Goal: Information Seeking & Learning: Learn about a topic

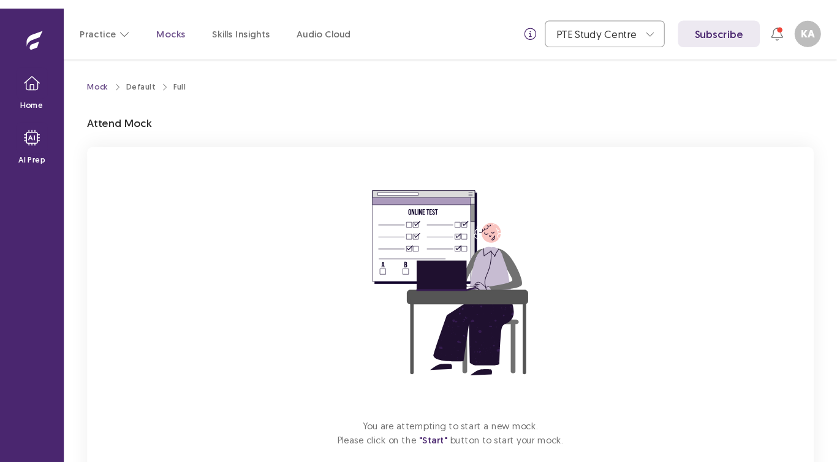
scroll to position [67, 0]
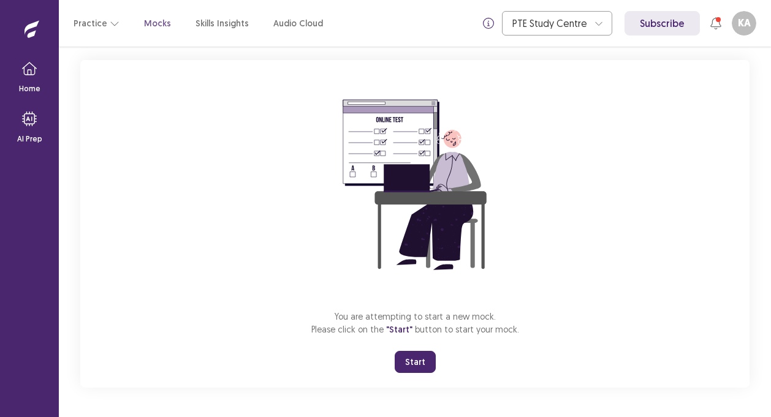
click at [421, 369] on button "Start" at bounding box center [415, 362] width 41 height 22
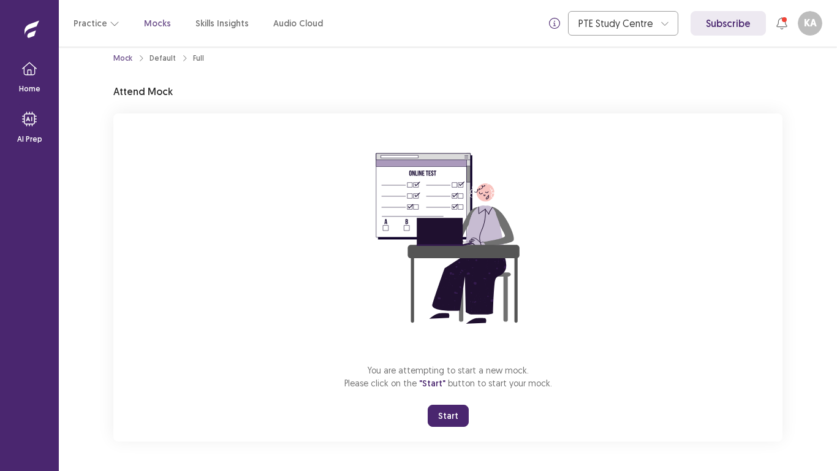
scroll to position [14, 0]
click at [452, 413] on button "Start" at bounding box center [448, 415] width 41 height 22
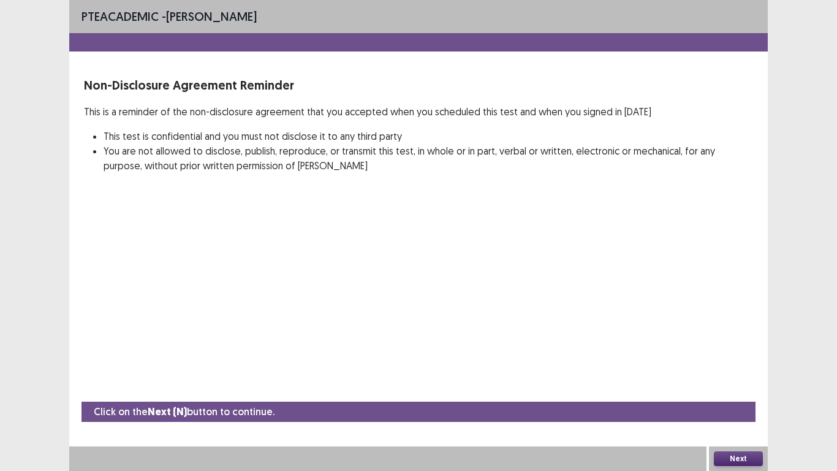
click at [751, 417] on button "Next" at bounding box center [738, 458] width 49 height 15
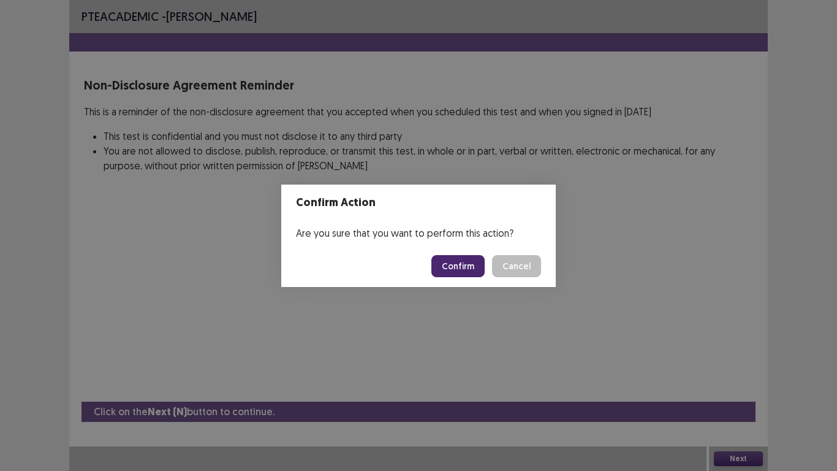
click at [472, 270] on button "Confirm" at bounding box center [457, 266] width 53 height 22
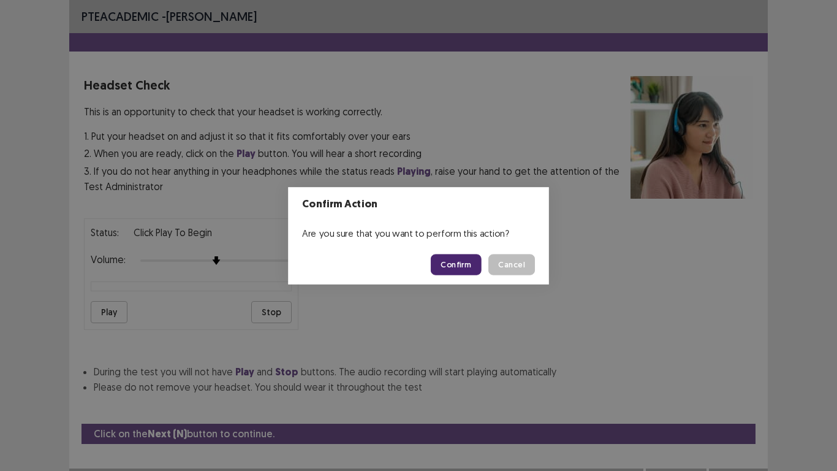
scroll to position [22, 0]
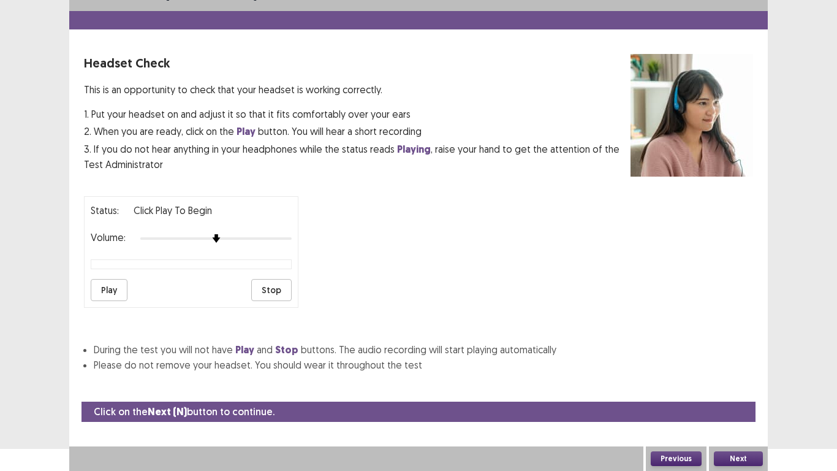
click at [105, 286] on button "Play" at bounding box center [109, 290] width 37 height 22
click at [738, 417] on button "Next" at bounding box center [738, 458] width 49 height 15
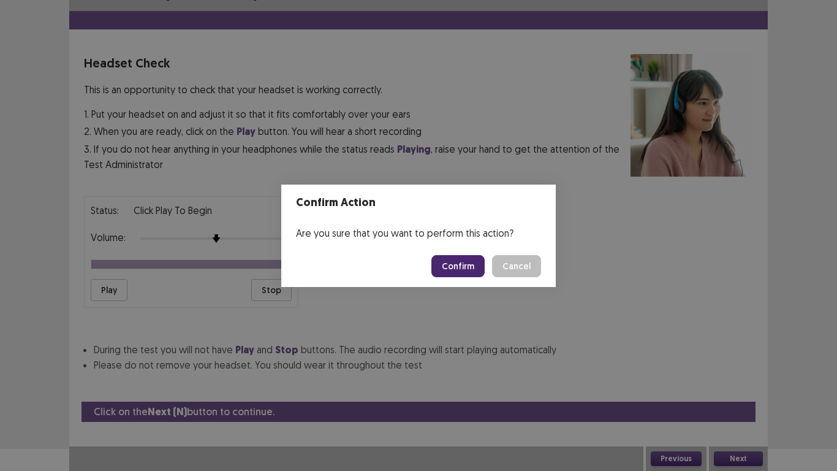
click at [481, 257] on button "Confirm" at bounding box center [457, 266] width 53 height 22
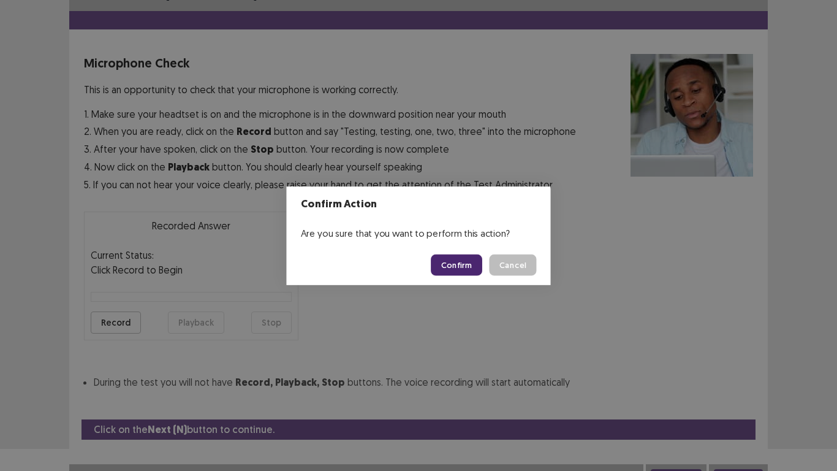
scroll to position [35, 0]
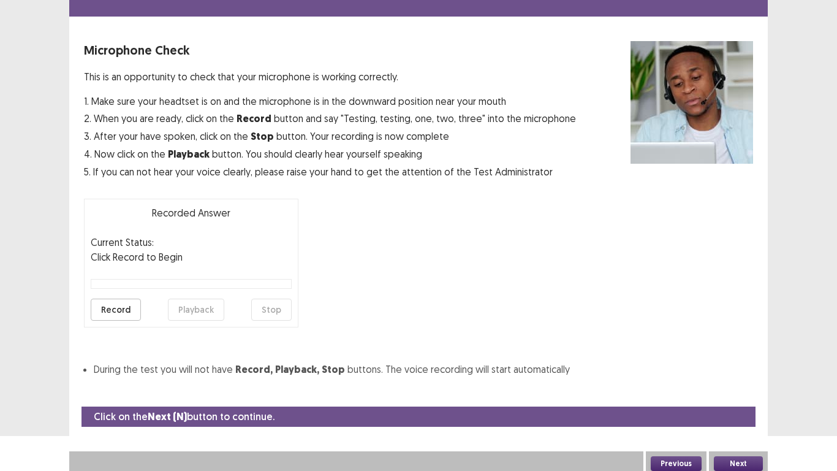
click at [118, 313] on button "Record" at bounding box center [116, 309] width 50 height 22
click at [276, 311] on button "Stop" at bounding box center [271, 309] width 40 height 22
click at [196, 306] on button "Playback" at bounding box center [196, 309] width 56 height 22
click at [129, 306] on button "Record" at bounding box center [116, 309] width 50 height 22
click at [261, 316] on button "Stop" at bounding box center [271, 309] width 40 height 22
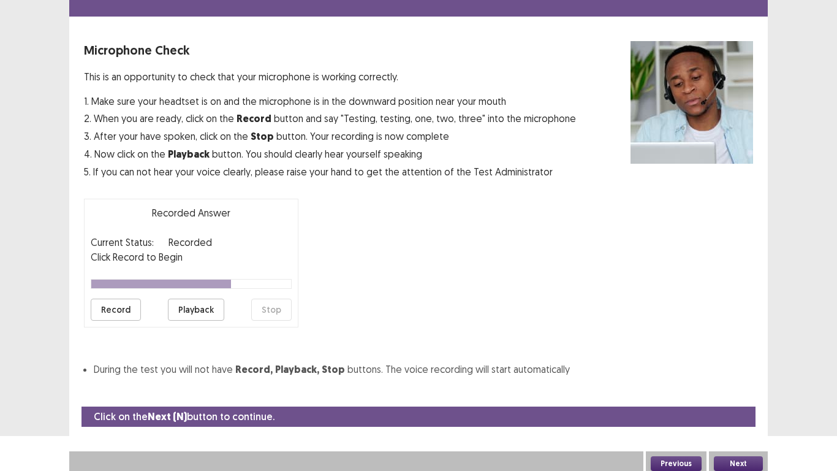
click at [210, 304] on button "Playback" at bounding box center [196, 309] width 56 height 22
click at [115, 303] on button "Record" at bounding box center [116, 309] width 50 height 22
click at [273, 308] on button "Stop" at bounding box center [271, 309] width 40 height 22
click at [204, 317] on button "Playback" at bounding box center [196, 309] width 56 height 22
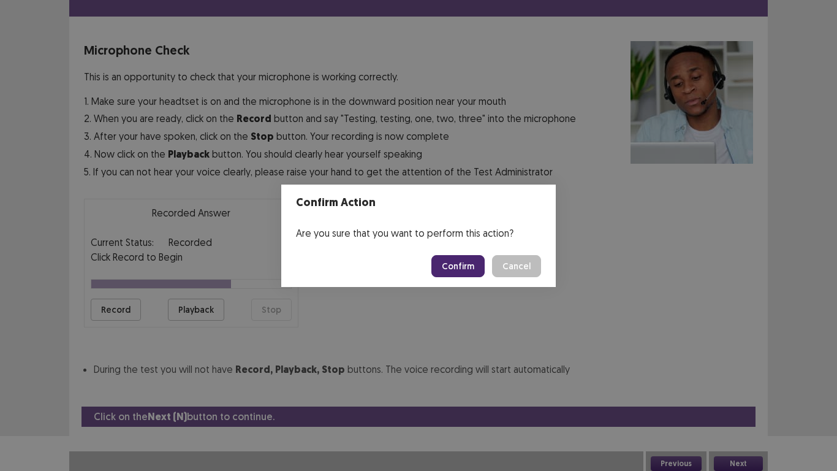
click at [466, 275] on button "Confirm" at bounding box center [457, 266] width 53 height 22
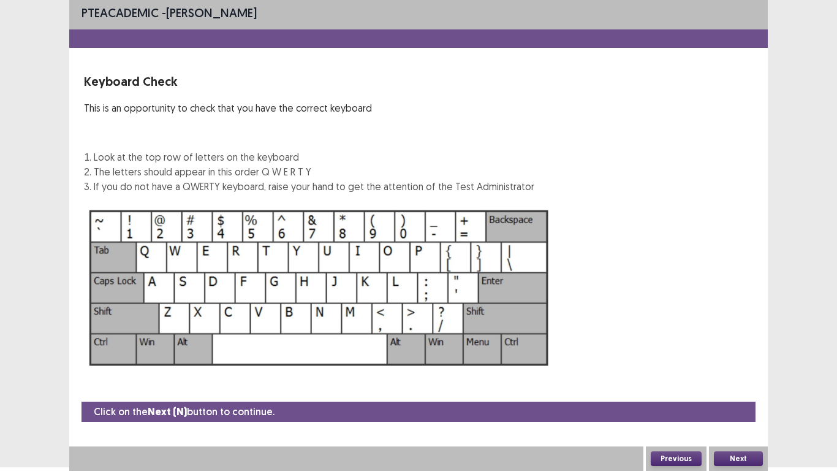
scroll to position [4, 0]
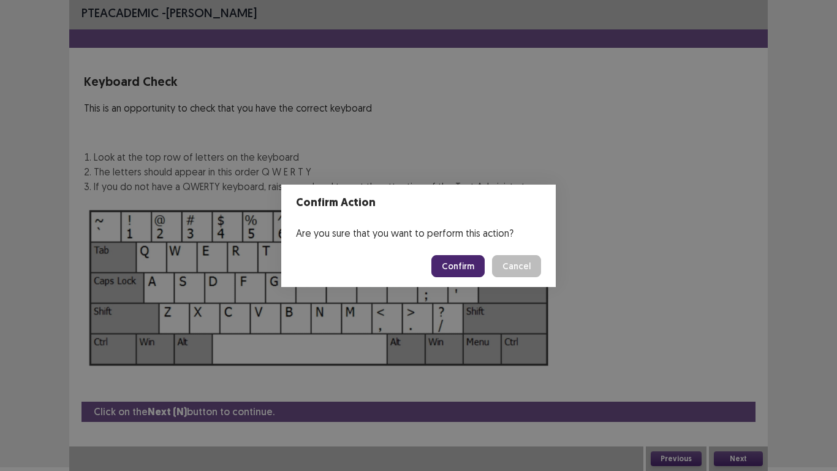
click at [476, 268] on button "Confirm" at bounding box center [457, 266] width 53 height 22
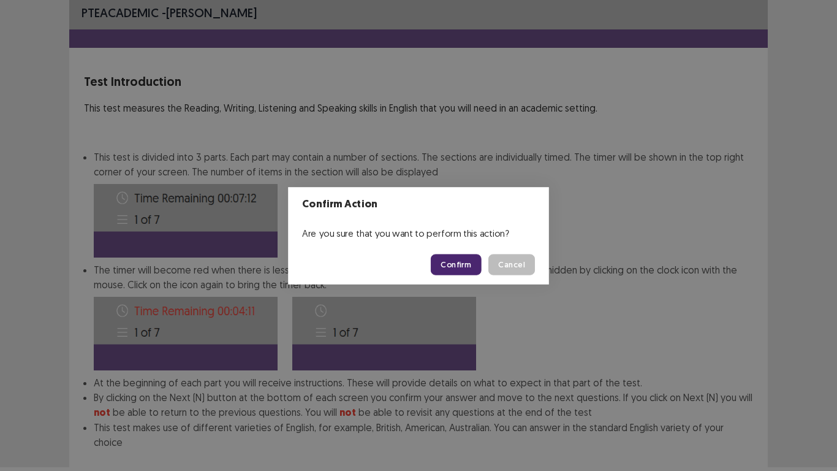
scroll to position [66, 0]
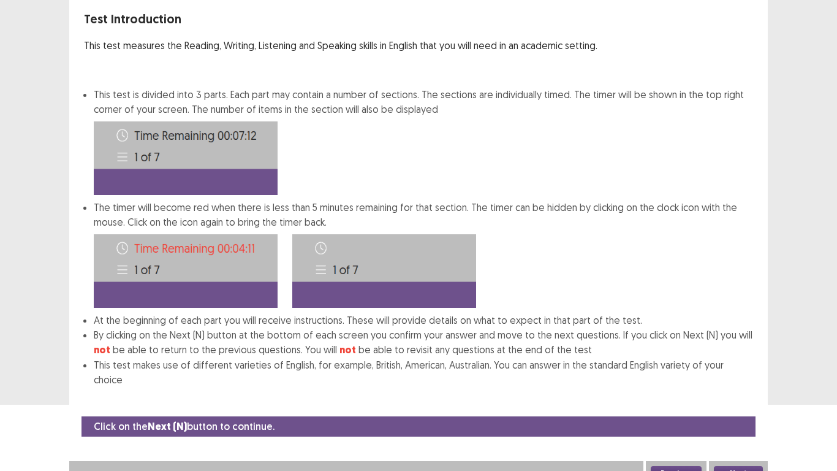
click at [754, 417] on button "Next" at bounding box center [738, 473] width 49 height 15
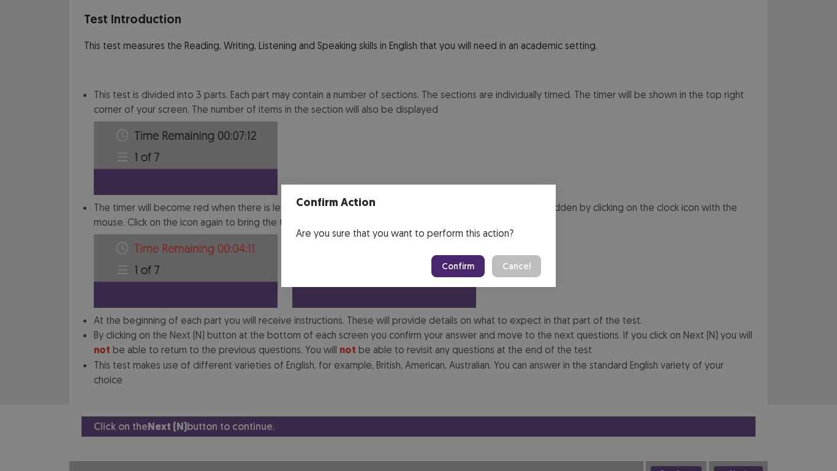
click at [463, 264] on button "Confirm" at bounding box center [457, 266] width 53 height 22
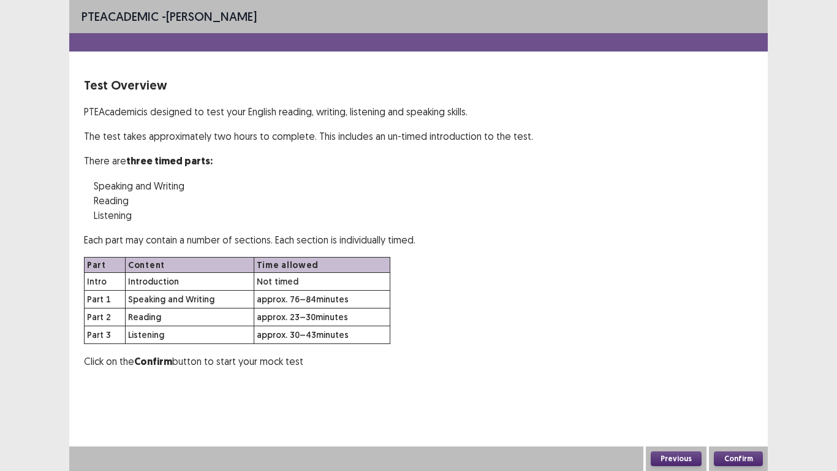
scroll to position [0, 0]
click at [749, 417] on button "Confirm" at bounding box center [738, 458] width 49 height 15
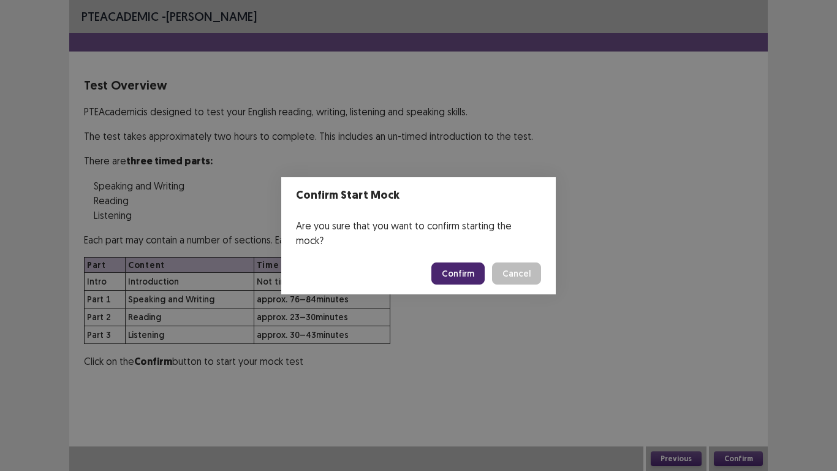
click at [470, 268] on button "Confirm" at bounding box center [457, 273] width 53 height 22
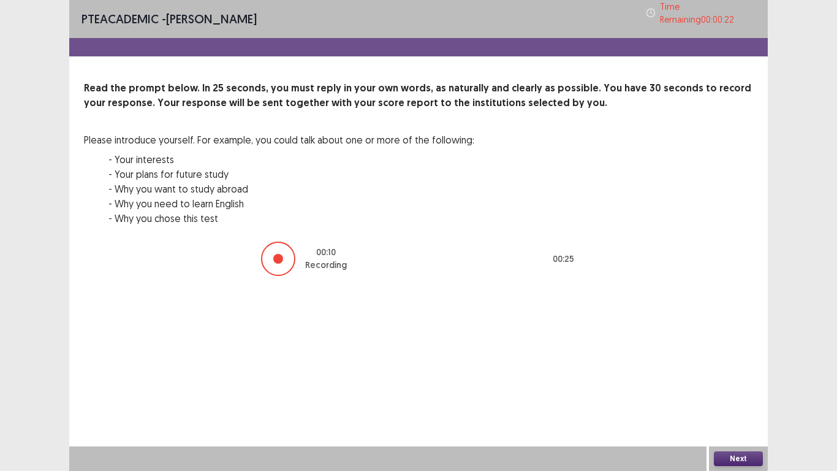
click at [744, 417] on button "Next" at bounding box center [738, 458] width 49 height 15
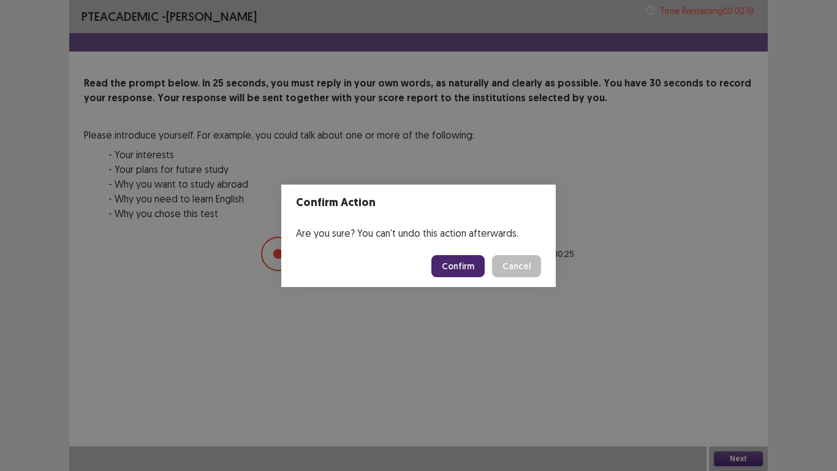
click at [447, 267] on button "Confirm" at bounding box center [457, 266] width 53 height 22
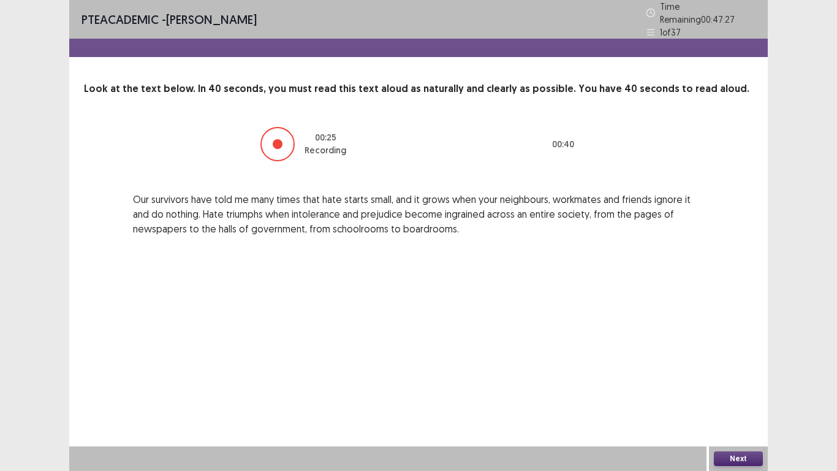
click at [722, 417] on button "Next" at bounding box center [738, 458] width 49 height 15
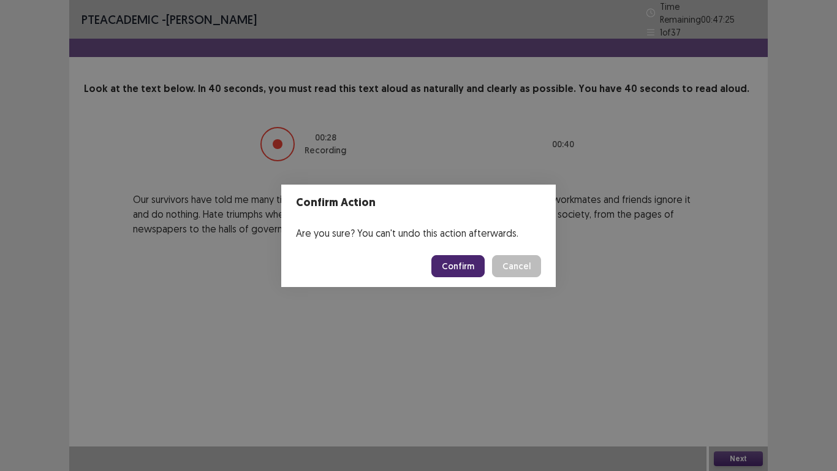
click at [467, 259] on button "Confirm" at bounding box center [457, 266] width 53 height 22
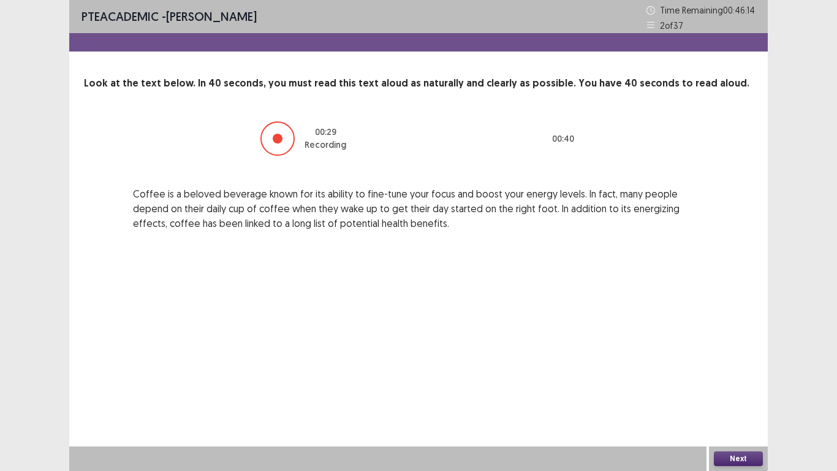
click at [748, 417] on button "Next" at bounding box center [738, 458] width 49 height 15
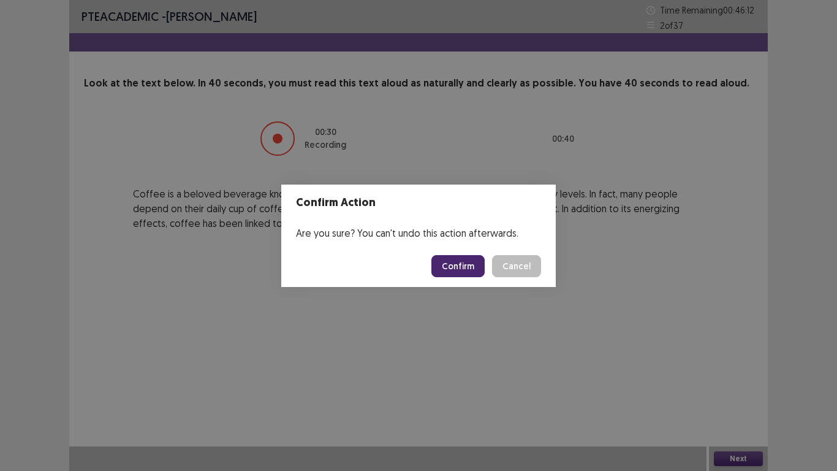
click at [461, 259] on button "Confirm" at bounding box center [457, 266] width 53 height 22
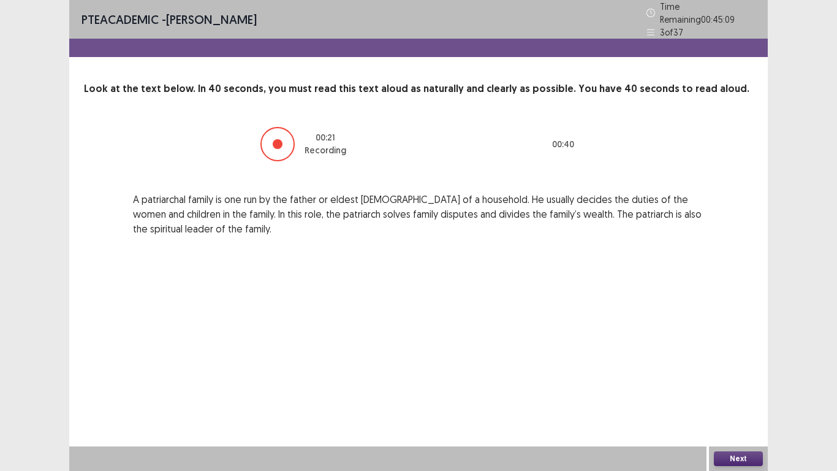
click at [737, 417] on button "Next" at bounding box center [738, 458] width 49 height 15
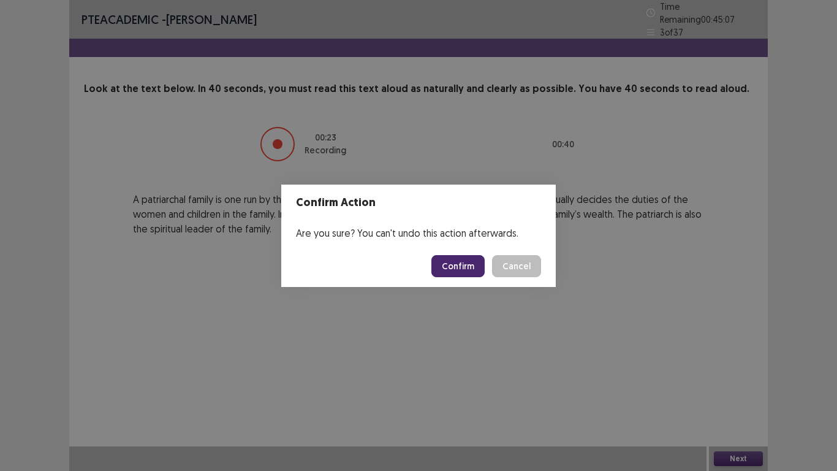
click at [468, 266] on button "Confirm" at bounding box center [457, 266] width 53 height 22
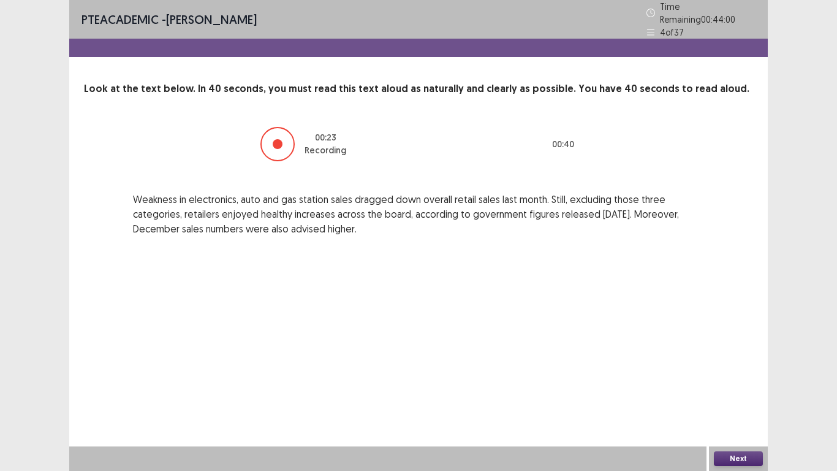
click at [724, 417] on button "Next" at bounding box center [738, 458] width 49 height 15
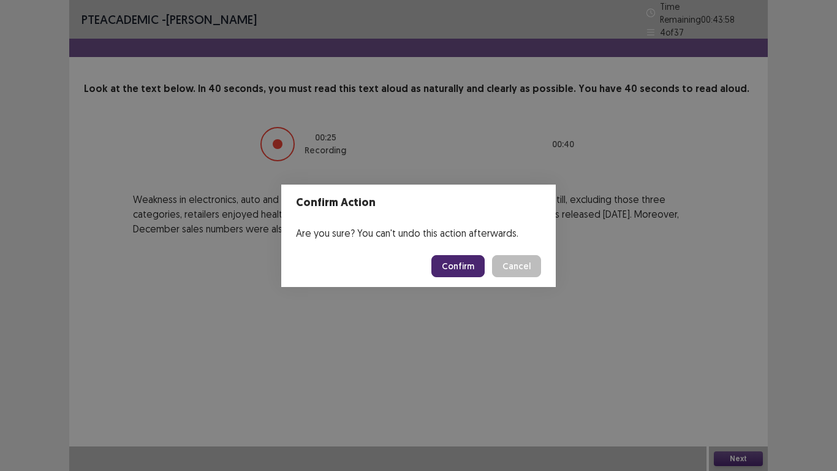
click at [473, 264] on button "Confirm" at bounding box center [457, 266] width 53 height 22
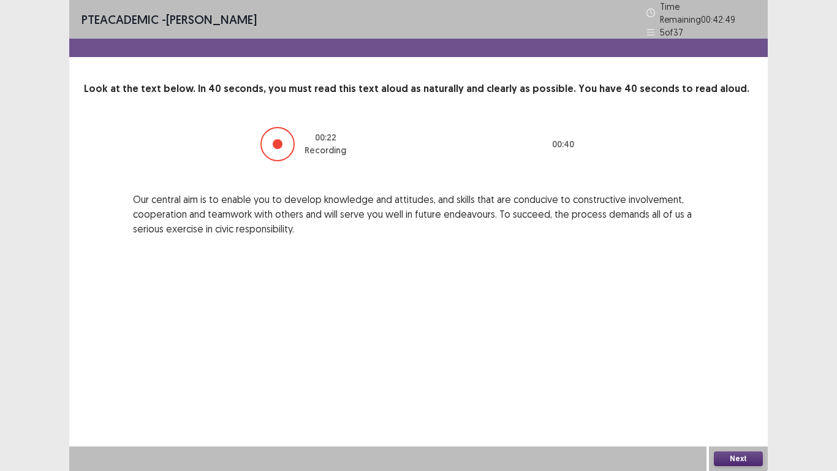
click at [738, 417] on button "Next" at bounding box center [738, 458] width 49 height 15
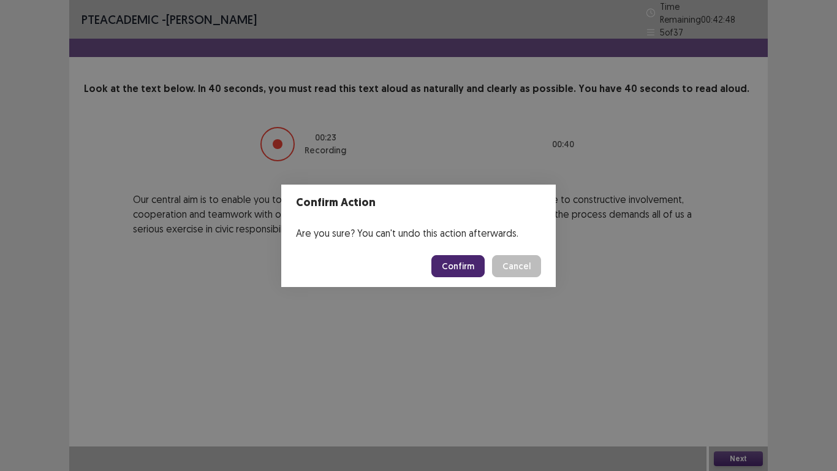
click at [454, 263] on button "Confirm" at bounding box center [457, 266] width 53 height 22
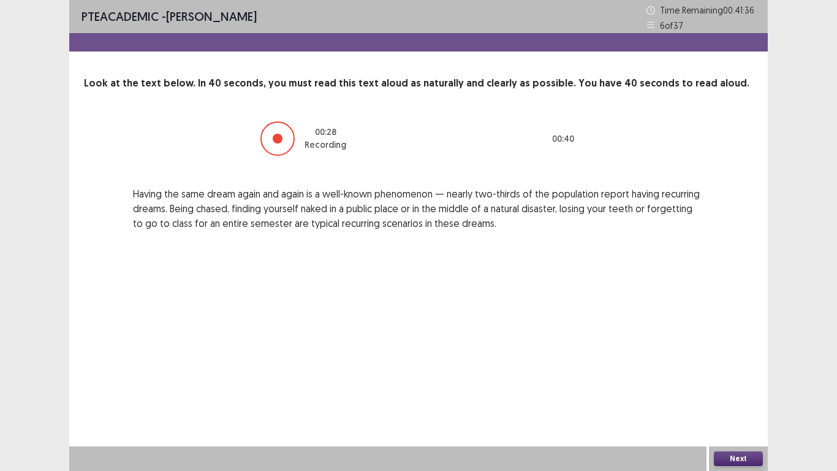
click at [732, 417] on button "Next" at bounding box center [738, 458] width 49 height 15
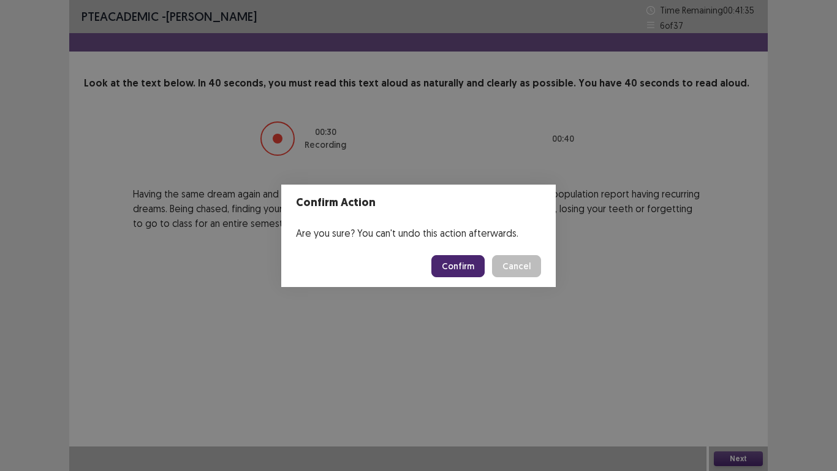
click at [448, 265] on button "Confirm" at bounding box center [457, 266] width 53 height 22
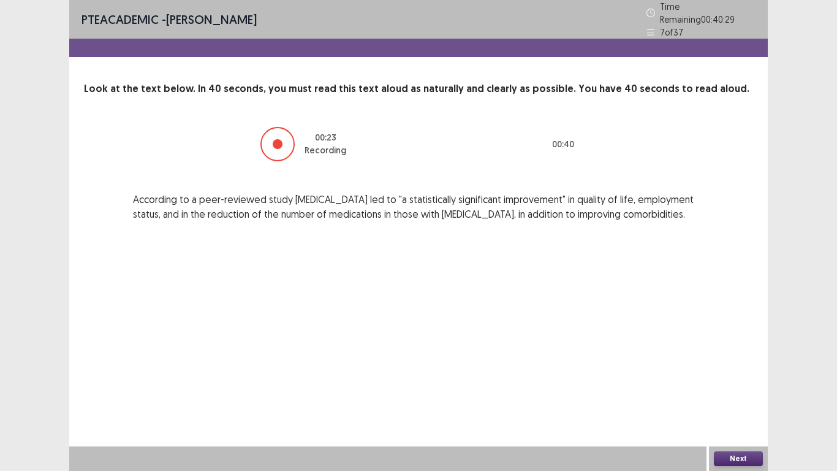
click at [745, 417] on button "Next" at bounding box center [738, 458] width 49 height 15
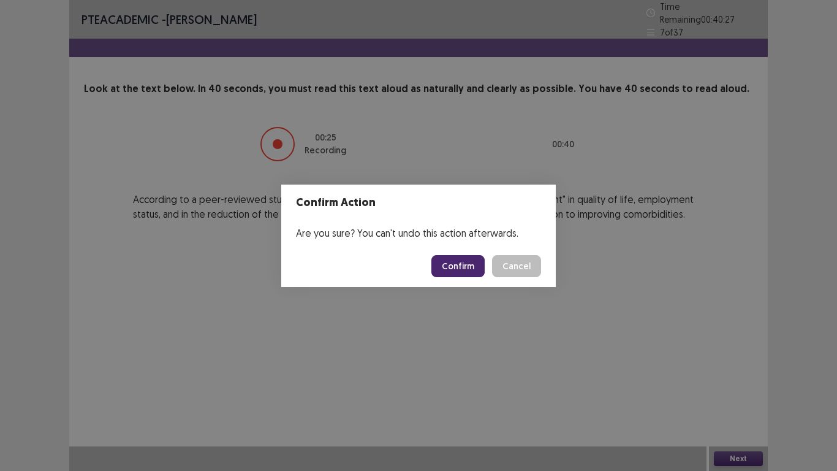
click at [474, 267] on button "Confirm" at bounding box center [457, 266] width 53 height 22
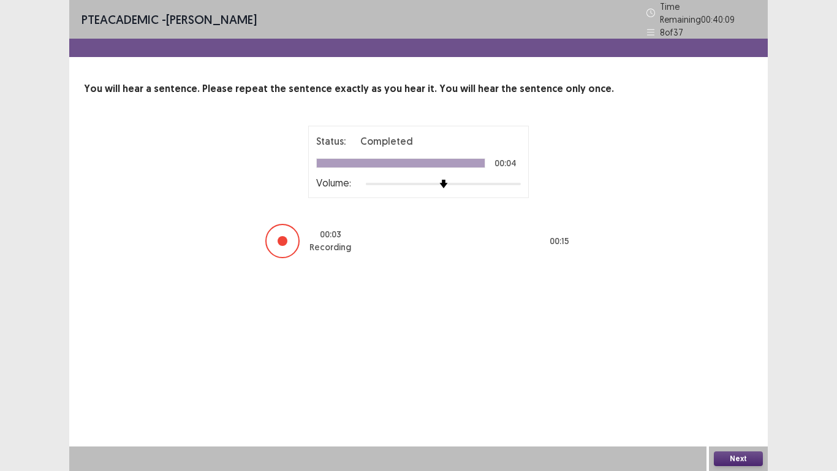
click at [745, 417] on button "Next" at bounding box center [738, 458] width 49 height 15
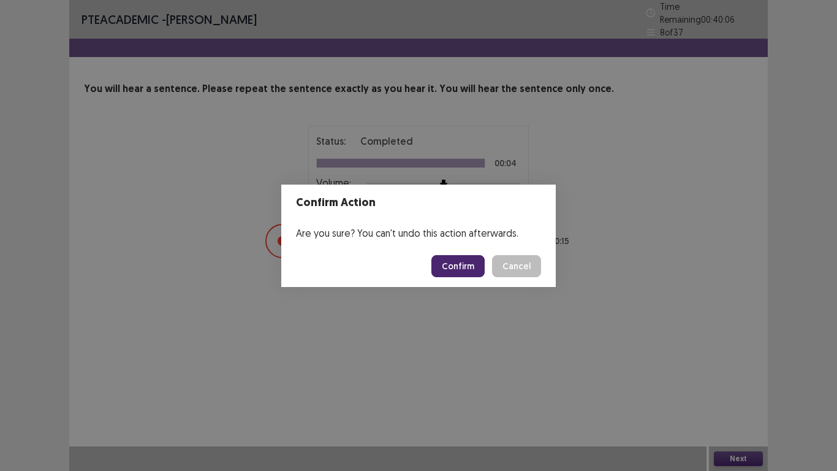
click at [461, 271] on button "Confirm" at bounding box center [457, 266] width 53 height 22
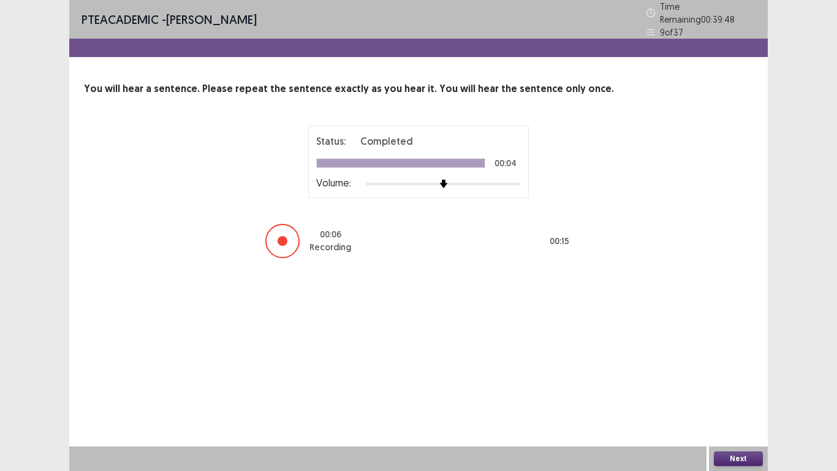
click at [738, 417] on button "Next" at bounding box center [738, 458] width 49 height 15
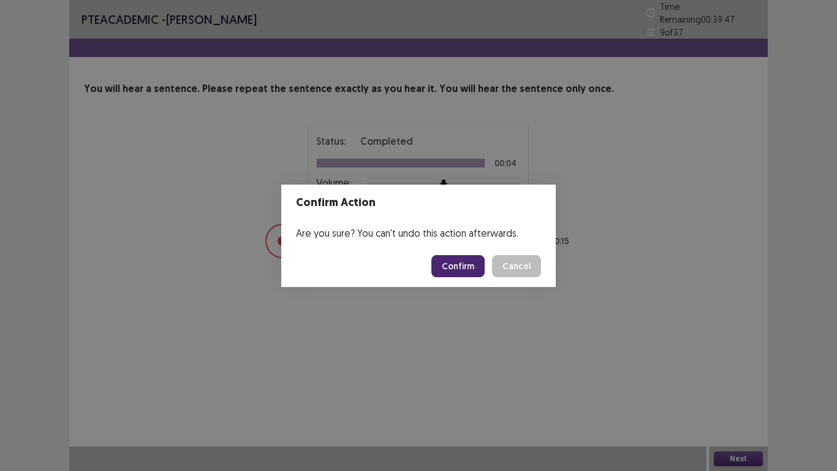
click at [468, 265] on button "Confirm" at bounding box center [457, 266] width 53 height 22
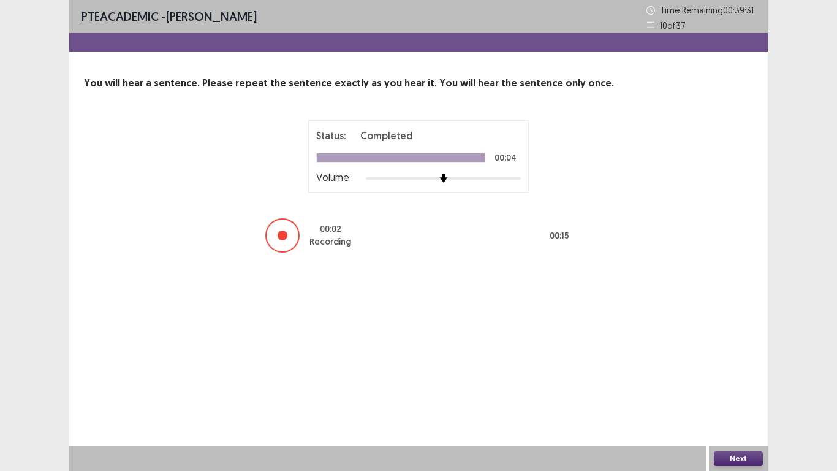
click at [740, 417] on button "Next" at bounding box center [738, 458] width 49 height 15
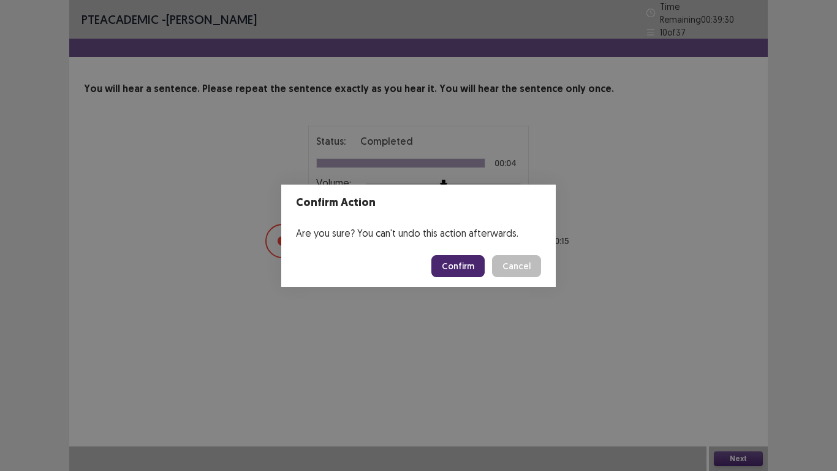
click at [466, 258] on button "Confirm" at bounding box center [457, 266] width 53 height 22
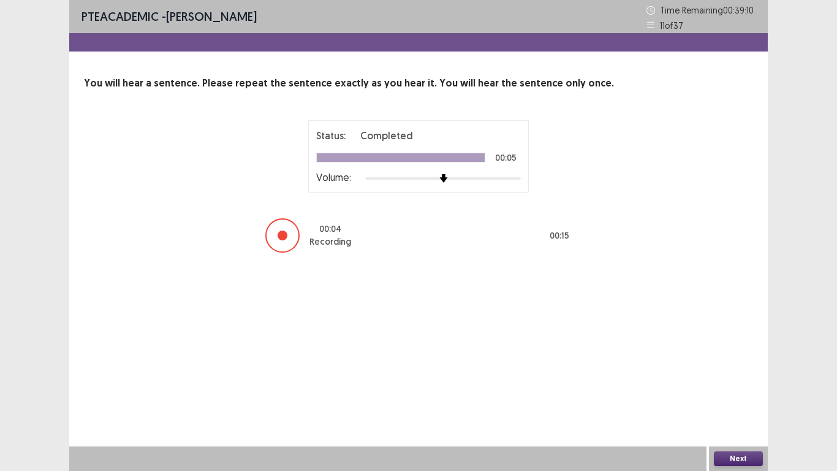
click at [742, 417] on button "Next" at bounding box center [738, 458] width 49 height 15
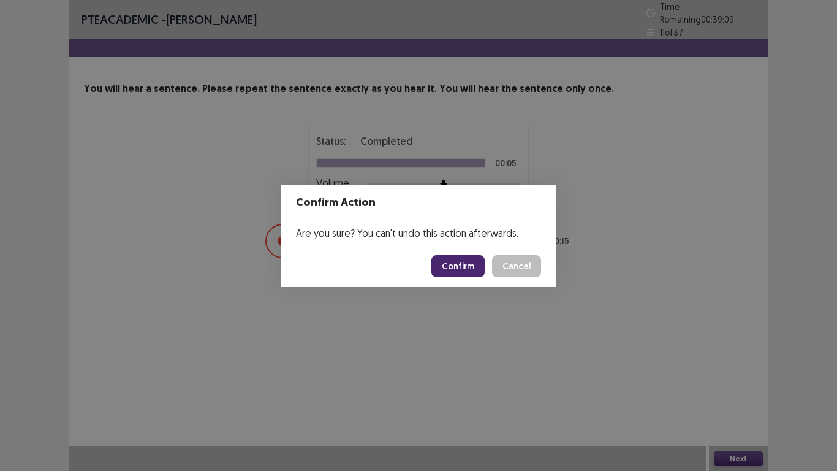
click at [467, 276] on button "Confirm" at bounding box center [457, 266] width 53 height 22
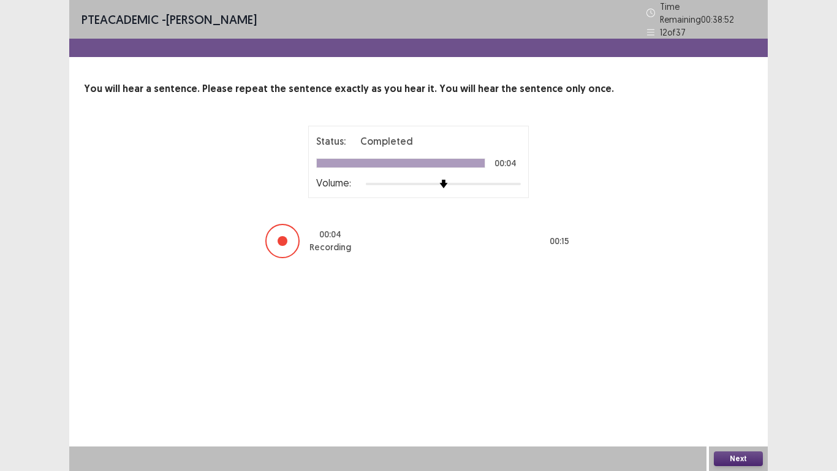
click at [739, 417] on button "Next" at bounding box center [738, 458] width 49 height 15
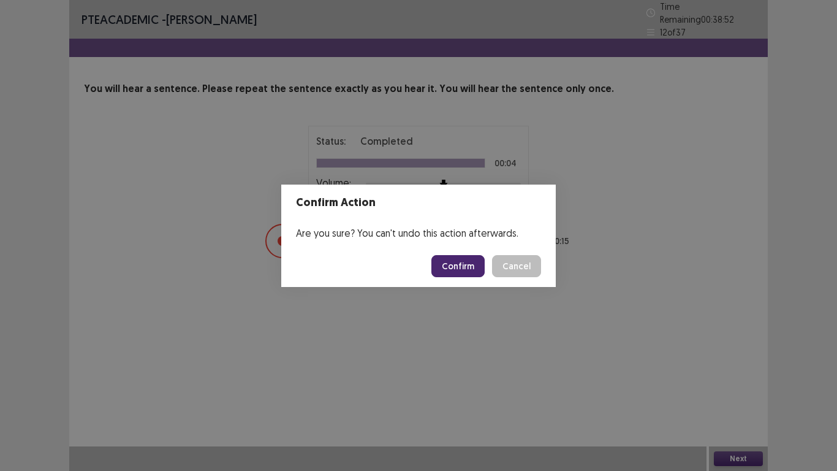
click at [463, 266] on button "Confirm" at bounding box center [457, 266] width 53 height 22
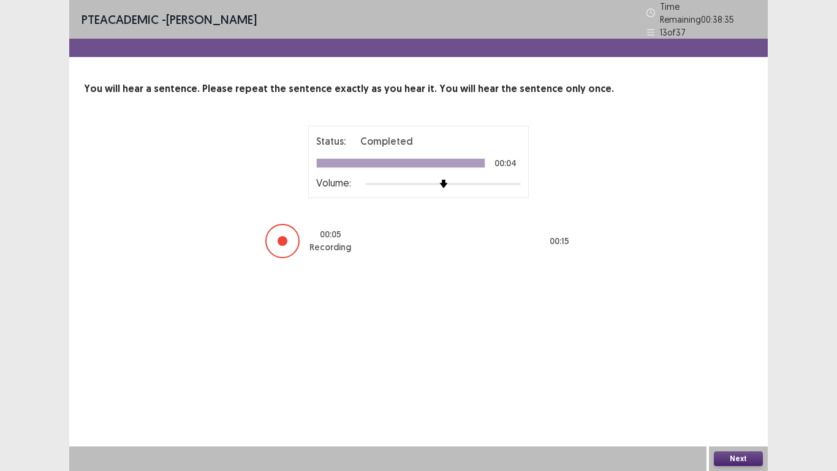
click at [747, 417] on button "Next" at bounding box center [738, 458] width 49 height 15
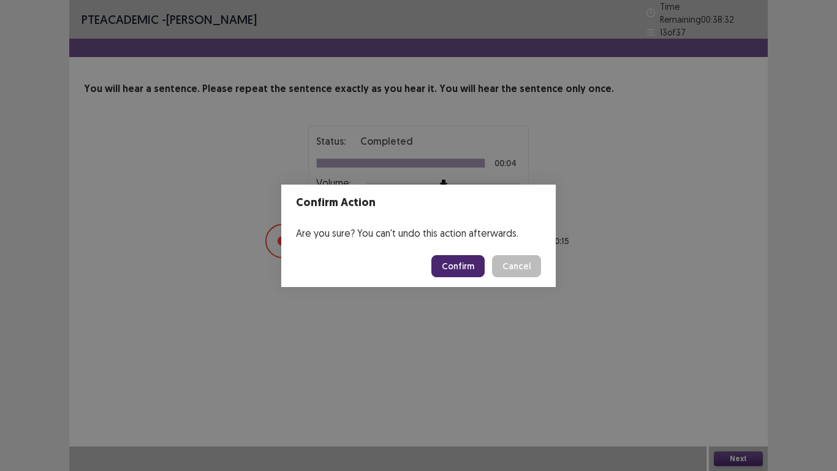
click at [457, 270] on button "Confirm" at bounding box center [457, 266] width 53 height 22
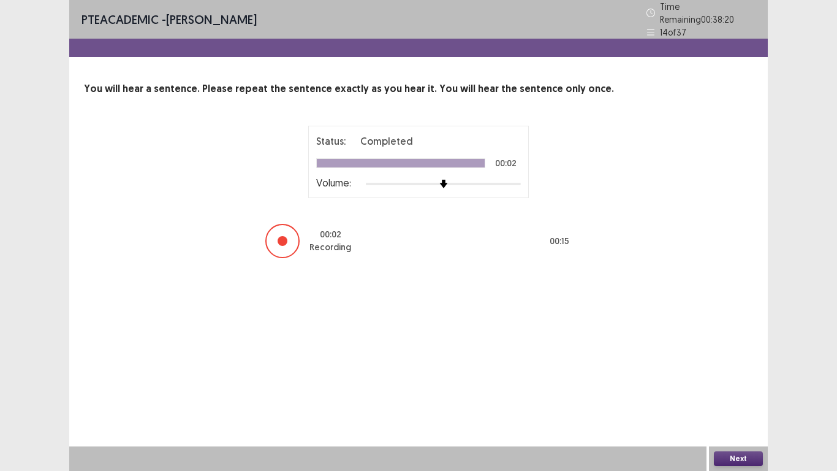
click at [744, 417] on button "Next" at bounding box center [738, 458] width 49 height 15
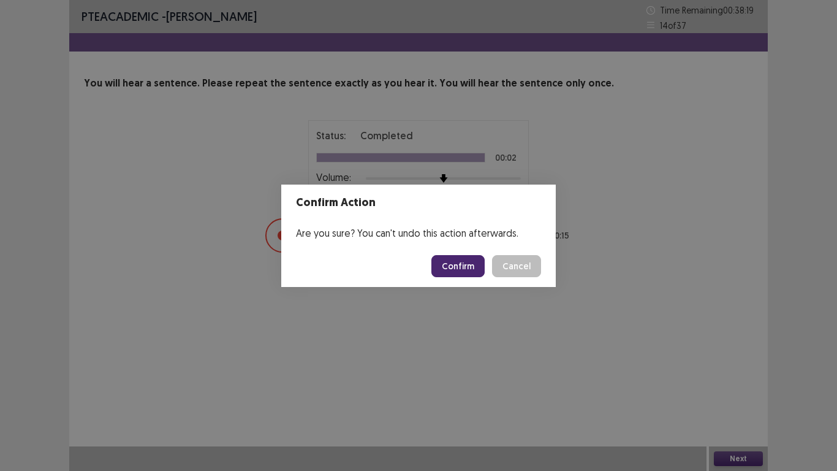
click at [461, 267] on button "Confirm" at bounding box center [457, 266] width 53 height 22
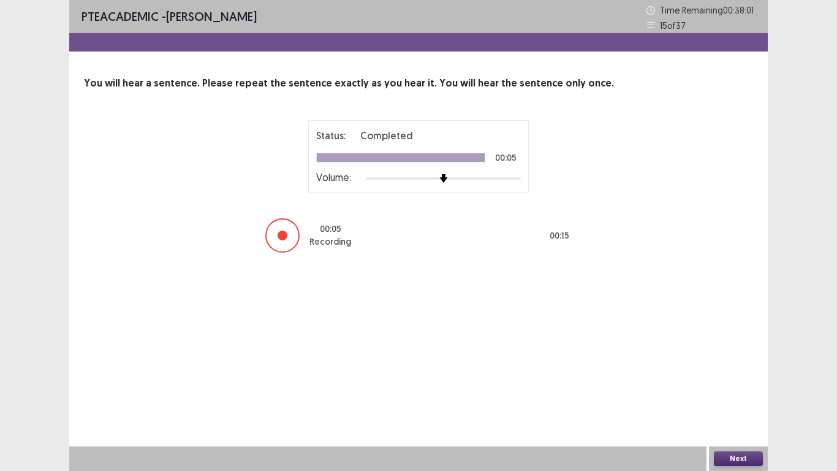
click at [738, 417] on button "Next" at bounding box center [738, 458] width 49 height 15
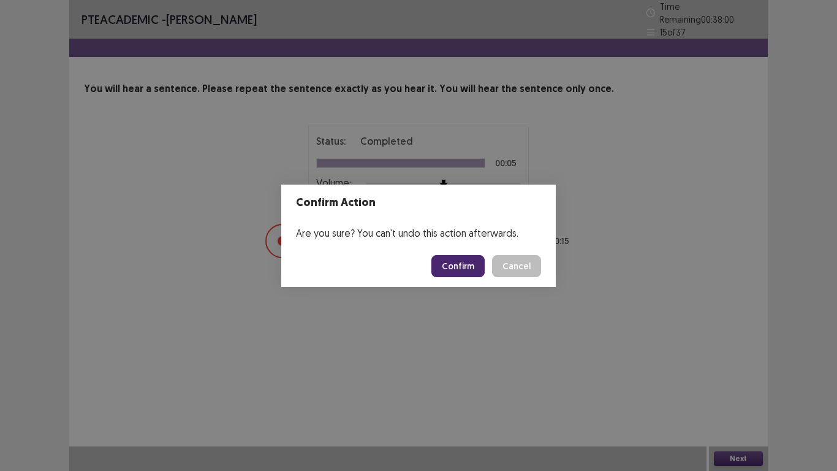
click at [457, 271] on button "Confirm" at bounding box center [457, 266] width 53 height 22
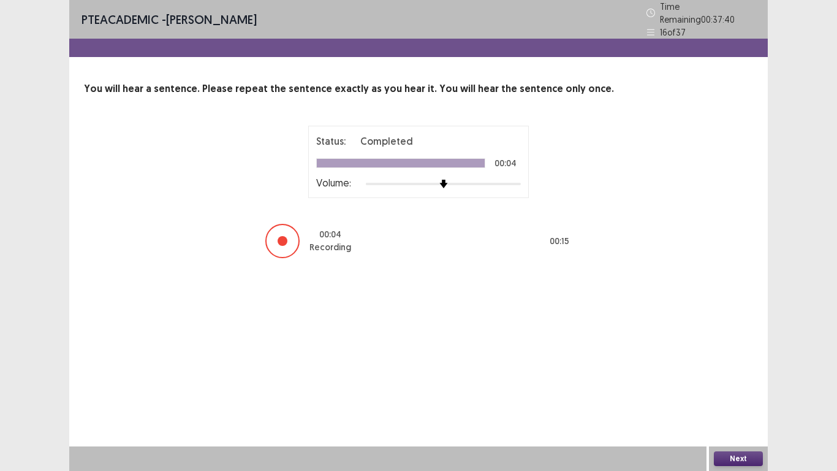
click at [743, 417] on button "Next" at bounding box center [738, 458] width 49 height 15
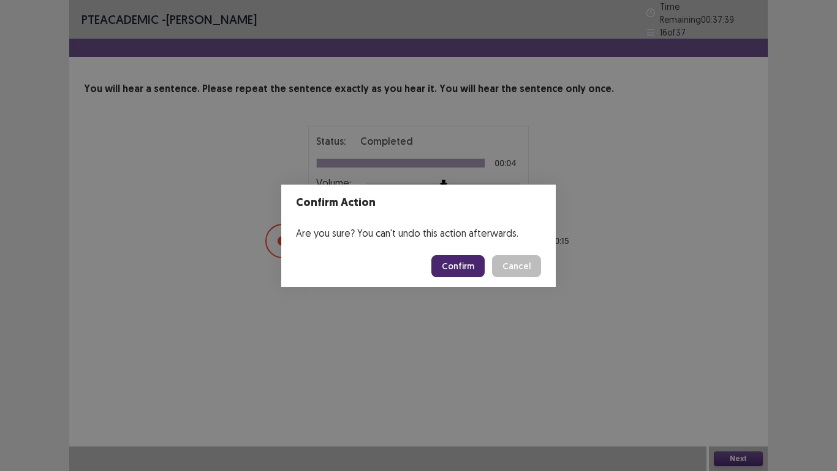
click at [475, 268] on button "Confirm" at bounding box center [457, 266] width 53 height 22
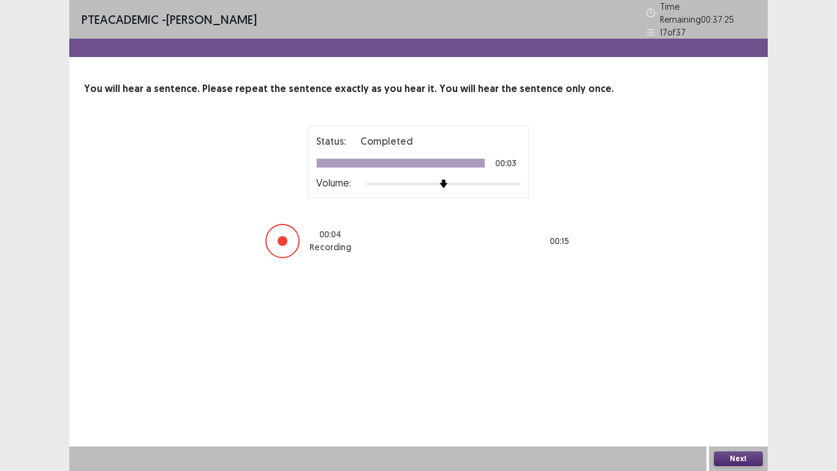
click at [744, 417] on button "Next" at bounding box center [738, 458] width 49 height 15
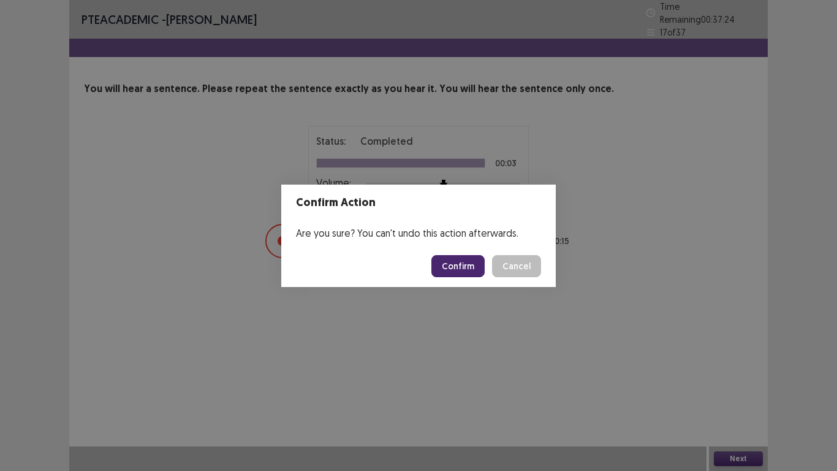
click at [476, 266] on button "Confirm" at bounding box center [457, 266] width 53 height 22
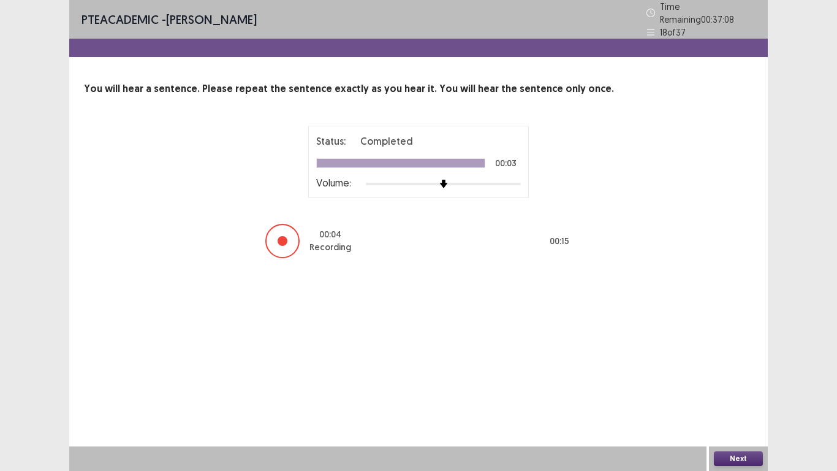
click at [738, 417] on button "Next" at bounding box center [738, 458] width 49 height 15
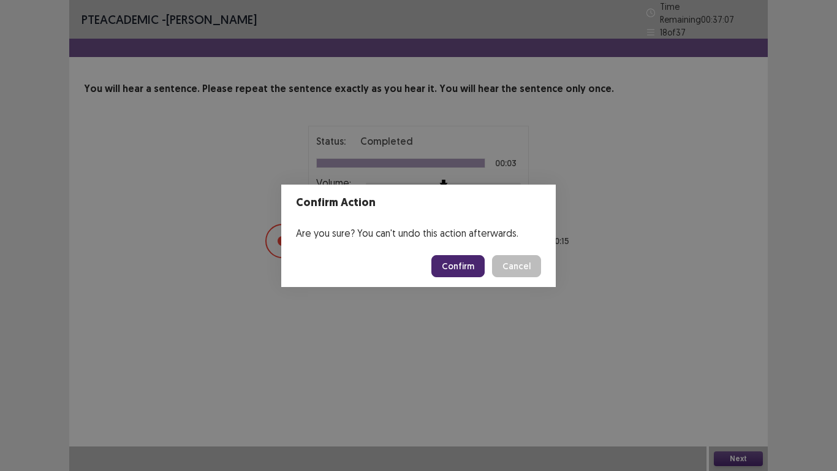
click at [467, 268] on button "Confirm" at bounding box center [457, 266] width 53 height 22
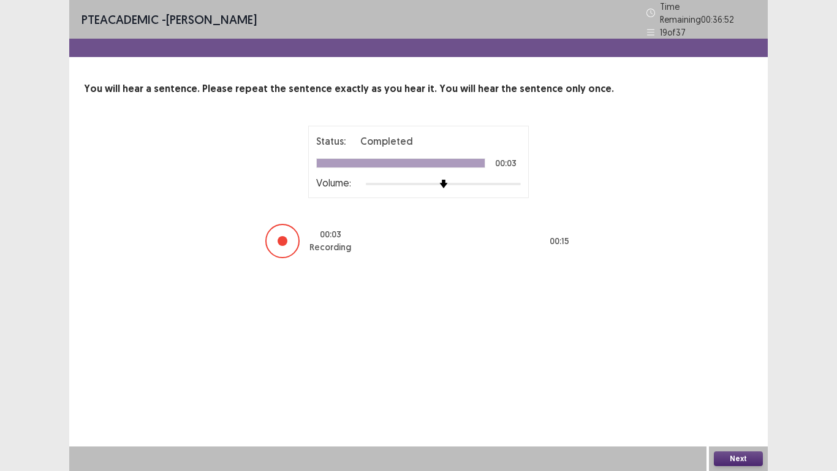
click at [730, 417] on button "Next" at bounding box center [738, 458] width 49 height 15
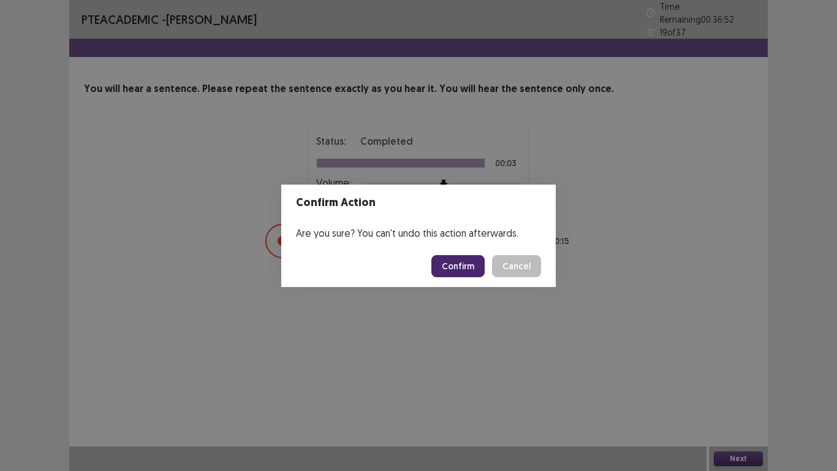
click at [460, 264] on button "Confirm" at bounding box center [457, 266] width 53 height 22
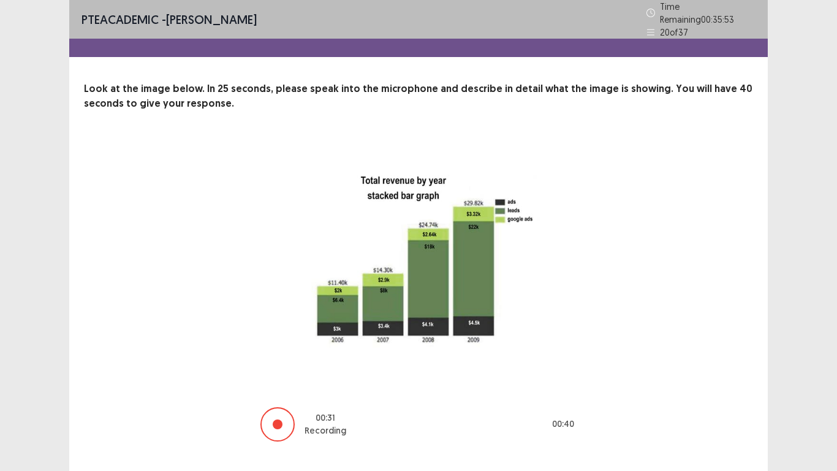
scroll to position [20, 0]
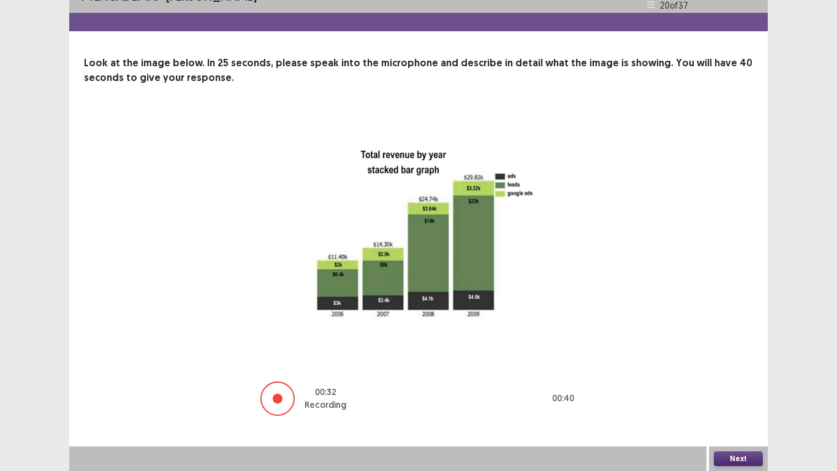
click at [744, 417] on button "Next" at bounding box center [738, 458] width 49 height 15
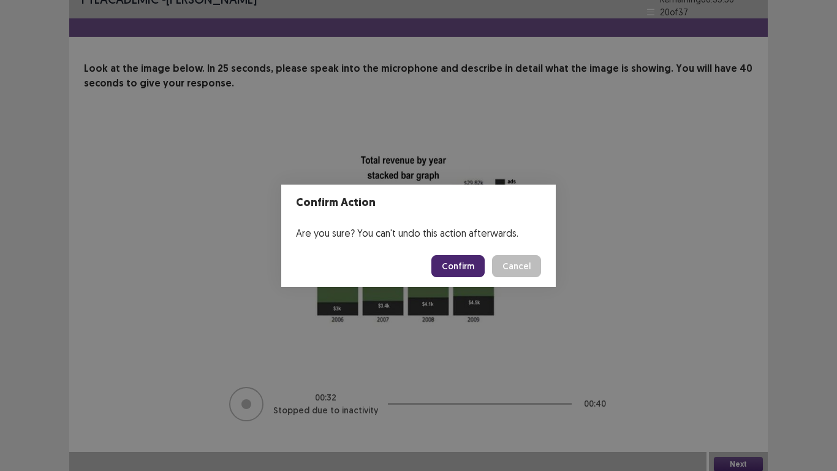
click at [459, 262] on button "Confirm" at bounding box center [457, 266] width 53 height 22
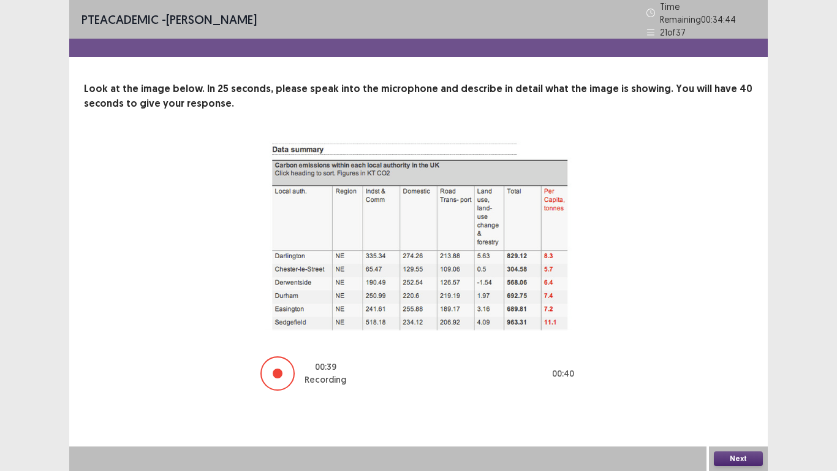
click at [733, 417] on button "Next" at bounding box center [738, 458] width 49 height 15
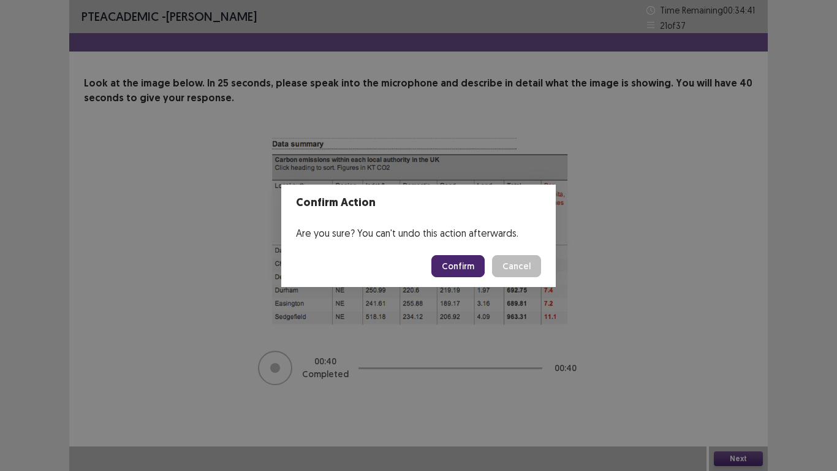
click at [463, 267] on button "Confirm" at bounding box center [457, 266] width 53 height 22
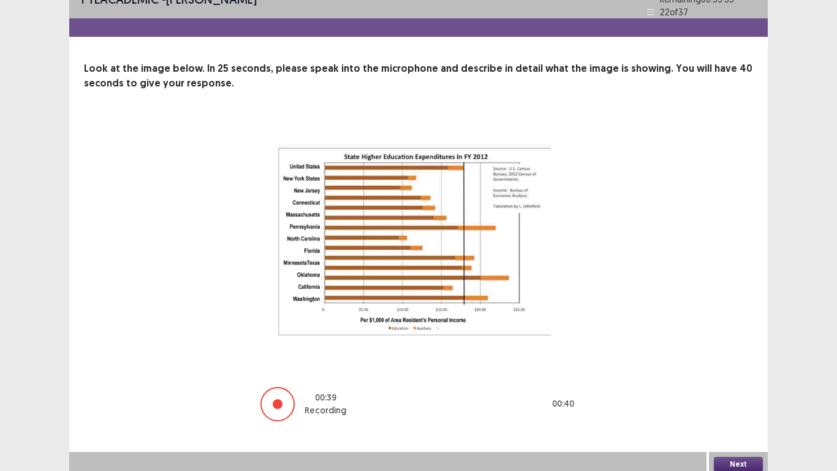
click at [457, 262] on button "Confirm" at bounding box center [457, 266] width 53 height 22
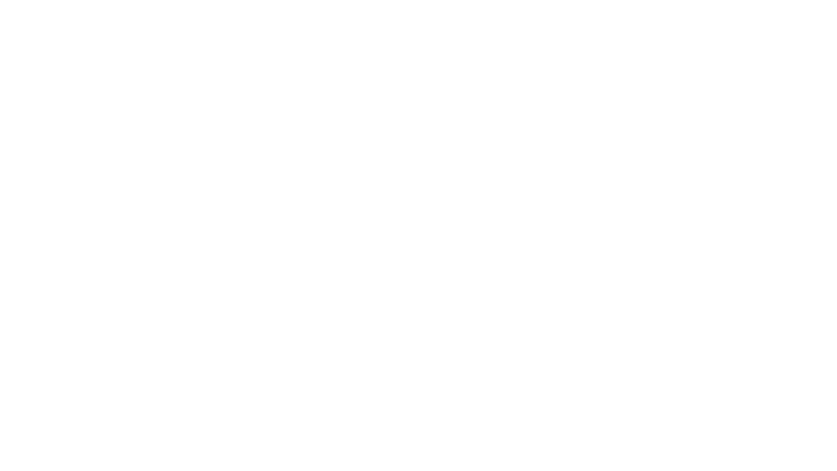
scroll to position [0, 0]
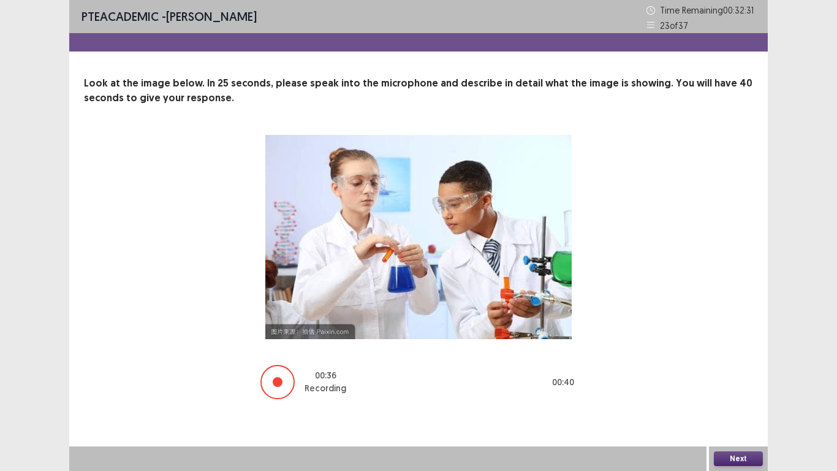
click at [724, 417] on button "Next" at bounding box center [738, 458] width 49 height 15
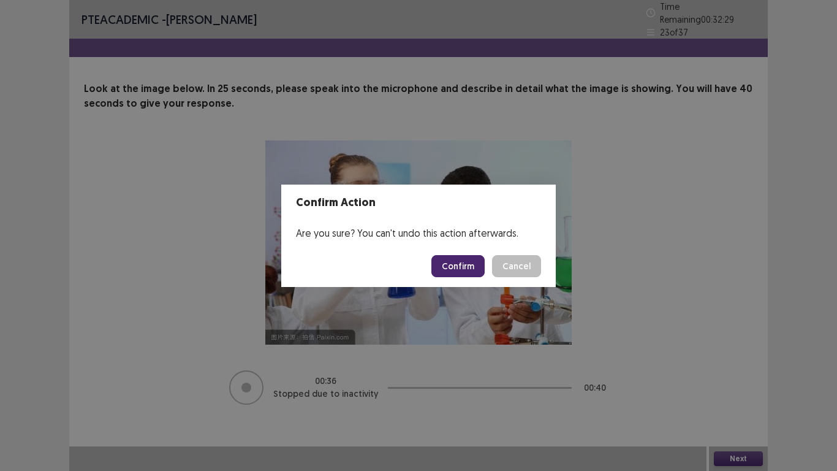
click at [458, 261] on button "Confirm" at bounding box center [457, 266] width 53 height 22
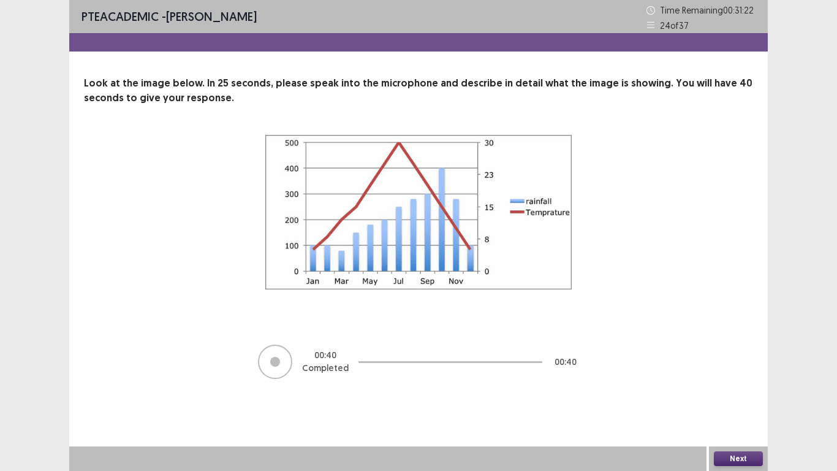
click at [735, 417] on button "Next" at bounding box center [738, 458] width 49 height 15
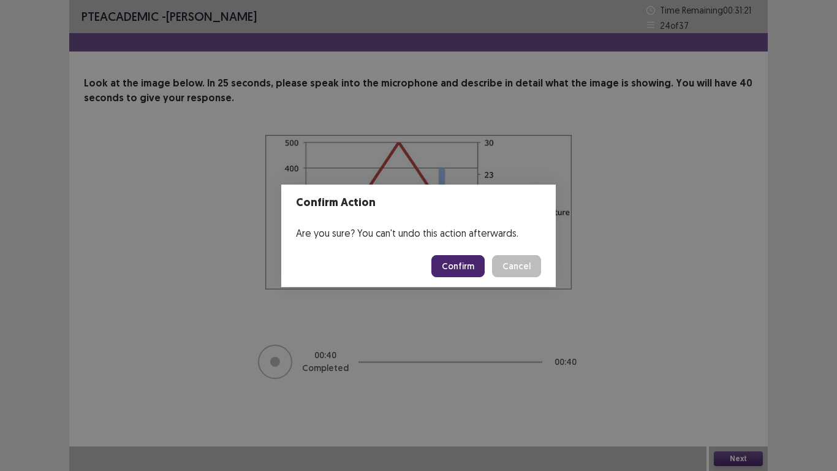
click at [465, 267] on button "Confirm" at bounding box center [457, 266] width 53 height 22
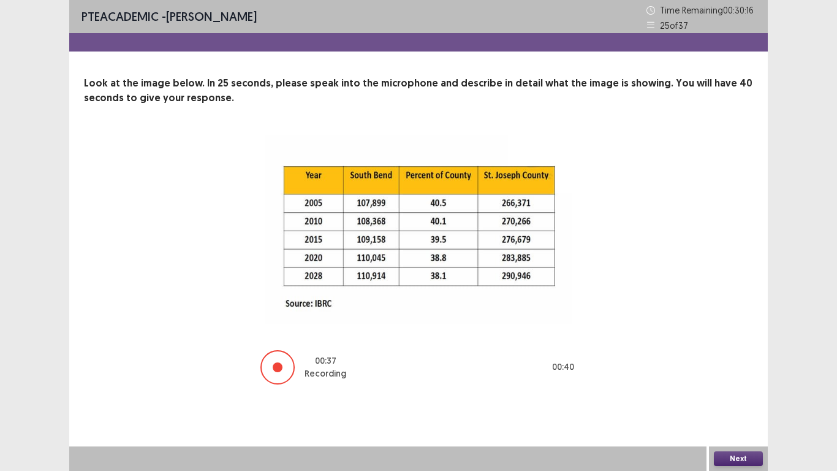
click at [748, 417] on button "Next" at bounding box center [738, 458] width 49 height 15
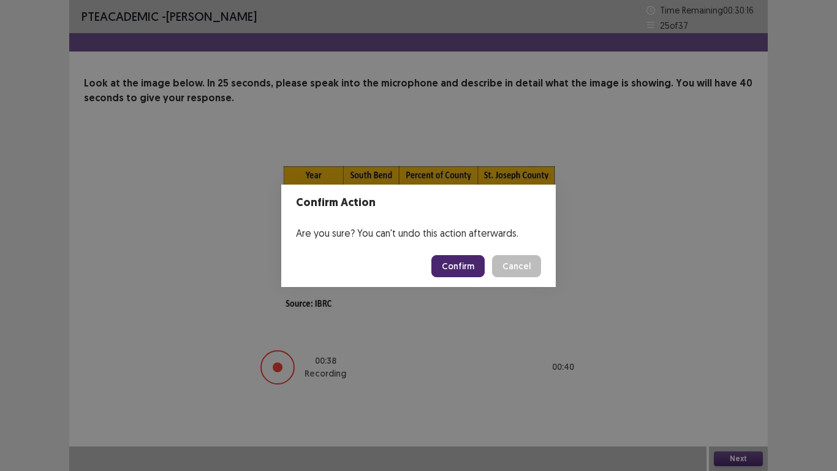
click at [459, 268] on button "Confirm" at bounding box center [457, 266] width 53 height 22
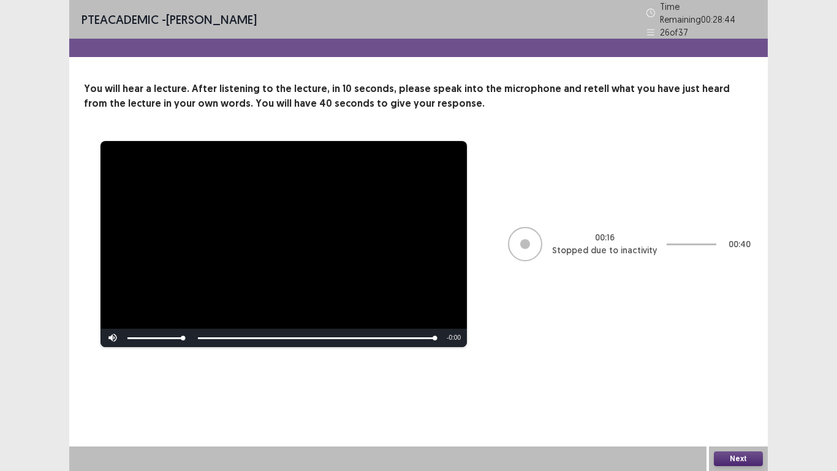
click at [740, 417] on button "Next" at bounding box center [738, 458] width 49 height 15
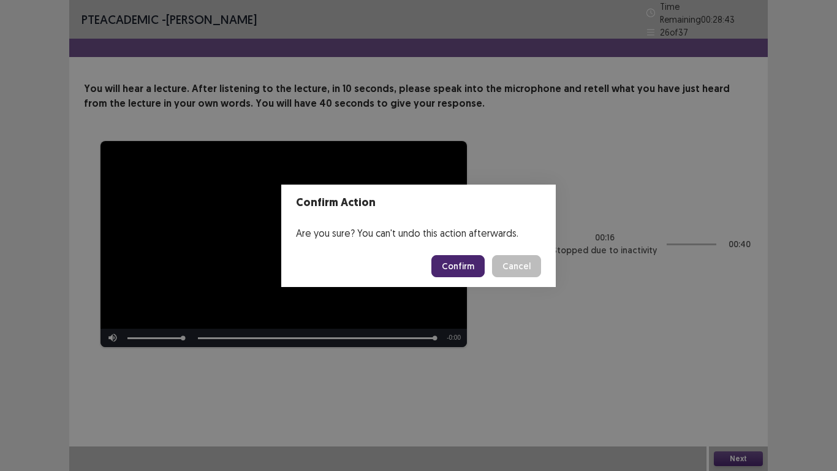
click at [461, 261] on button "Confirm" at bounding box center [457, 266] width 53 height 22
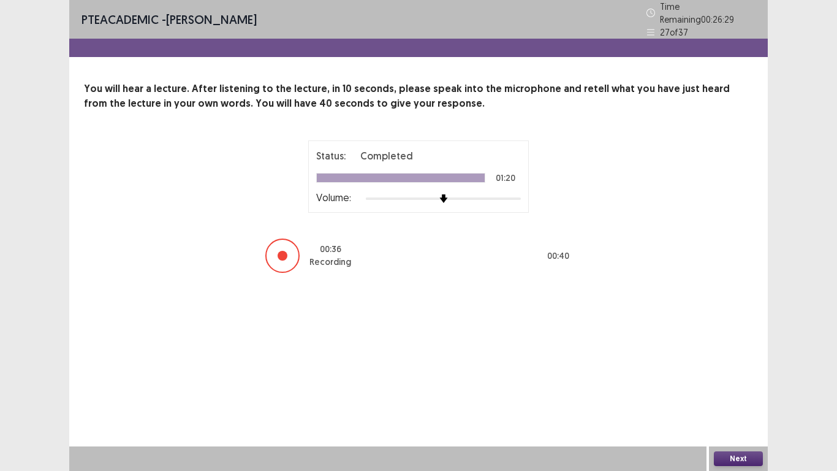
click at [743, 417] on button "Next" at bounding box center [738, 458] width 49 height 15
click at [463, 262] on button "Confirm" at bounding box center [457, 266] width 53 height 22
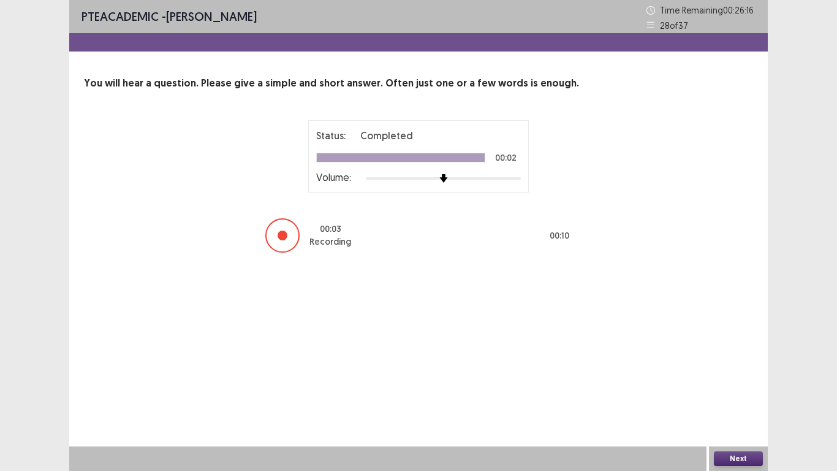
click at [735, 417] on button "Next" at bounding box center [738, 458] width 49 height 15
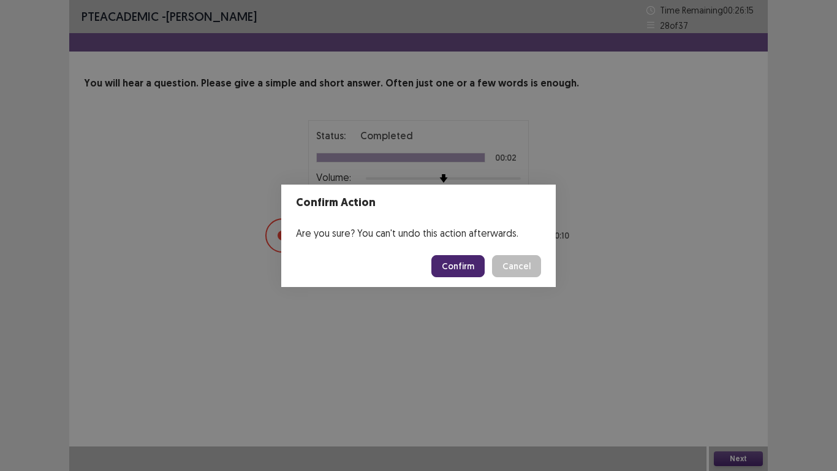
click at [461, 266] on button "Confirm" at bounding box center [457, 266] width 53 height 22
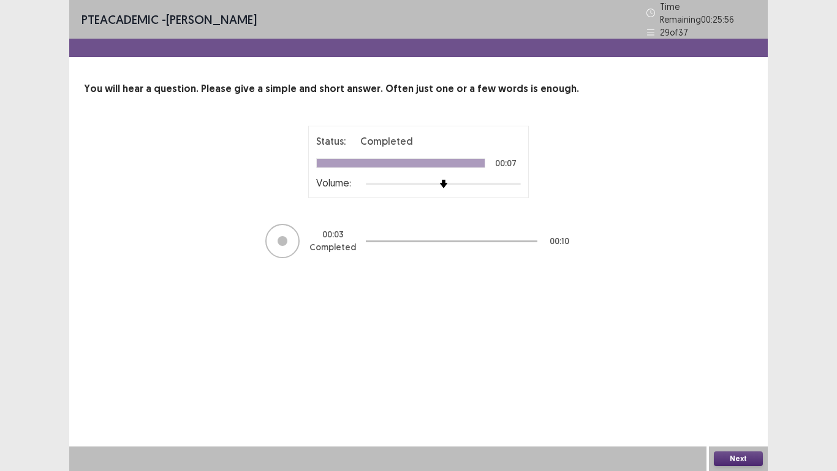
click at [735, 417] on button "Next" at bounding box center [738, 458] width 49 height 15
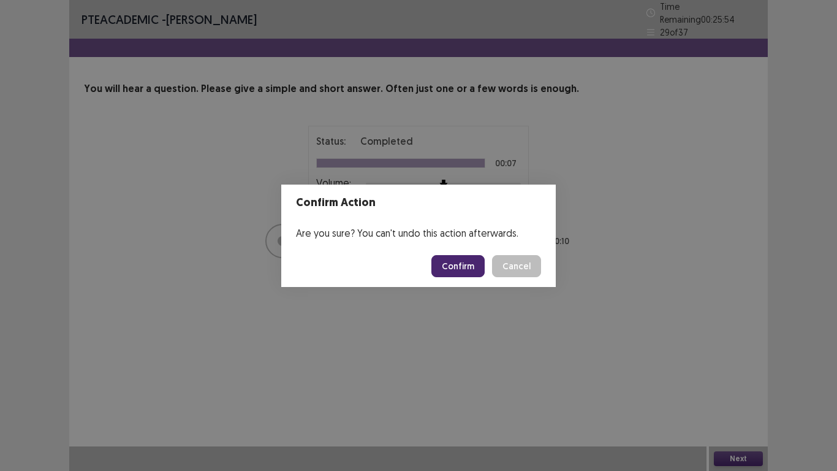
click at [462, 267] on button "Confirm" at bounding box center [457, 266] width 53 height 22
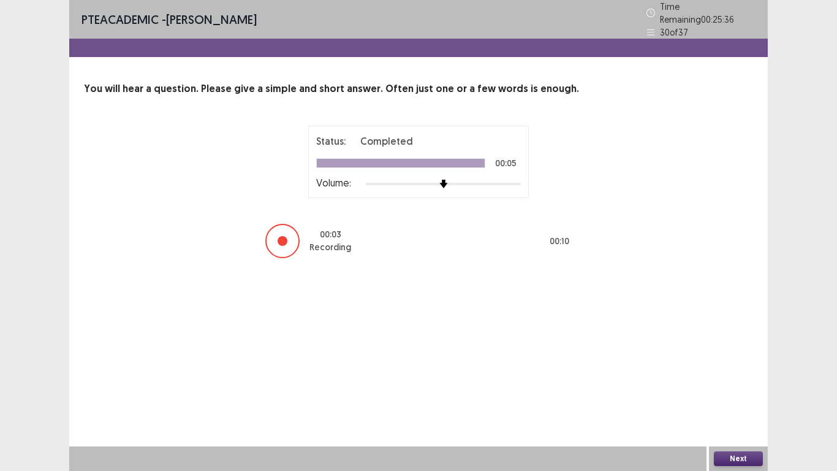
click at [737, 417] on button "Next" at bounding box center [738, 458] width 49 height 15
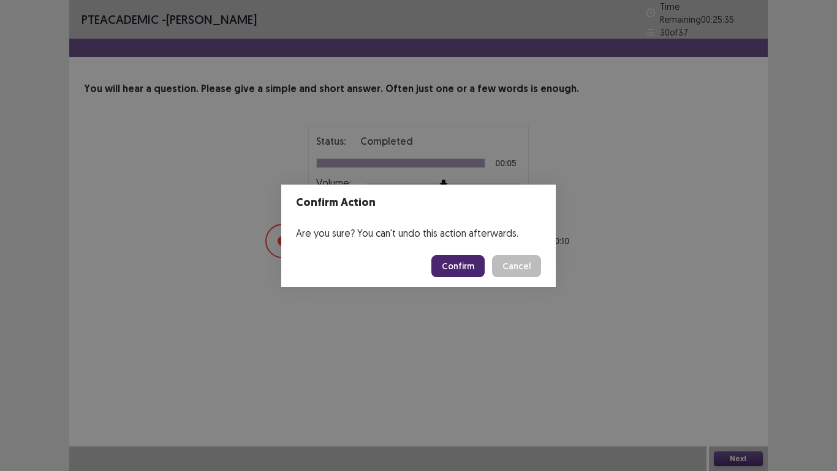
click at [477, 268] on button "Confirm" at bounding box center [457, 266] width 53 height 22
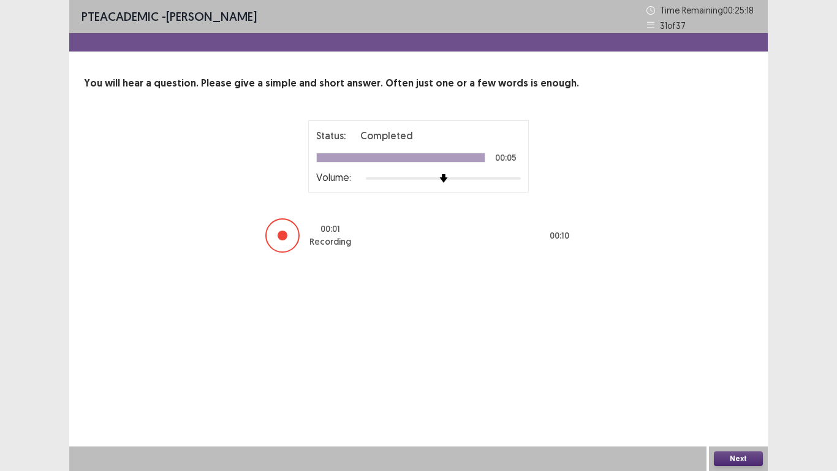
click at [735, 417] on button "Next" at bounding box center [738, 458] width 49 height 15
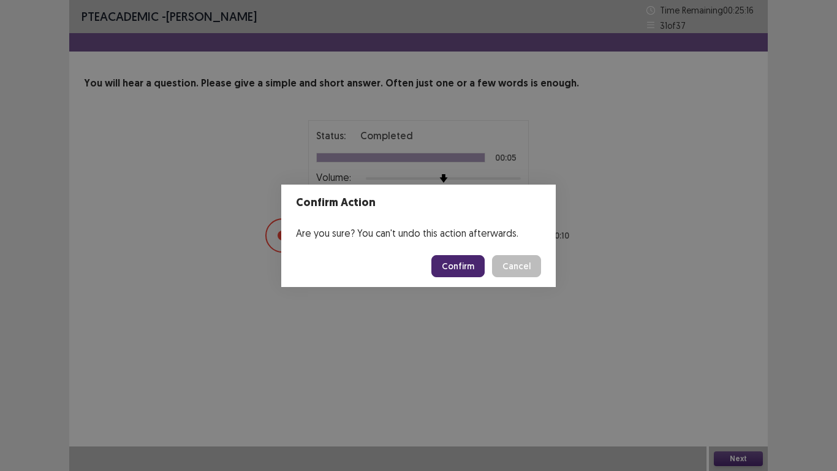
click at [463, 259] on button "Confirm" at bounding box center [457, 266] width 53 height 22
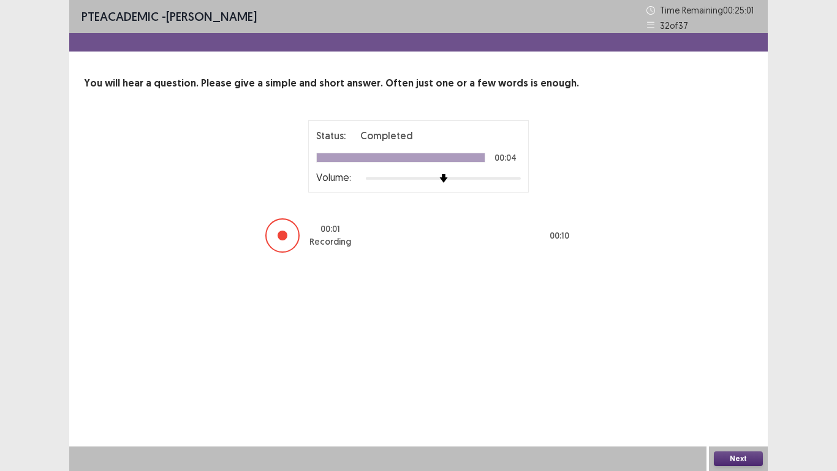
click at [727, 417] on button "Next" at bounding box center [738, 458] width 49 height 15
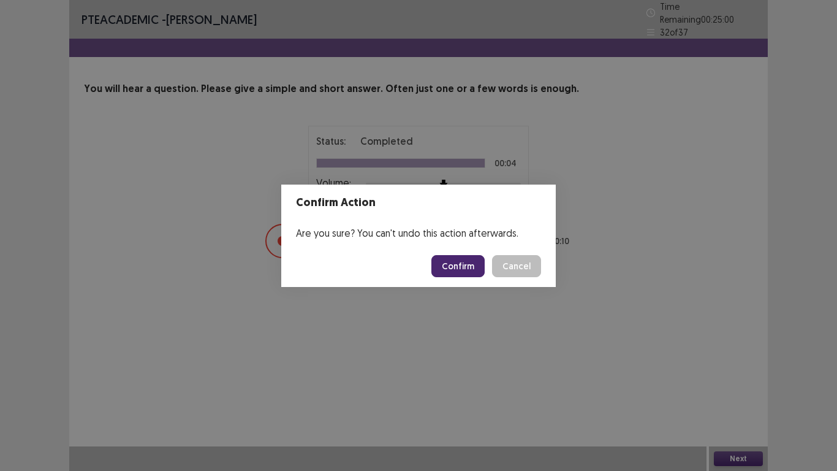
click at [472, 269] on button "Confirm" at bounding box center [457, 266] width 53 height 22
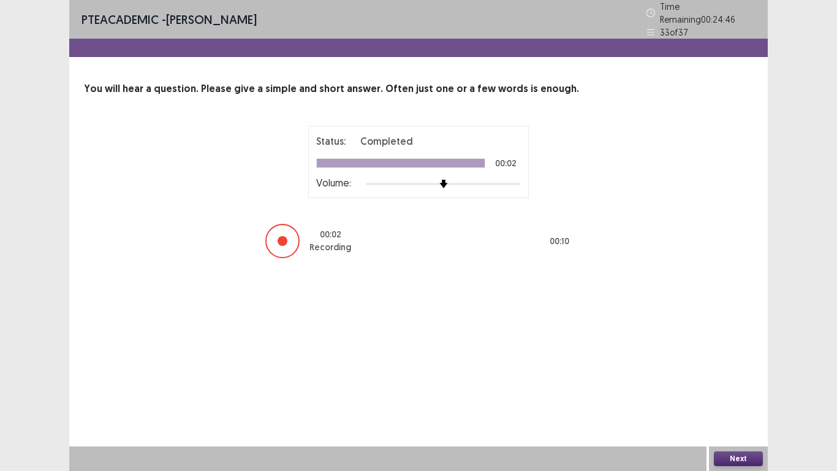
click at [760, 417] on button "Next" at bounding box center [738, 458] width 49 height 15
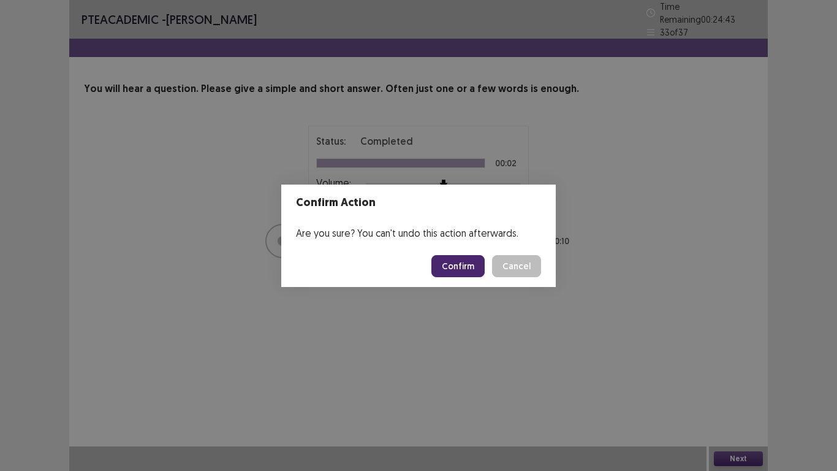
click at [471, 270] on button "Confirm" at bounding box center [457, 266] width 53 height 22
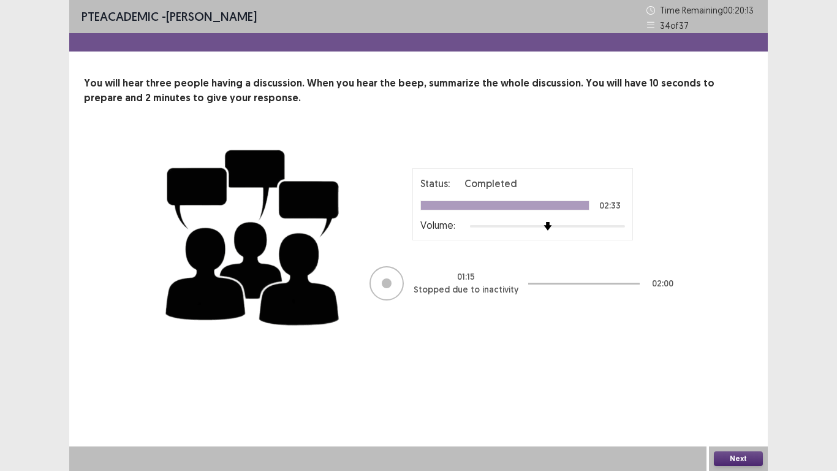
click at [748, 417] on button "Next" at bounding box center [738, 458] width 49 height 15
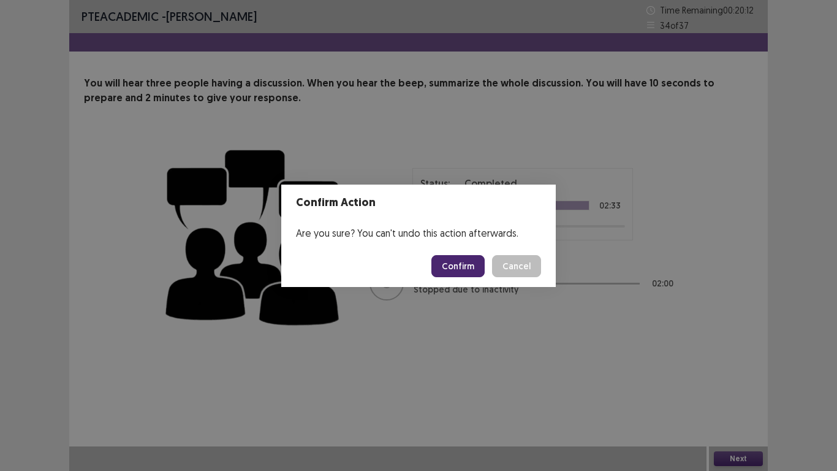
click at [459, 262] on button "Confirm" at bounding box center [457, 266] width 53 height 22
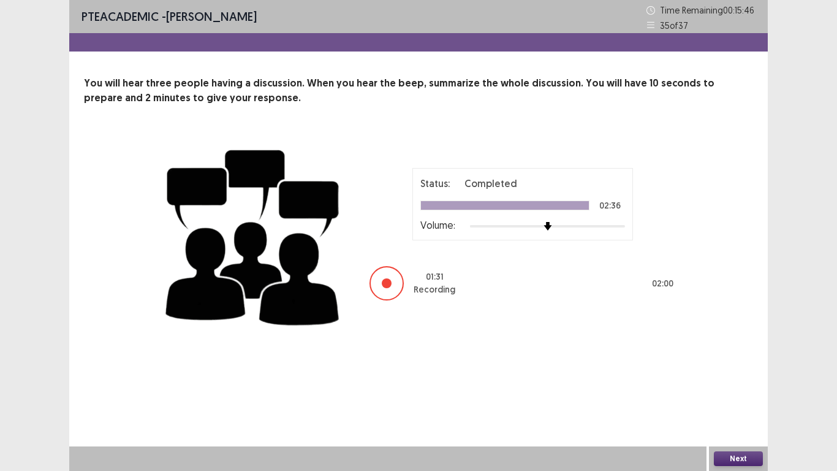
click at [751, 417] on button "Next" at bounding box center [738, 458] width 49 height 15
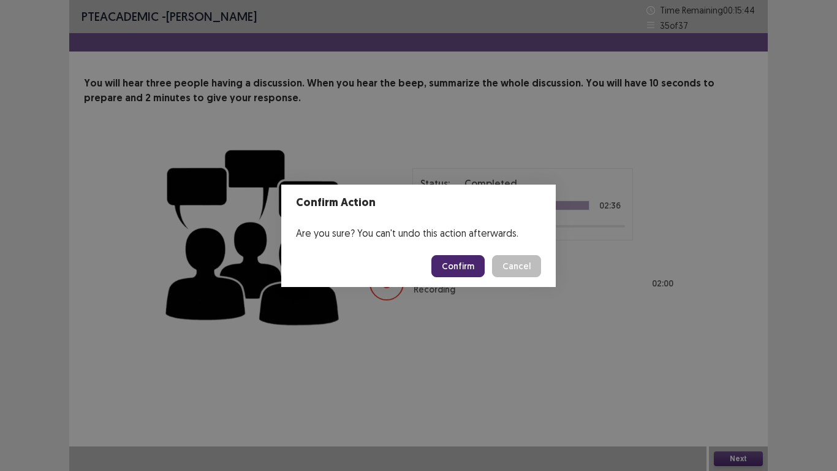
click at [461, 267] on button "Confirm" at bounding box center [457, 266] width 53 height 22
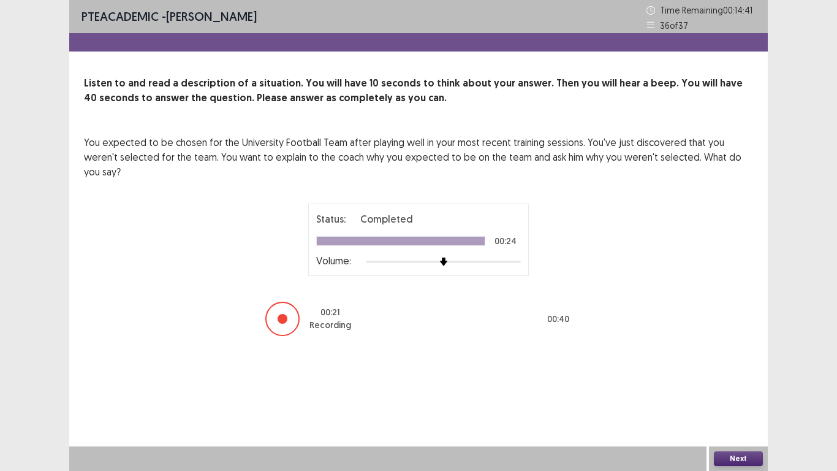
click at [737, 417] on button "Next" at bounding box center [738, 458] width 49 height 15
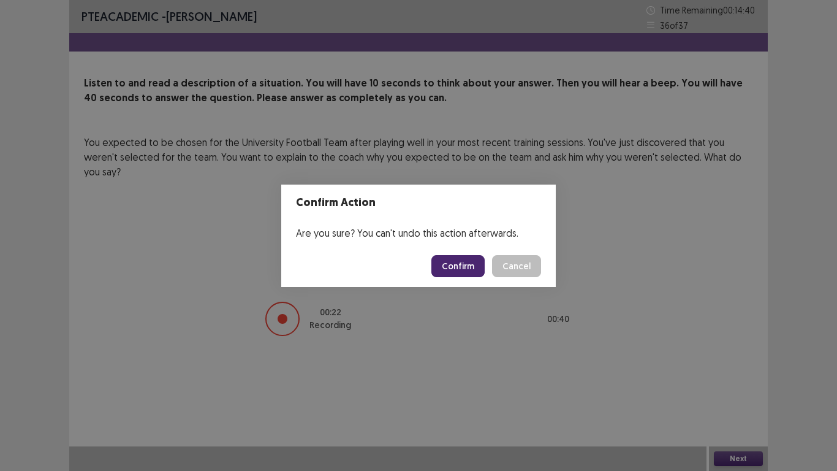
click at [465, 268] on button "Confirm" at bounding box center [457, 266] width 53 height 22
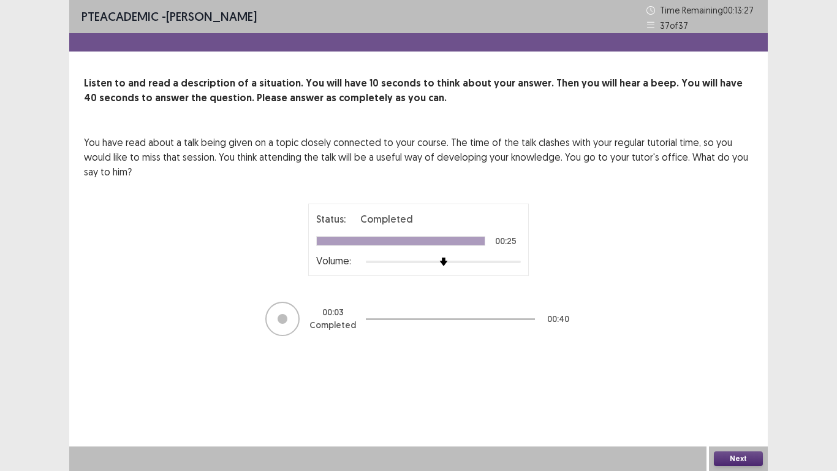
click at [729, 417] on button "Next" at bounding box center [738, 458] width 49 height 15
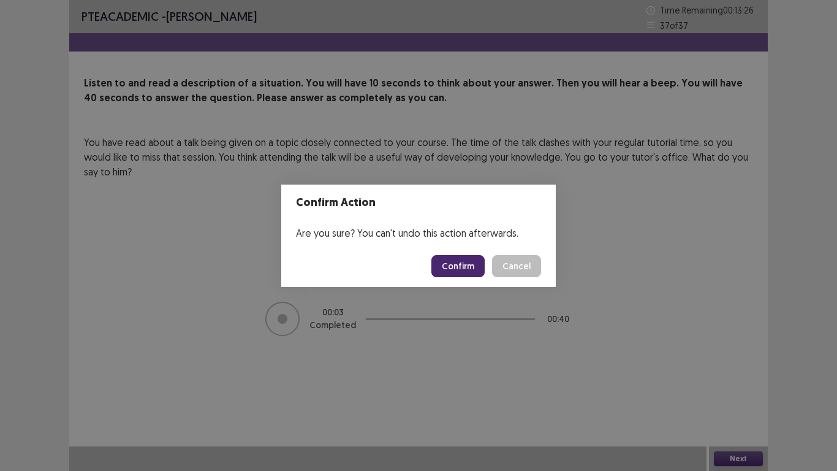
click at [461, 267] on button "Confirm" at bounding box center [457, 266] width 53 height 22
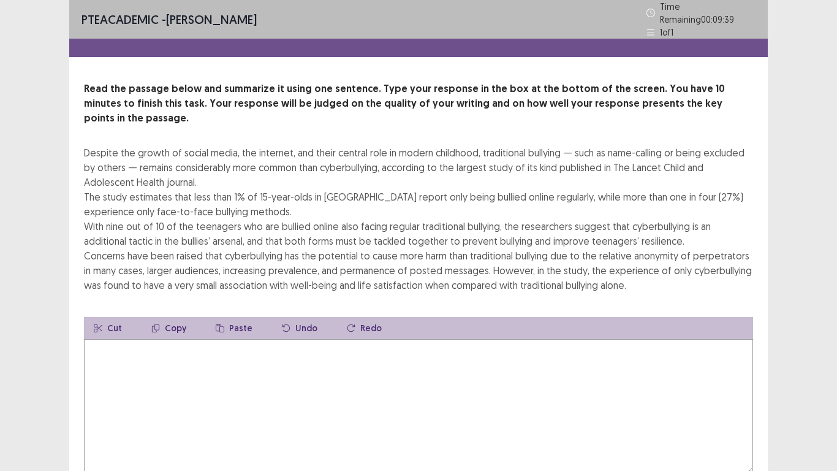
click at [416, 339] on textarea at bounding box center [418, 406] width 669 height 135
drag, startPoint x: 522, startPoint y: 240, endPoint x: 541, endPoint y: 257, distance: 24.7
click at [541, 256] on div "Despite the growth of social media, the internet, and their central role in mod…" at bounding box center [418, 218] width 669 height 147
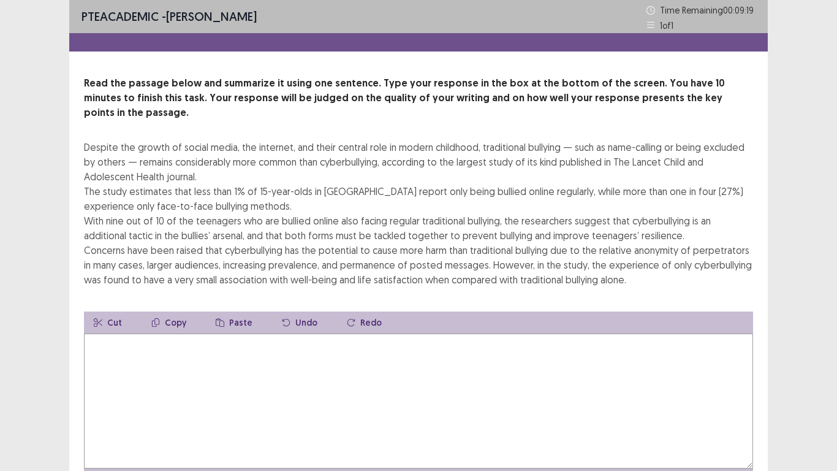
drag, startPoint x: 266, startPoint y: 250, endPoint x: 350, endPoint y: 258, distance: 84.3
click at [350, 258] on div "Despite the growth of social media, the internet, and their central role in mod…" at bounding box center [418, 213] width 669 height 147
drag, startPoint x: 186, startPoint y: 262, endPoint x: 294, endPoint y: 269, distance: 108.1
click at [294, 269] on div "Despite the growth of social media, the internet, and their central role in mod…" at bounding box center [418, 213] width 669 height 147
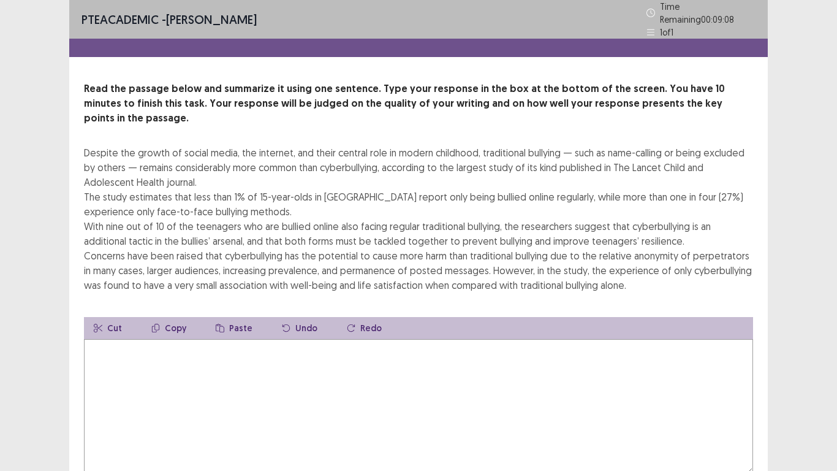
click at [348, 339] on textarea at bounding box center [418, 406] width 669 height 135
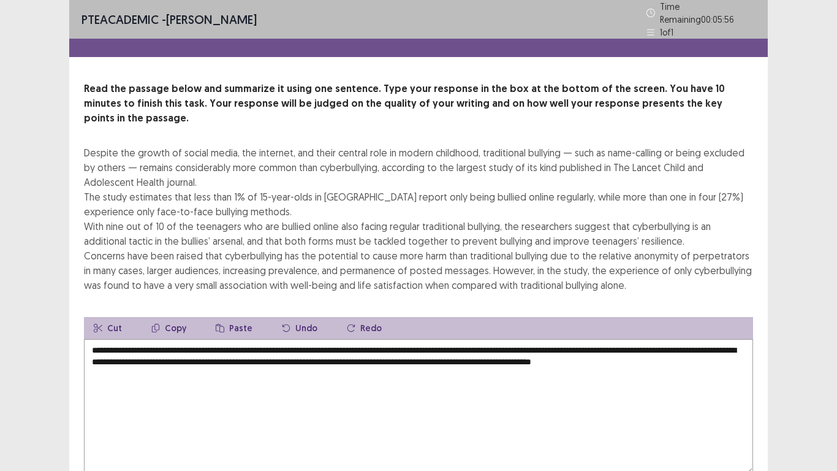
click at [503, 339] on textarea "**********" at bounding box center [418, 406] width 669 height 135
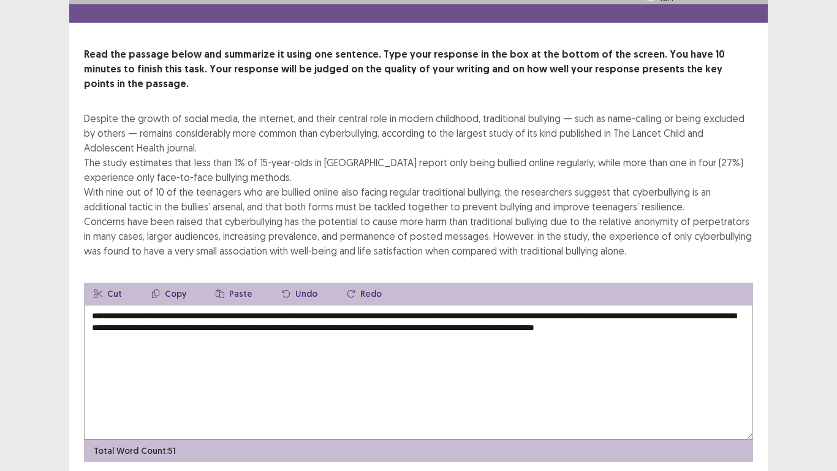
scroll to position [59, 0]
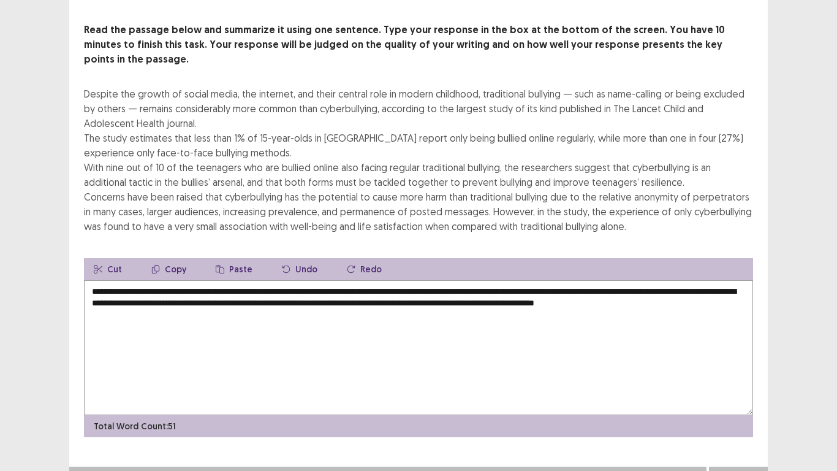
type textarea "**********"
click at [747, 417] on button "Next" at bounding box center [738, 478] width 49 height 15
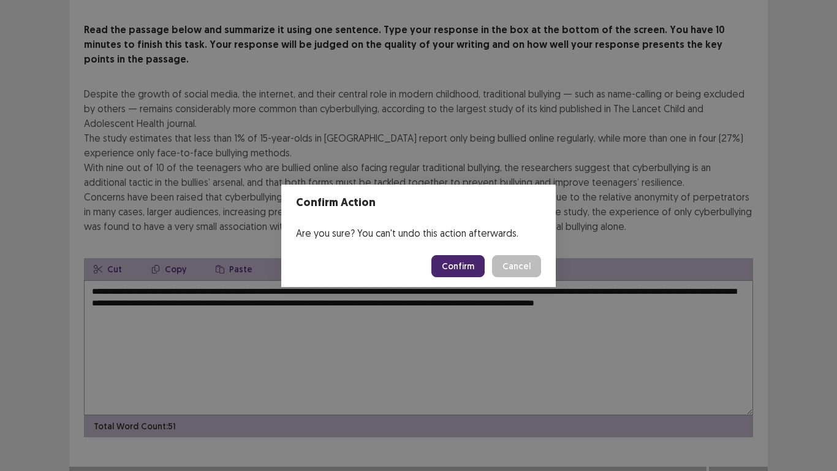
click at [468, 266] on button "Confirm" at bounding box center [457, 266] width 53 height 22
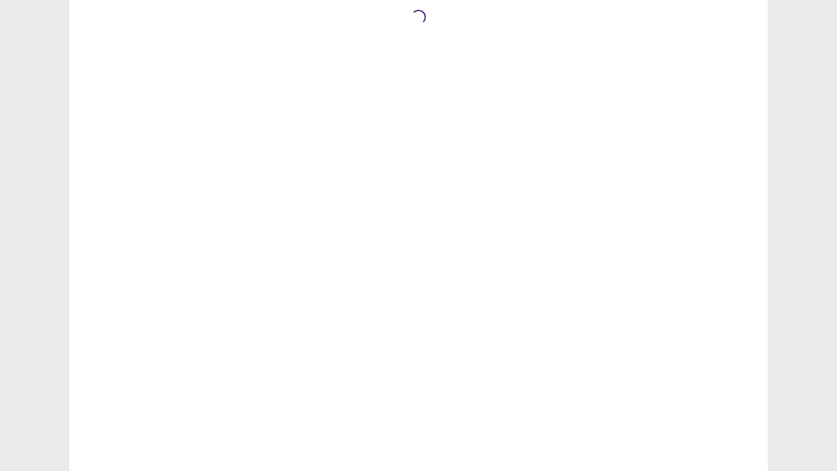
scroll to position [0, 0]
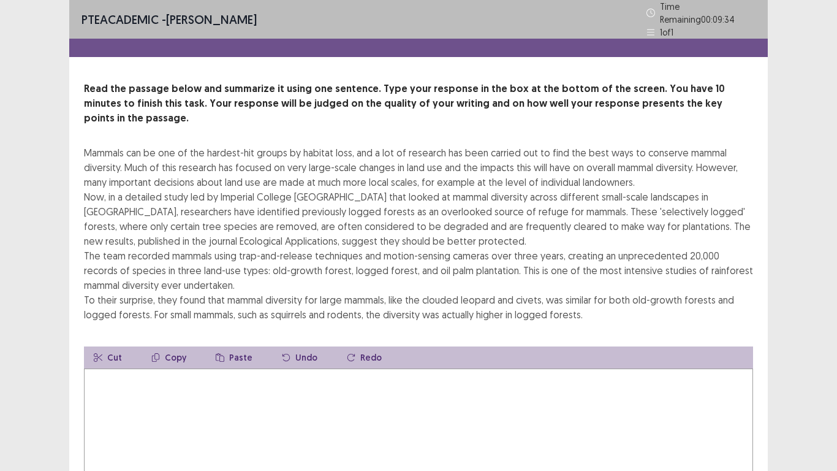
click at [412, 375] on textarea at bounding box center [418, 435] width 669 height 135
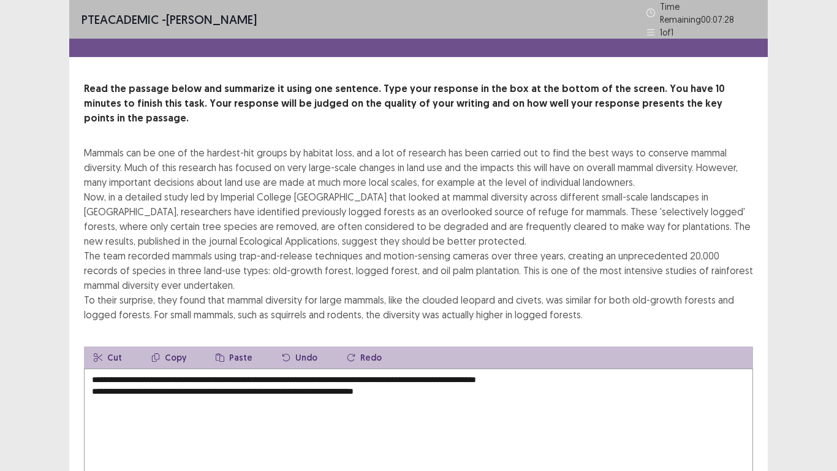
click at [94, 369] on textarea "**********" at bounding box center [418, 435] width 669 height 135
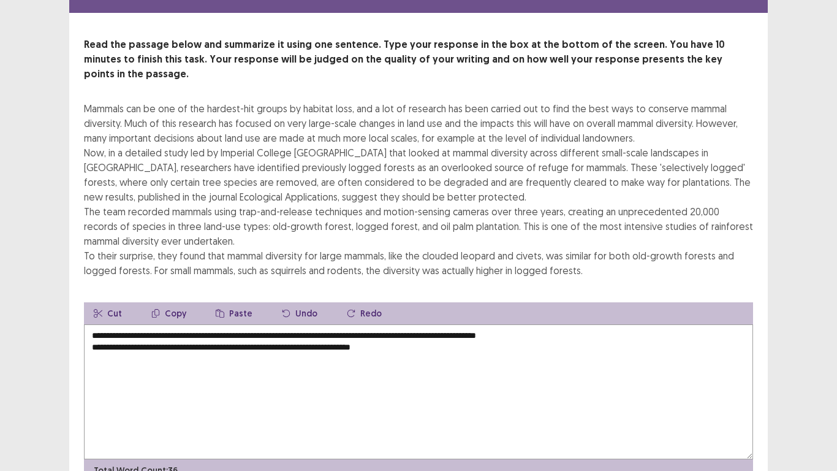
scroll to position [88, 0]
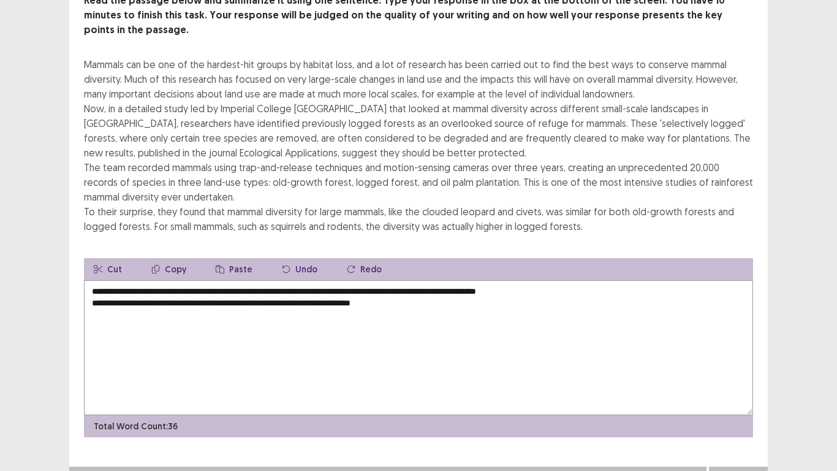
click at [445, 292] on textarea "**********" at bounding box center [418, 347] width 669 height 135
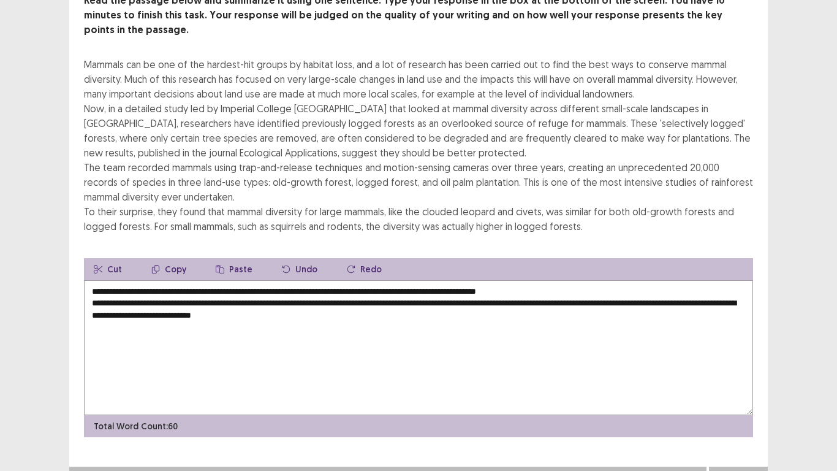
click at [321, 297] on textarea "**********" at bounding box center [418, 347] width 669 height 135
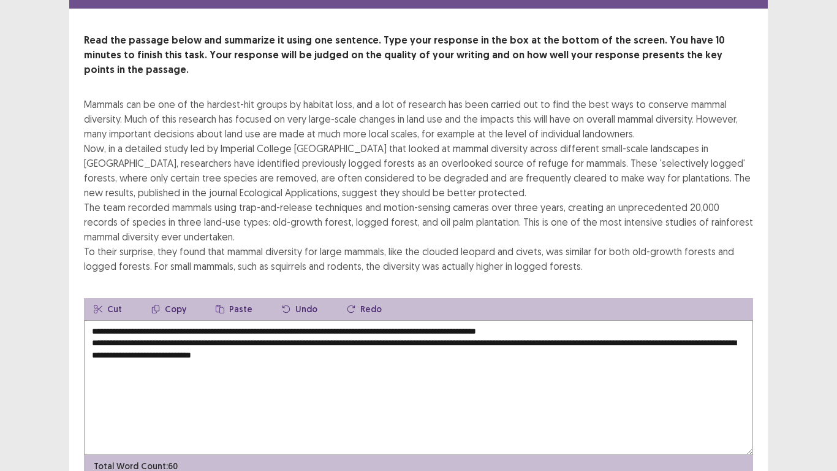
scroll to position [61, 0]
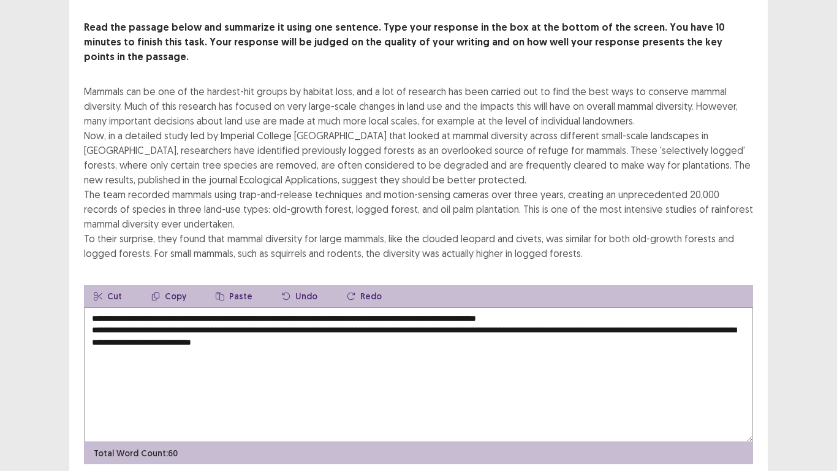
click at [308, 307] on textarea "**********" at bounding box center [418, 374] width 669 height 135
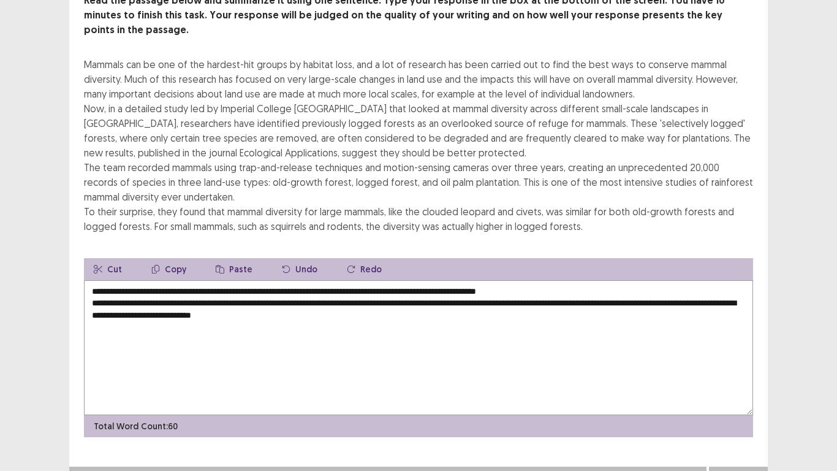
scroll to position [76, 0]
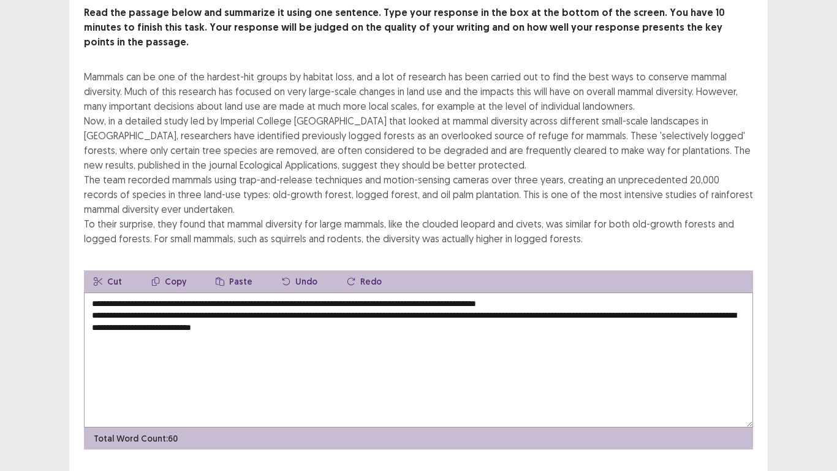
type textarea "**********"
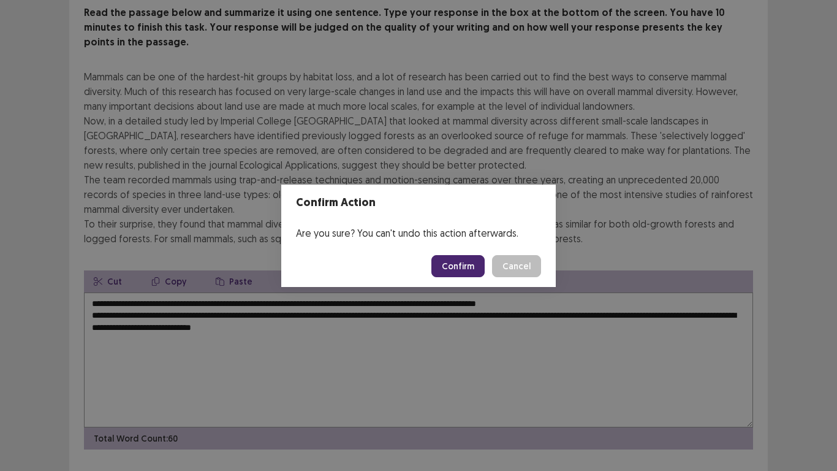
click at [468, 267] on button "Confirm" at bounding box center [457, 266] width 53 height 22
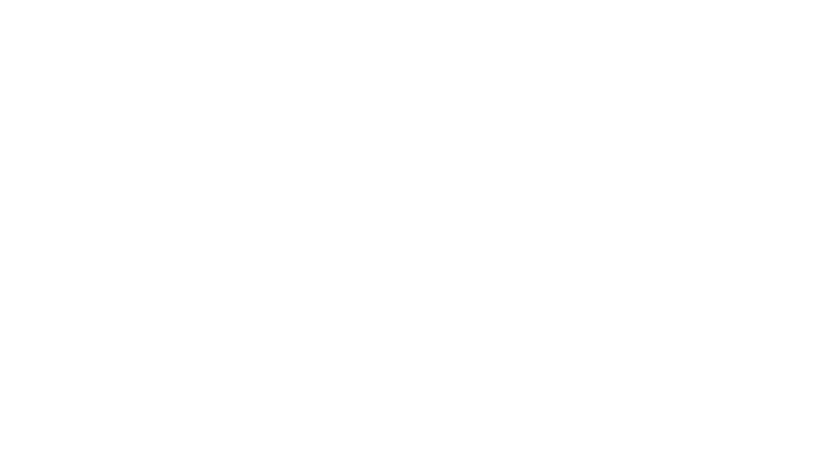
scroll to position [0, 0]
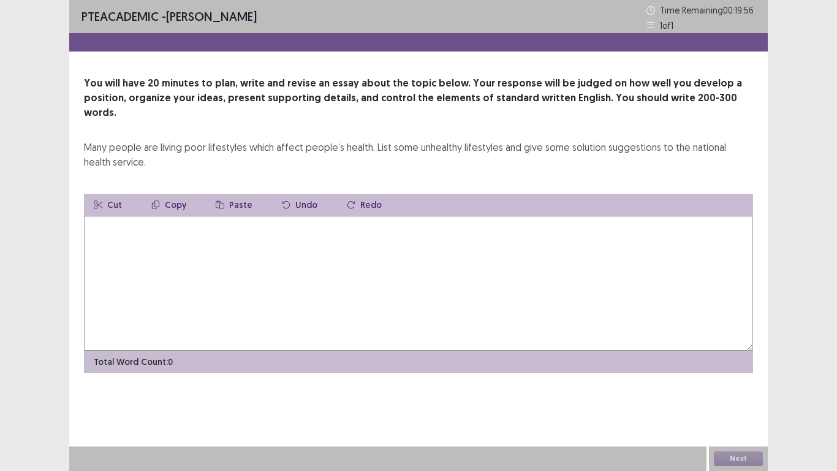
click at [340, 266] on textarea at bounding box center [418, 283] width 669 height 135
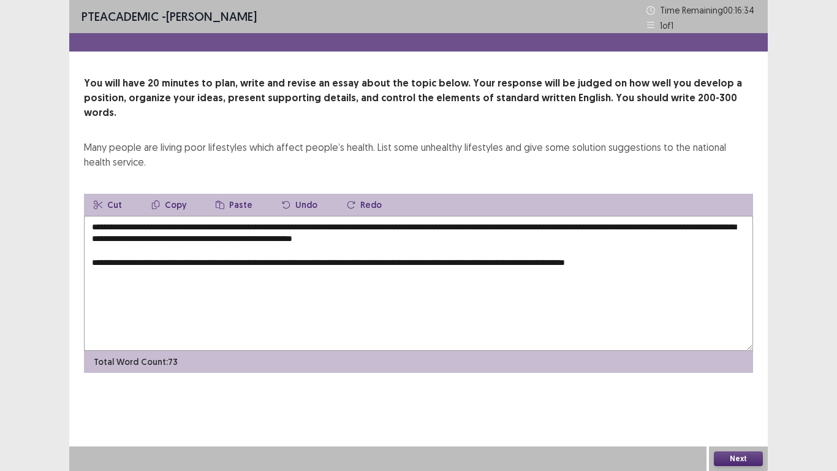
click at [585, 248] on textarea "**********" at bounding box center [418, 283] width 669 height 135
click at [678, 249] on textarea "**********" at bounding box center [418, 283] width 669 height 135
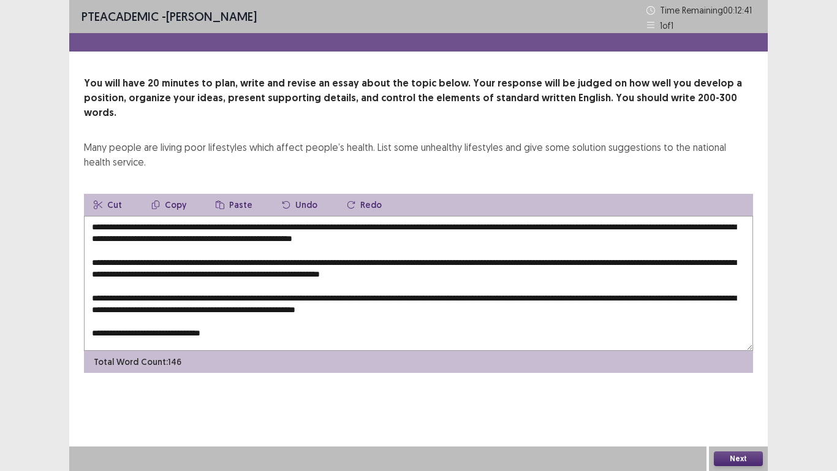
click at [98, 320] on textarea "**********" at bounding box center [418, 283] width 669 height 135
click at [256, 321] on textarea "**********" at bounding box center [418, 283] width 669 height 135
click at [493, 297] on textarea "**********" at bounding box center [418, 283] width 669 height 135
click at [268, 317] on textarea "**********" at bounding box center [418, 283] width 669 height 135
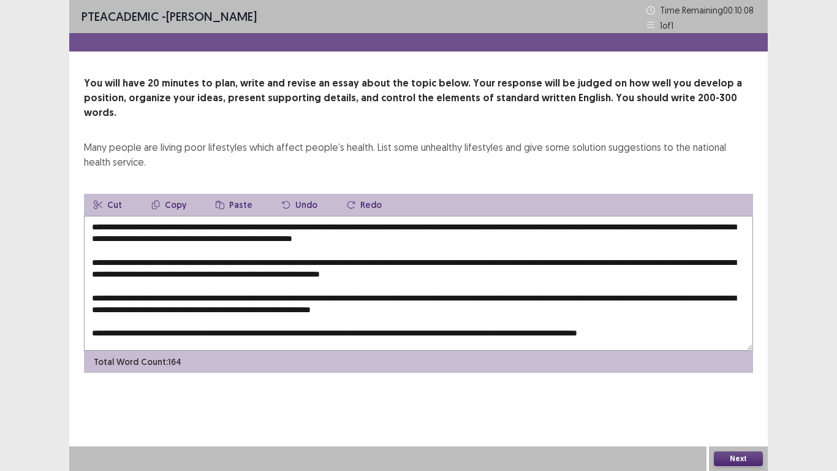
click at [159, 216] on textarea "**********" at bounding box center [418, 283] width 669 height 135
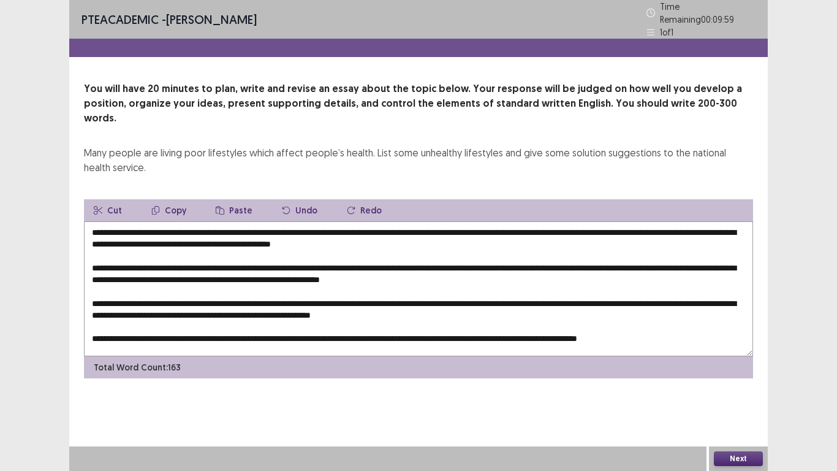
drag, startPoint x: 129, startPoint y: 211, endPoint x: 106, endPoint y: 208, distance: 23.4
click at [106, 221] on textarea "**********" at bounding box center [418, 288] width 669 height 135
click at [447, 225] on textarea at bounding box center [418, 288] width 669 height 135
click at [263, 259] on textarea at bounding box center [418, 288] width 669 height 135
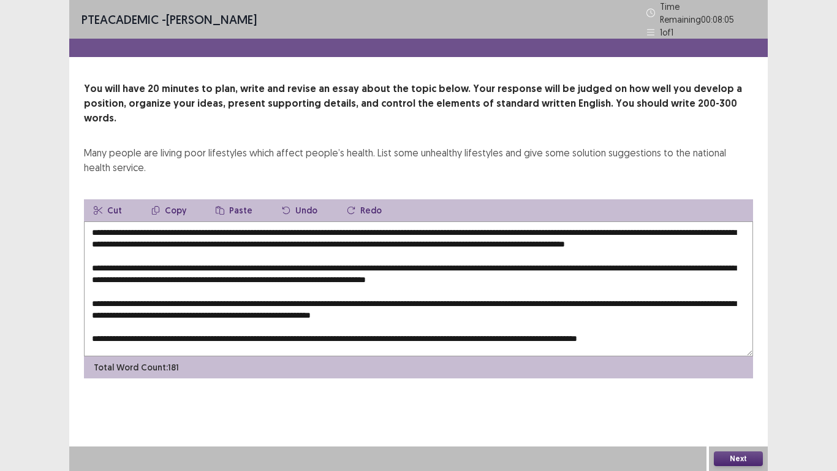
drag, startPoint x: 329, startPoint y: 260, endPoint x: 316, endPoint y: 259, distance: 13.5
click at [316, 259] on textarea at bounding box center [418, 288] width 669 height 135
click at [593, 258] on textarea at bounding box center [418, 288] width 669 height 135
click at [124, 273] on textarea at bounding box center [418, 288] width 669 height 135
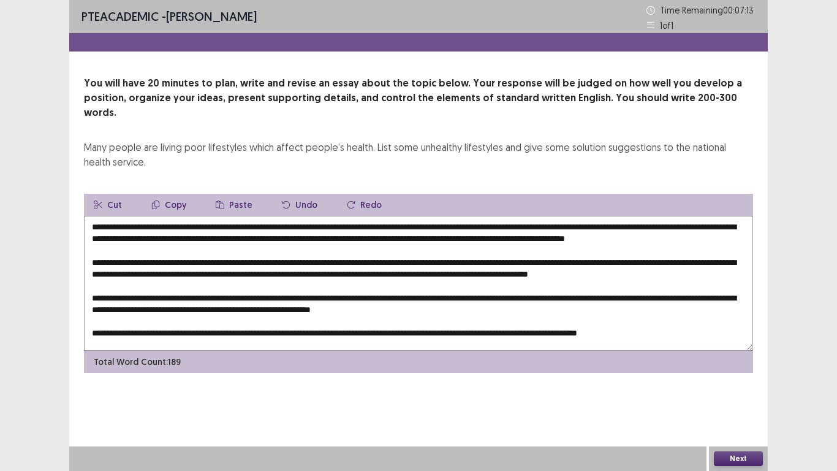
click at [153, 271] on textarea at bounding box center [418, 283] width 669 height 135
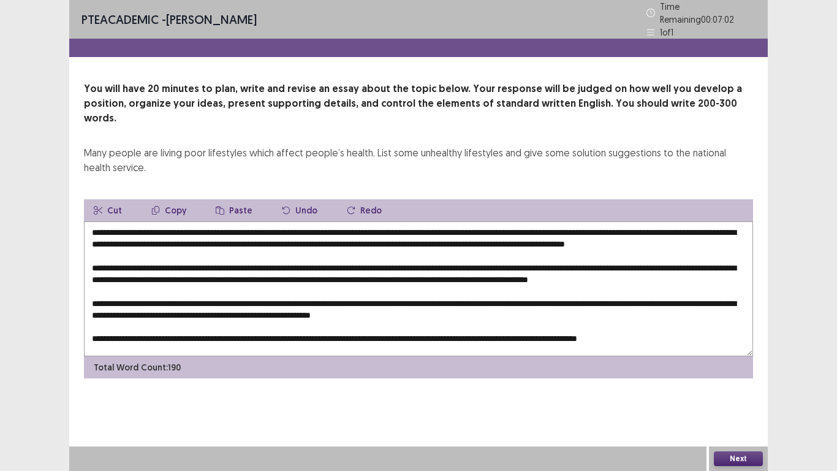
click at [495, 271] on textarea at bounding box center [418, 288] width 669 height 135
click at [249, 286] on textarea at bounding box center [418, 288] width 669 height 135
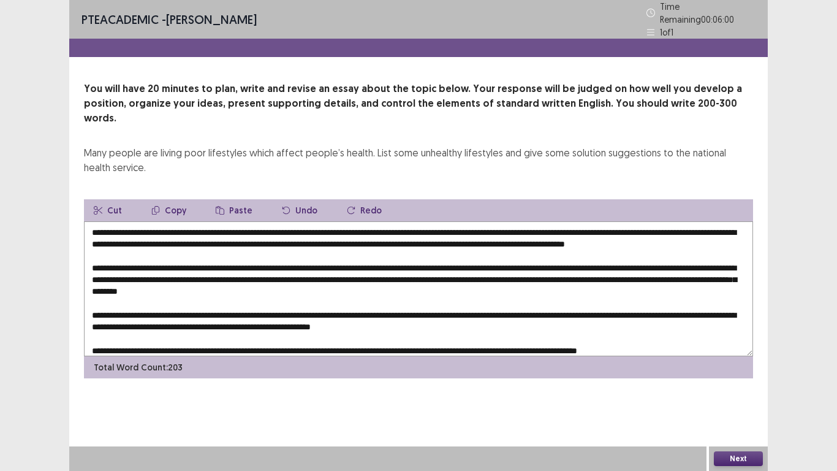
click at [271, 306] on textarea at bounding box center [418, 288] width 669 height 135
click at [506, 270] on textarea at bounding box center [418, 288] width 669 height 135
click at [604, 269] on textarea at bounding box center [418, 288] width 669 height 135
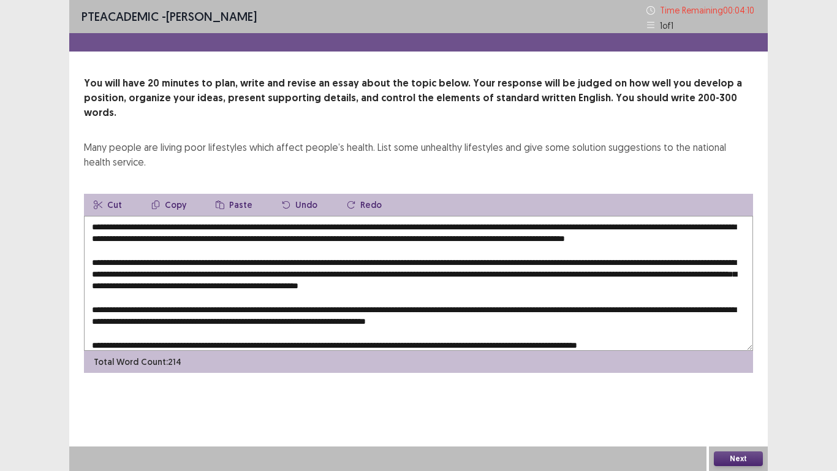
drag, startPoint x: 307, startPoint y: 285, endPoint x: 181, endPoint y: 286, distance: 125.6
click at [181, 286] on textarea at bounding box center [418, 283] width 669 height 135
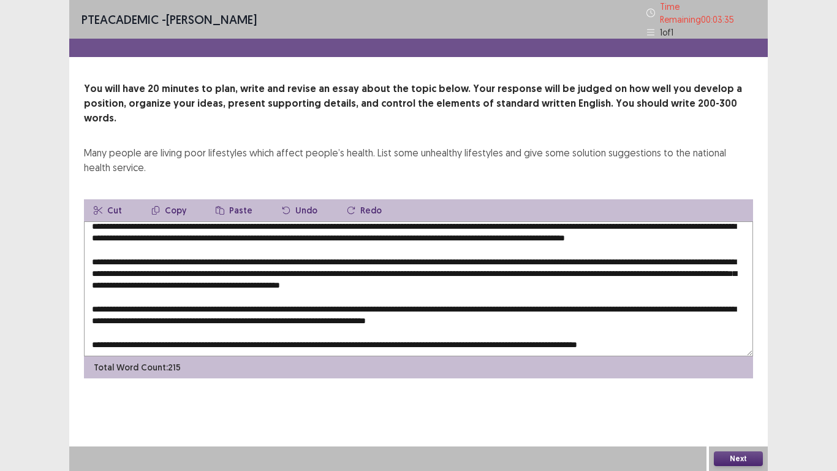
click at [91, 304] on textarea at bounding box center [418, 288] width 669 height 135
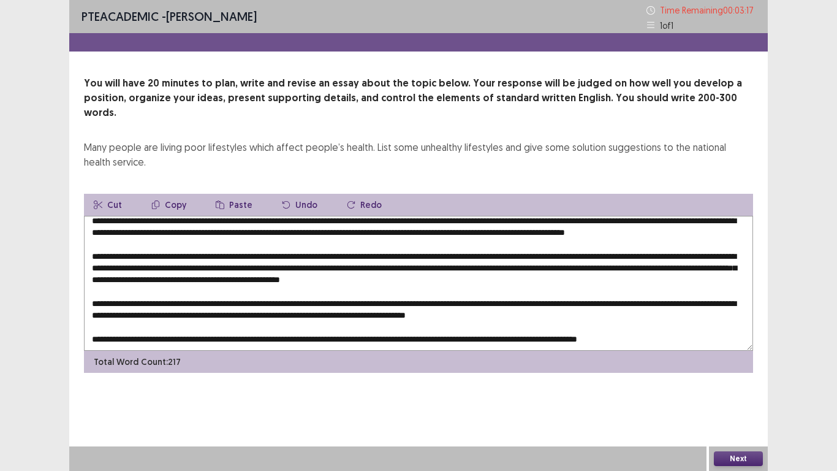
drag, startPoint x: 137, startPoint y: 299, endPoint x: 94, endPoint y: 301, distance: 42.9
click at [94, 301] on textarea at bounding box center [418, 283] width 669 height 135
click at [80, 288] on div "You will have 20 minutes to plan, write and revise an essay about the topic bel…" at bounding box center [418, 224] width 699 height 297
drag, startPoint x: 139, startPoint y: 300, endPoint x: 123, endPoint y: 303, distance: 16.1
click at [123, 303] on textarea at bounding box center [418, 283] width 669 height 135
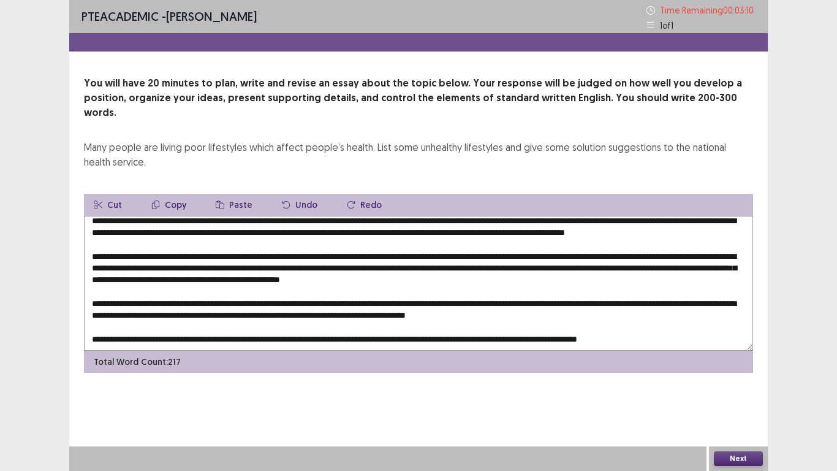
drag, startPoint x: 137, startPoint y: 301, endPoint x: 94, endPoint y: 300, distance: 42.9
click at [94, 300] on textarea at bounding box center [418, 283] width 669 height 135
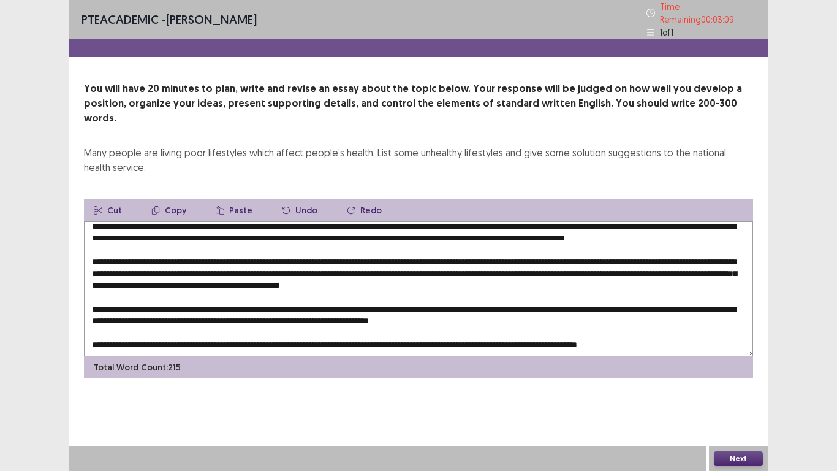
click at [86, 300] on textarea at bounding box center [418, 288] width 669 height 135
click at [108, 299] on textarea at bounding box center [418, 288] width 669 height 135
click at [203, 299] on textarea at bounding box center [418, 288] width 669 height 135
click at [430, 300] on textarea at bounding box center [418, 288] width 669 height 135
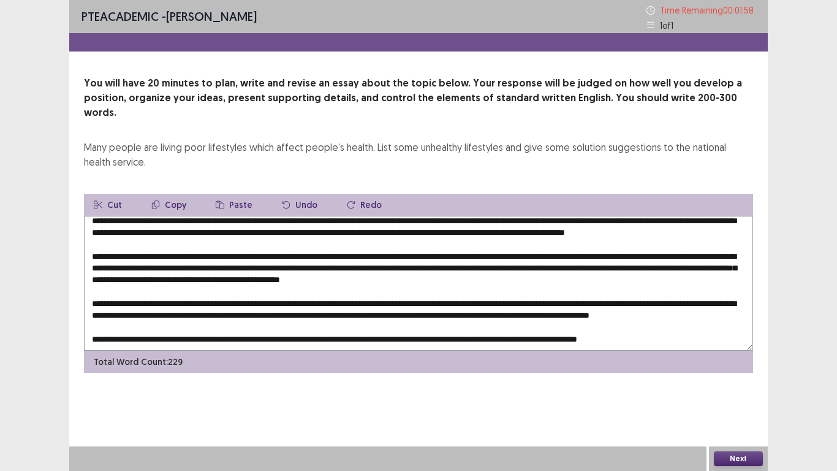
click at [136, 315] on textarea at bounding box center [418, 283] width 669 height 135
click at [232, 313] on textarea at bounding box center [418, 283] width 669 height 135
click at [133, 313] on textarea at bounding box center [418, 283] width 669 height 135
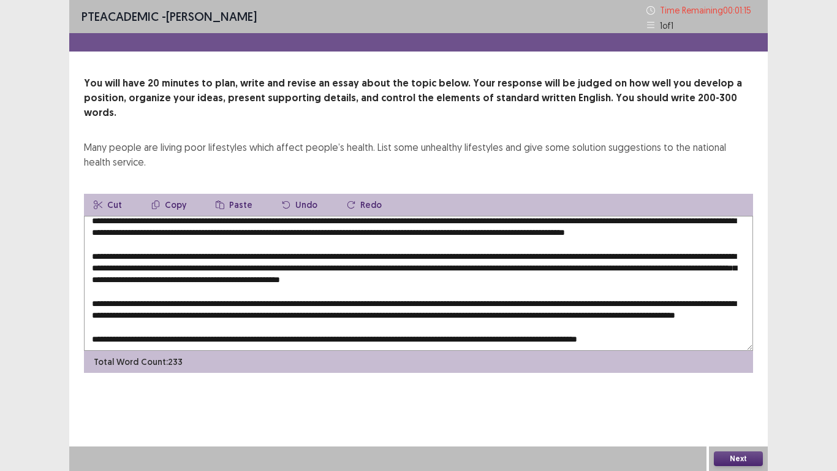
click at [377, 325] on textarea at bounding box center [418, 283] width 669 height 135
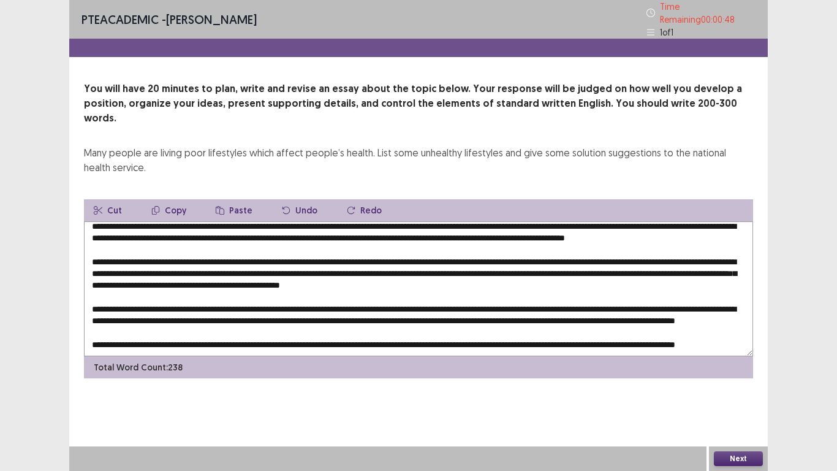
type textarea "**********"
click at [731, 417] on button "Next" at bounding box center [738, 458] width 49 height 15
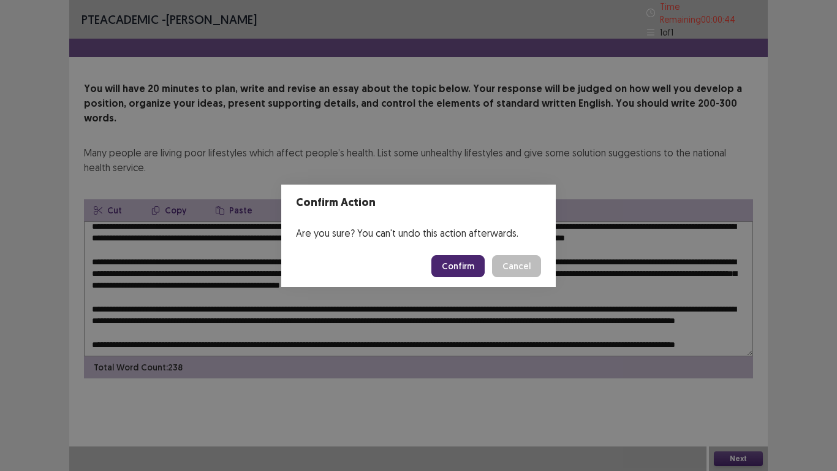
click at [519, 275] on button "Cancel" at bounding box center [516, 266] width 49 height 22
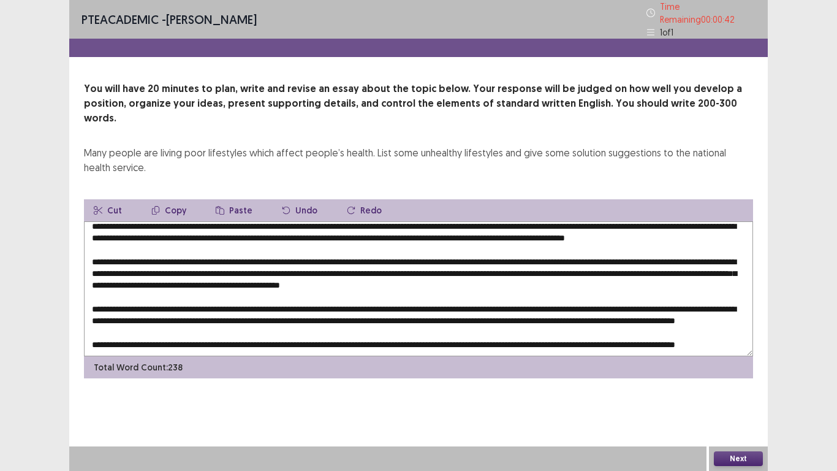
scroll to position [42, 0]
click at [714, 417] on button "Next" at bounding box center [738, 458] width 49 height 15
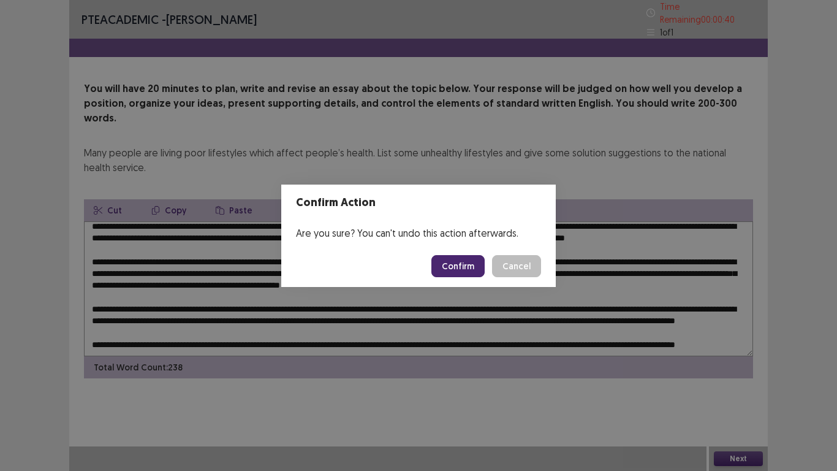
click at [516, 273] on button "Cancel" at bounding box center [516, 266] width 49 height 22
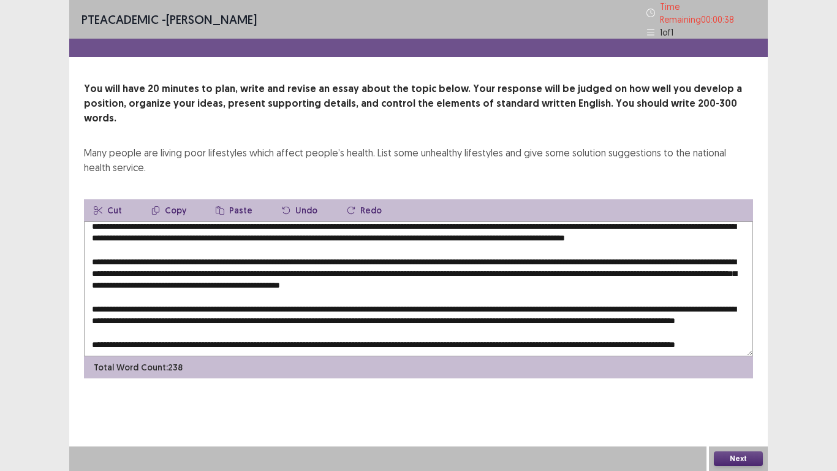
click at [487, 313] on textarea at bounding box center [418, 288] width 669 height 135
type textarea "**********"
click at [745, 417] on button "Next" at bounding box center [738, 458] width 49 height 15
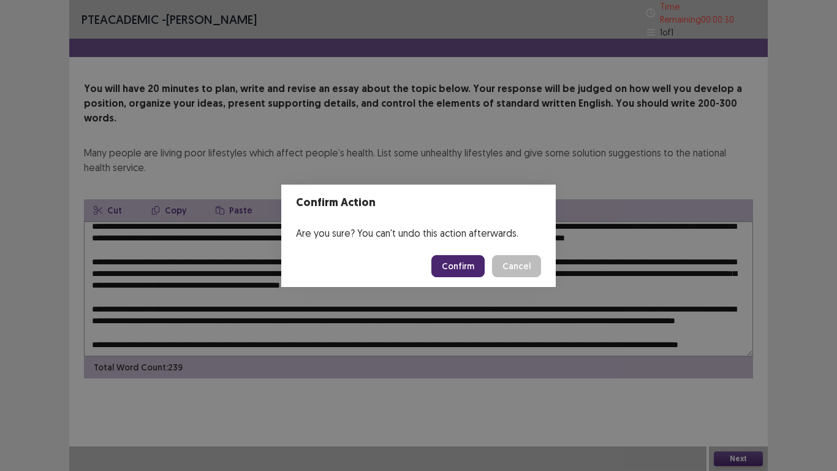
click at [465, 268] on button "Confirm" at bounding box center [457, 266] width 53 height 22
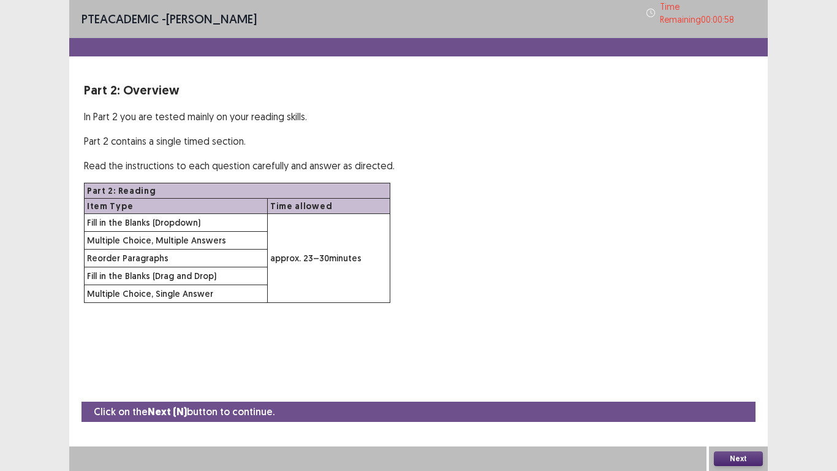
click at [737, 417] on button "Next" at bounding box center [738, 458] width 49 height 15
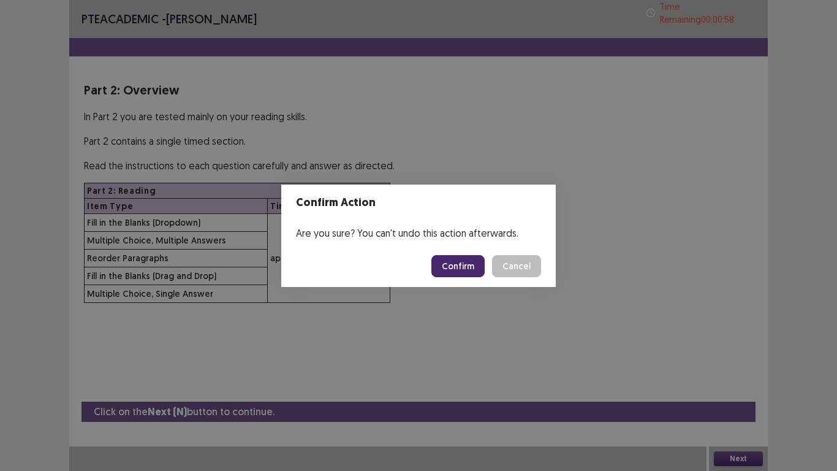
drag, startPoint x: 734, startPoint y: 446, endPoint x: 533, endPoint y: 324, distance: 236.0
click at [533, 324] on div "Confirm Action Are you sure? You can't undo this action afterwards. Confirm Can…" at bounding box center [418, 235] width 837 height 471
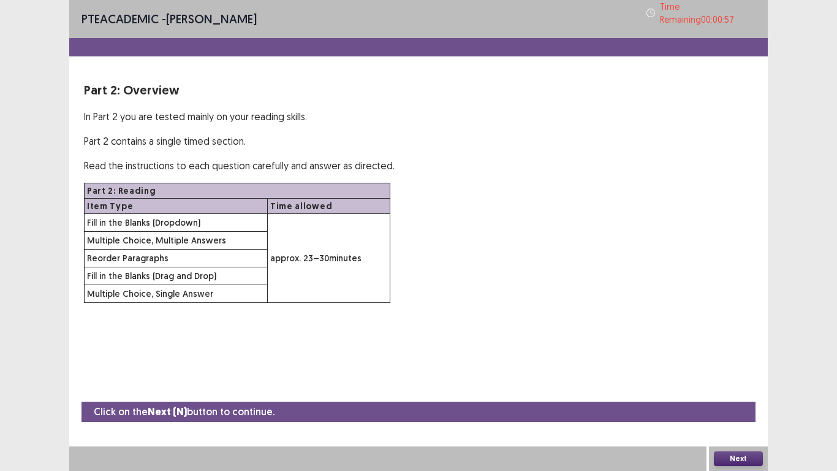
click at [738, 417] on div "Confirm Action Are you sure? You can't undo this action afterwards. Confirm Can…" at bounding box center [418, 235] width 837 height 471
click at [737, 417] on div "Confirm Action Are you sure? You can't undo this action afterwards. Confirm Can…" at bounding box center [418, 235] width 837 height 471
click at [732, 417] on div "Confirm Action Are you sure? You can't undo this action afterwards. Confirm Can…" at bounding box center [418, 235] width 837 height 471
click at [734, 417] on div "Confirm Action Are you sure? You can't undo this action afterwards. Confirm Can…" at bounding box center [418, 235] width 837 height 471
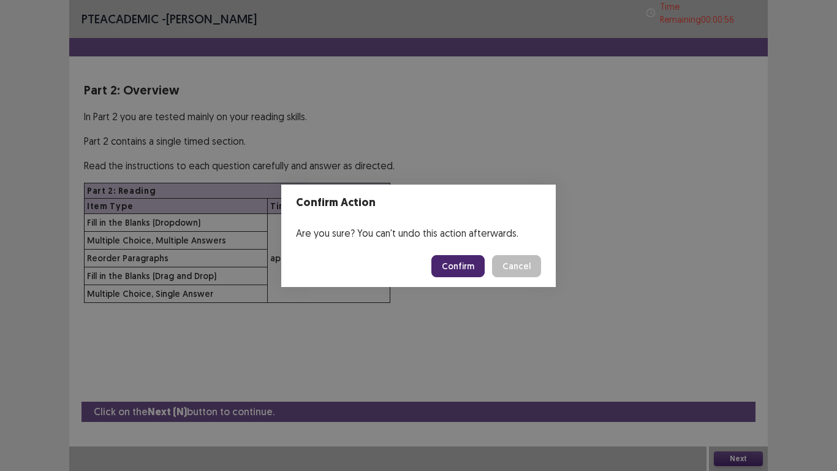
click at [464, 268] on button "Confirm" at bounding box center [457, 266] width 53 height 22
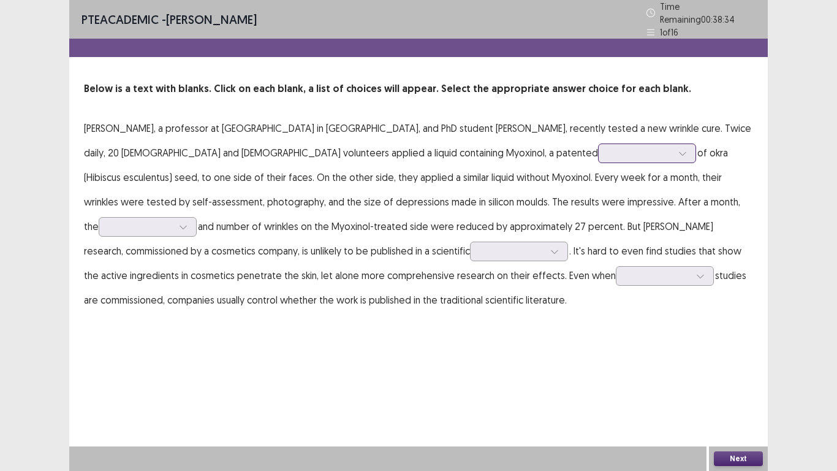
click at [609, 148] on div at bounding box center [641, 153] width 64 height 12
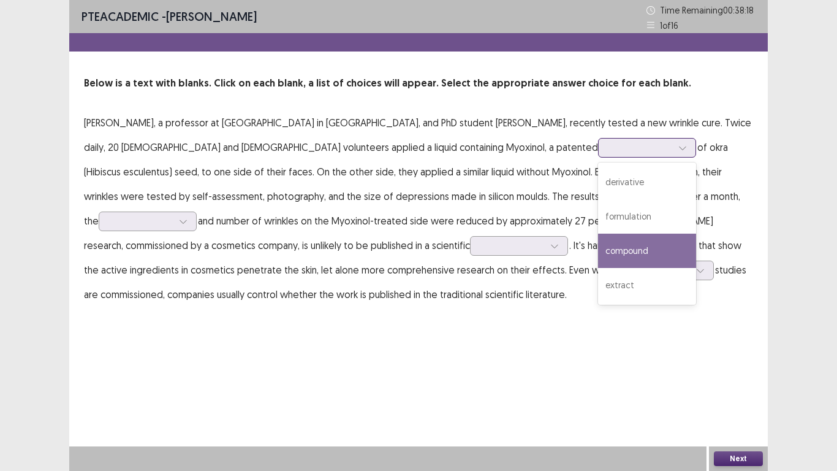
click at [598, 245] on div "compound" at bounding box center [647, 250] width 98 height 34
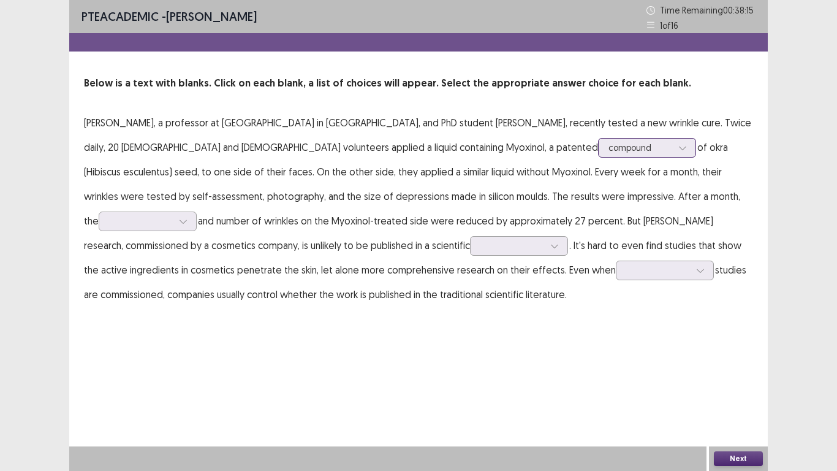
click at [609, 145] on div at bounding box center [641, 148] width 64 height 12
click at [639, 213] on p "[PERSON_NAME], a professor at [GEOGRAPHIC_DATA] in [GEOGRAPHIC_DATA], and PhD s…" at bounding box center [418, 208] width 669 height 196
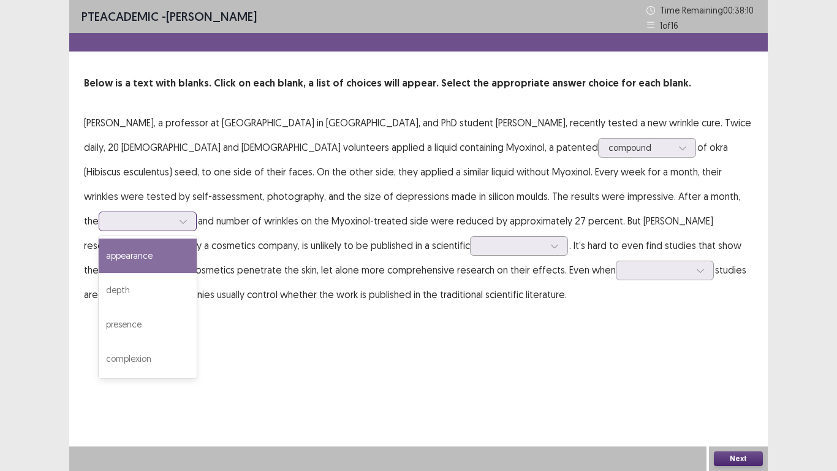
click at [173, 215] on div at bounding box center [141, 221] width 64 height 12
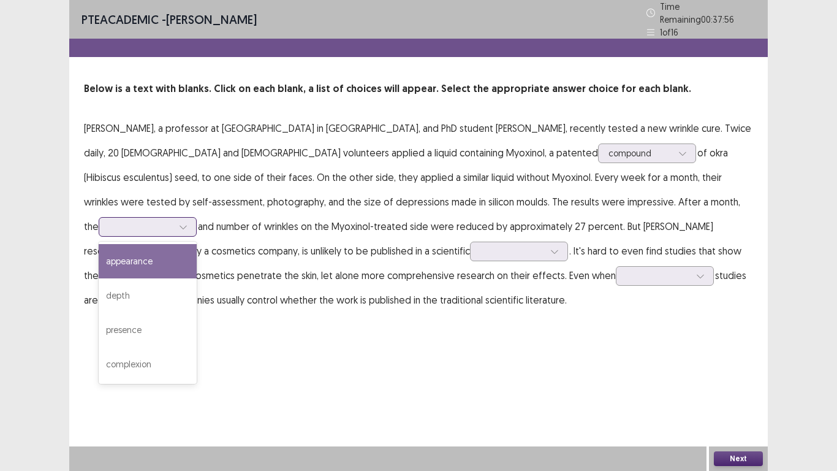
click at [197, 244] on div "appearance" at bounding box center [148, 261] width 98 height 34
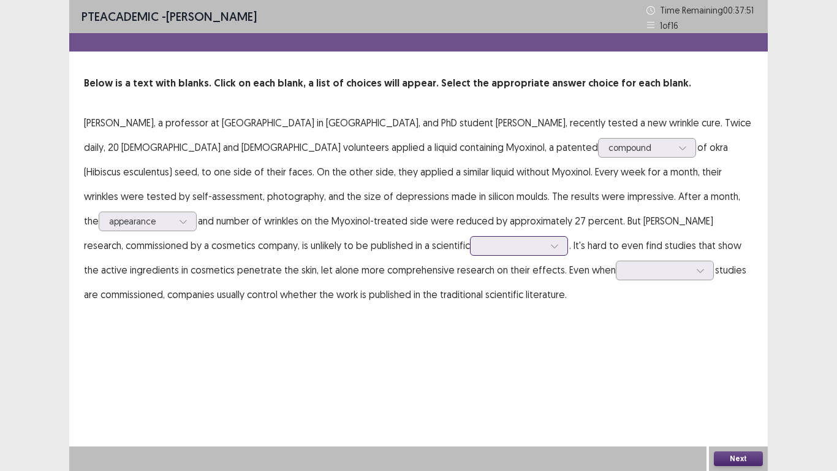
click at [480, 249] on div at bounding box center [512, 246] width 64 height 12
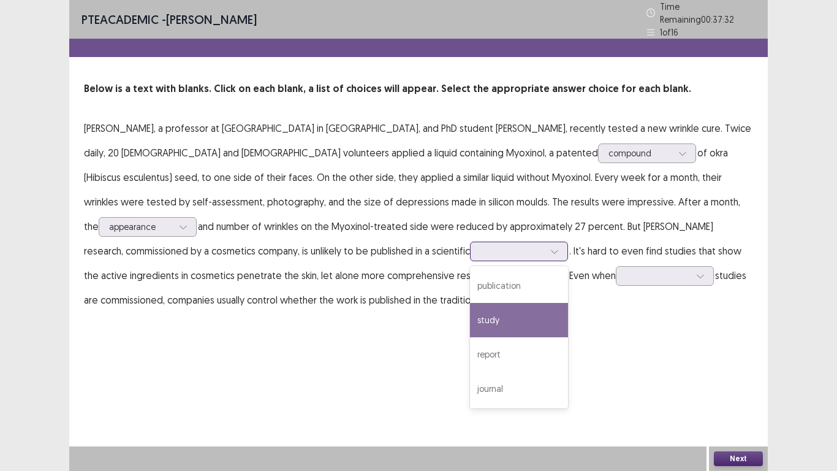
click at [470, 311] on div "study" at bounding box center [519, 320] width 98 height 34
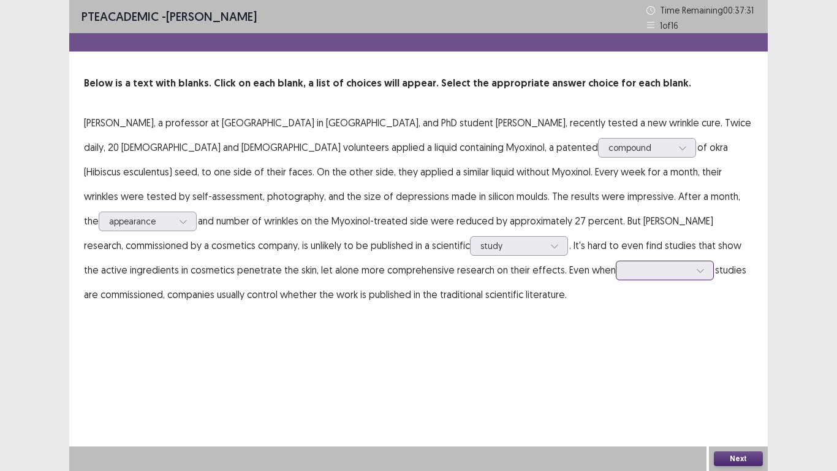
click at [626, 265] on div at bounding box center [658, 270] width 64 height 12
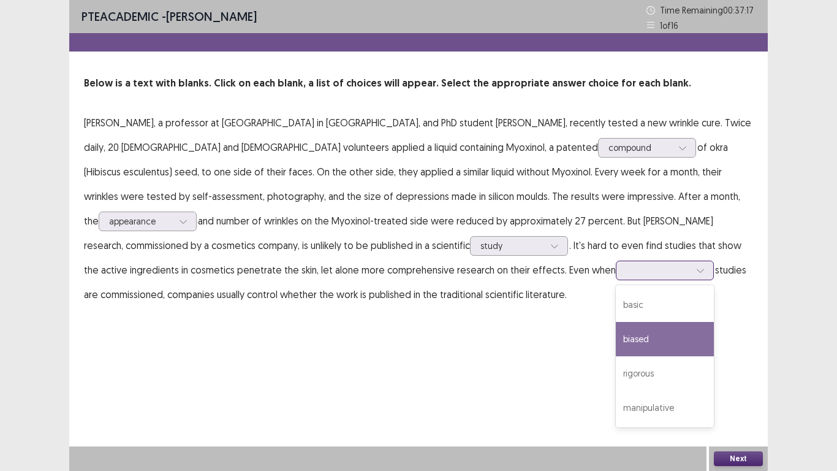
click at [616, 341] on div "biased" at bounding box center [665, 339] width 98 height 34
click at [626, 271] on div at bounding box center [658, 270] width 64 height 12
click at [616, 340] on div "biased" at bounding box center [665, 339] width 98 height 34
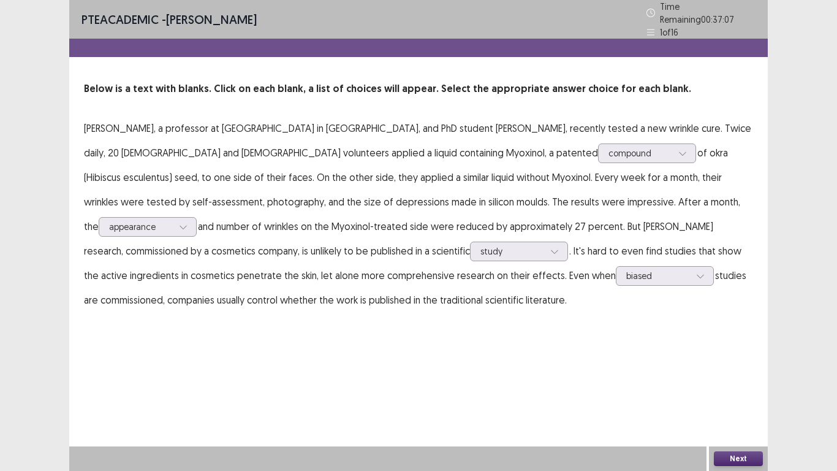
drag, startPoint x: 727, startPoint y: 452, endPoint x: 697, endPoint y: 470, distance: 34.9
click at [697, 470] on div "Next" at bounding box center [418, 458] width 699 height 25
click at [739, 458] on button "Next" at bounding box center [738, 458] width 49 height 15
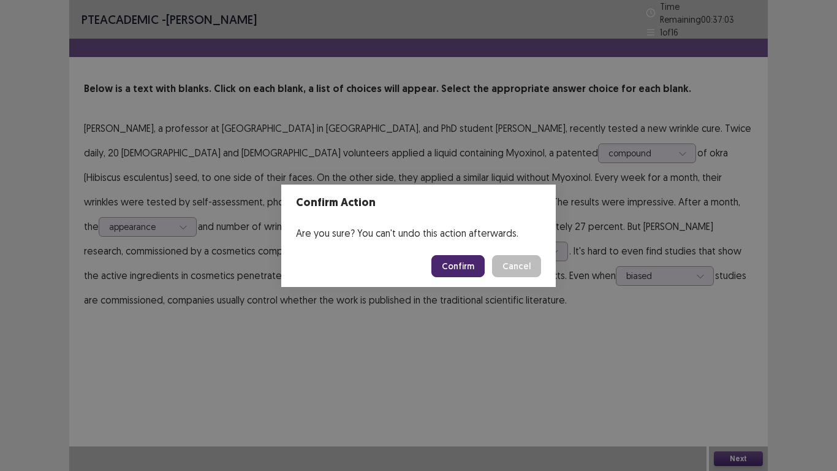
click at [463, 273] on button "Confirm" at bounding box center [457, 266] width 53 height 22
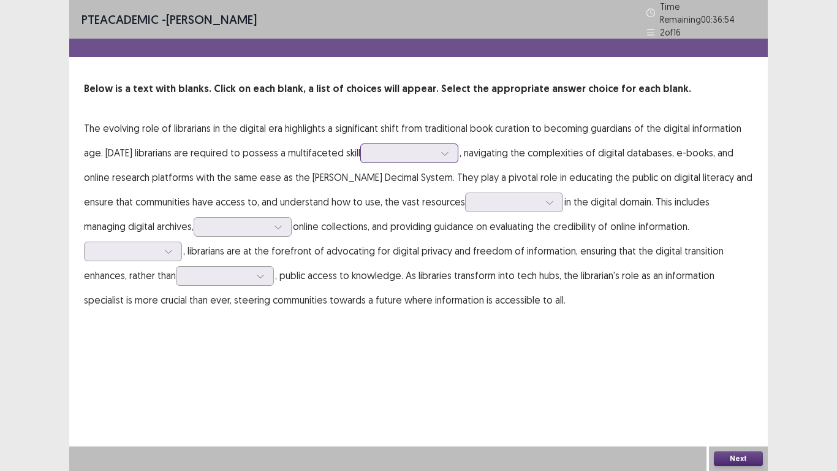
click at [441, 153] on div at bounding box center [445, 153] width 18 height 18
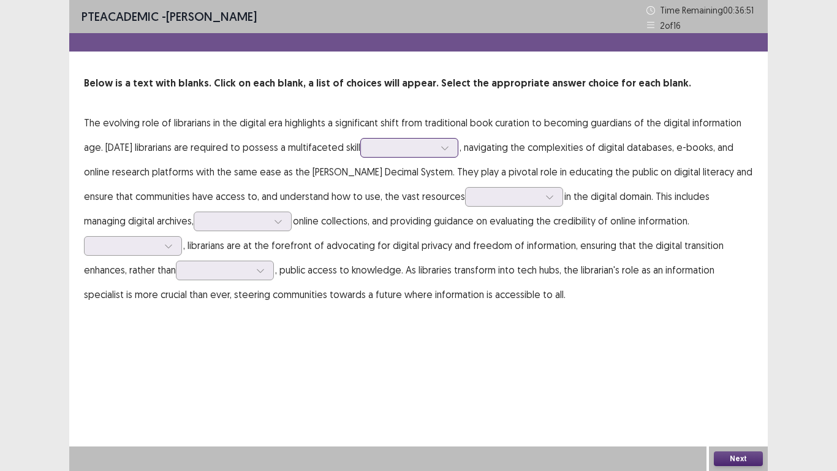
drag, startPoint x: 441, startPoint y: 153, endPoint x: 432, endPoint y: 144, distance: 13.0
click at [432, 144] on div at bounding box center [409, 148] width 98 height 20
click at [432, 144] on div at bounding box center [403, 148] width 64 height 12
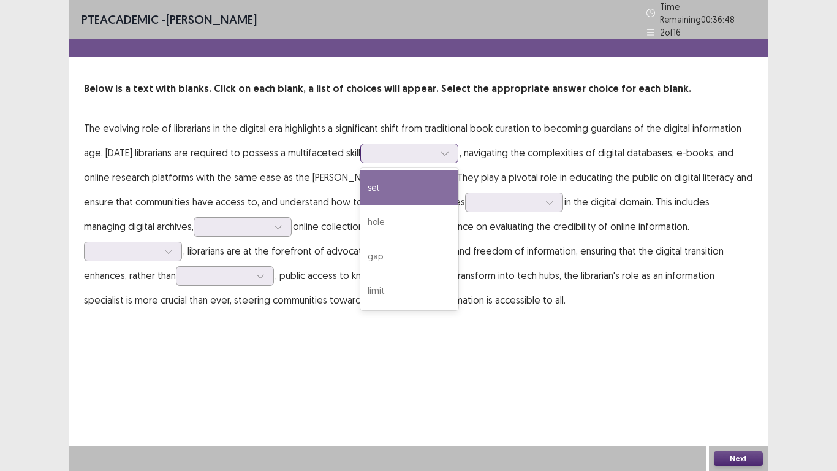
click at [426, 192] on div "set" at bounding box center [409, 187] width 98 height 34
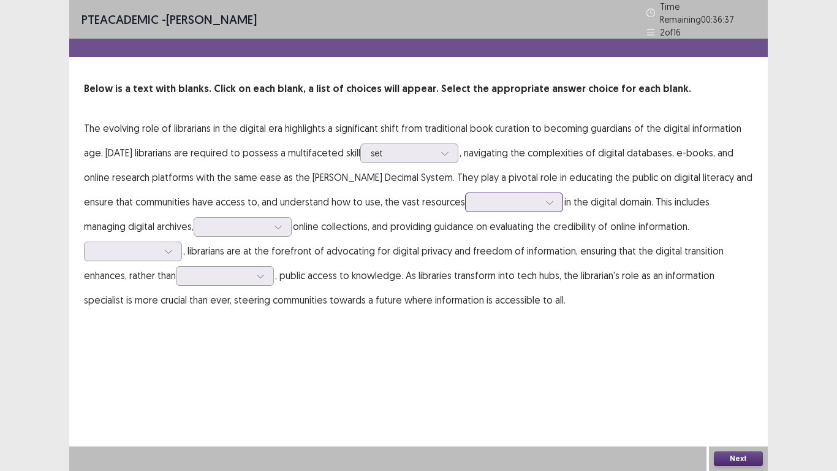
click at [476, 200] on div at bounding box center [508, 202] width 64 height 12
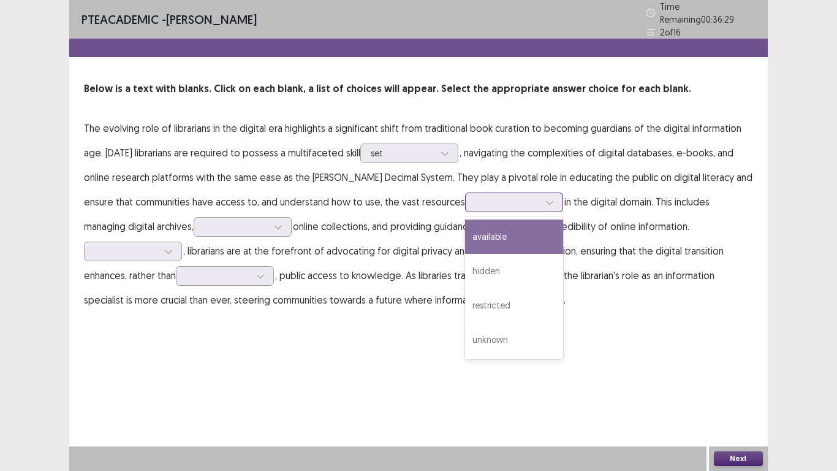
click at [467, 233] on div "available" at bounding box center [514, 236] width 98 height 34
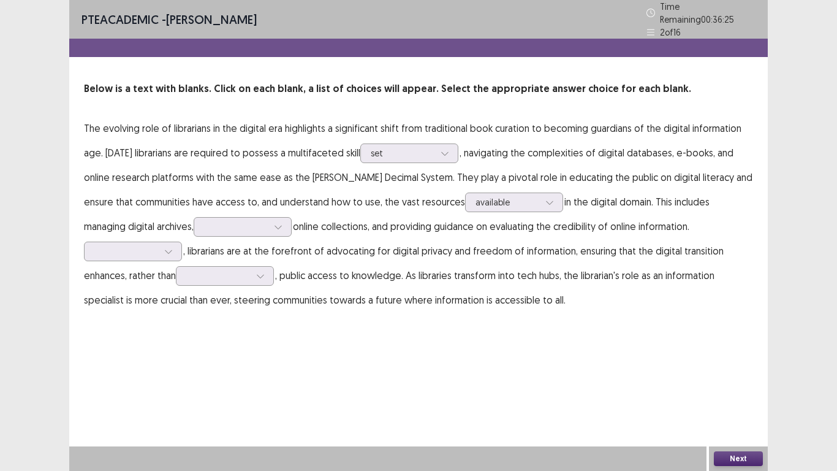
drag, startPoint x: 467, startPoint y: 233, endPoint x: 257, endPoint y: 217, distance: 210.8
click at [257, 217] on p "The evolving role of librarians in the digital era highlights a significant shi…" at bounding box center [418, 214] width 669 height 196
click at [269, 218] on div at bounding box center [278, 227] width 18 height 18
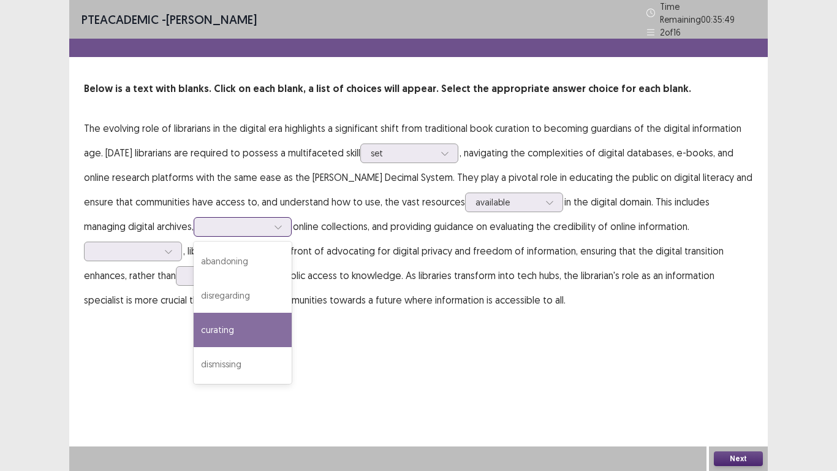
click at [234, 319] on div "curating" at bounding box center [243, 330] width 98 height 34
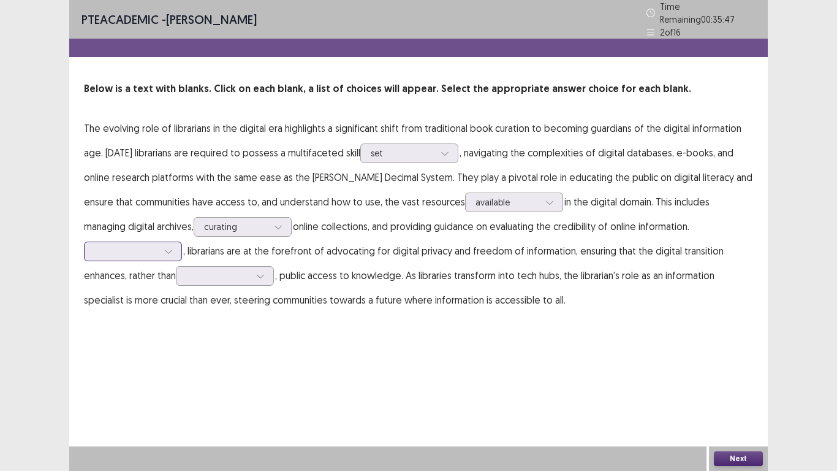
click at [170, 247] on icon at bounding box center [168, 251] width 9 height 9
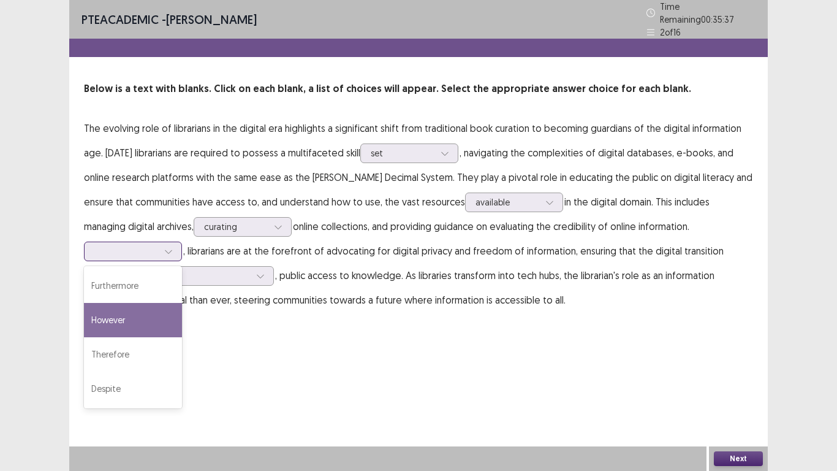
click at [165, 309] on div "However" at bounding box center [133, 320] width 98 height 34
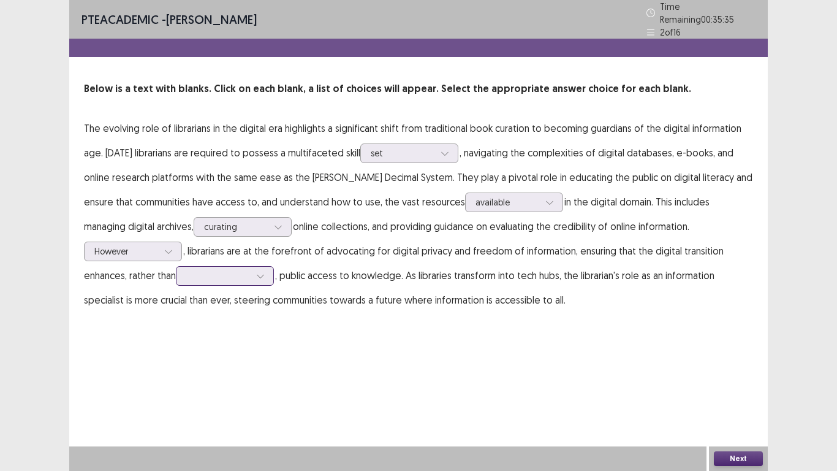
click at [238, 275] on div at bounding box center [218, 276] width 64 height 12
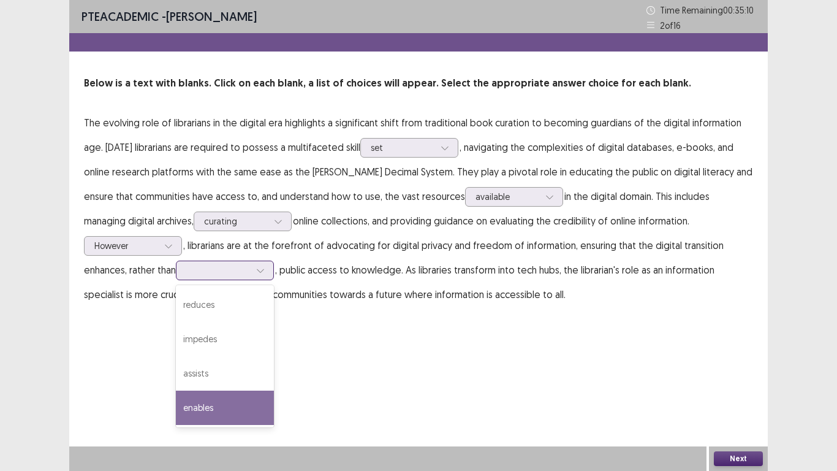
click at [214, 405] on div "enables" at bounding box center [225, 407] width 98 height 34
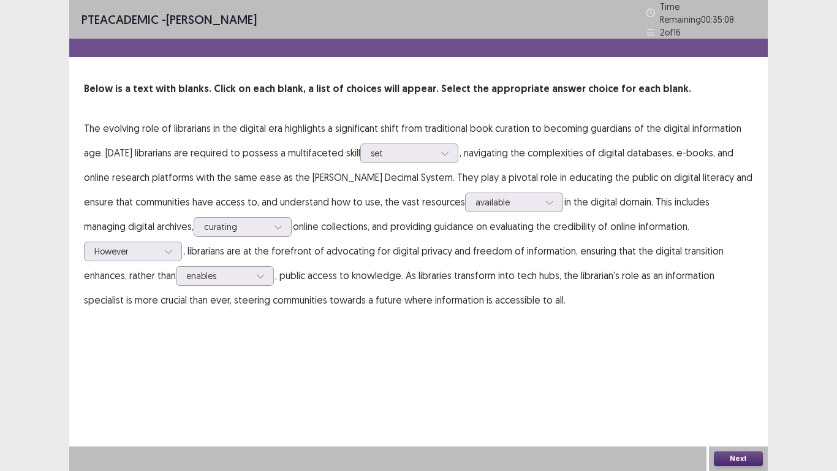
click at [740, 457] on button "Next" at bounding box center [738, 458] width 49 height 15
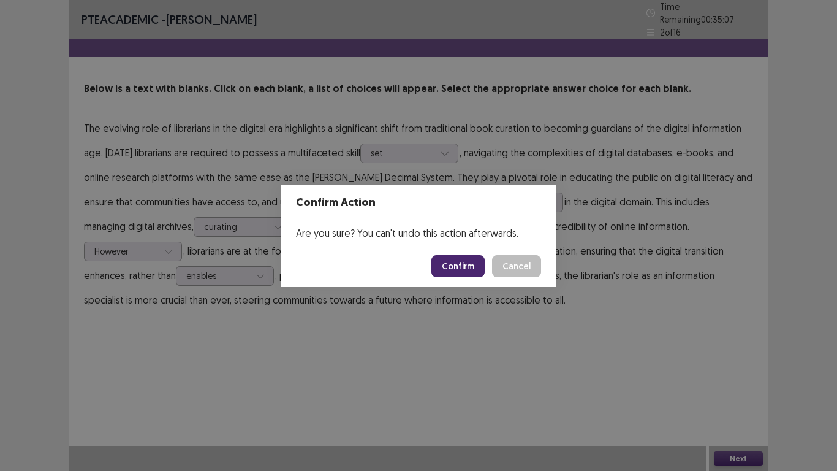
click at [464, 268] on button "Confirm" at bounding box center [457, 266] width 53 height 22
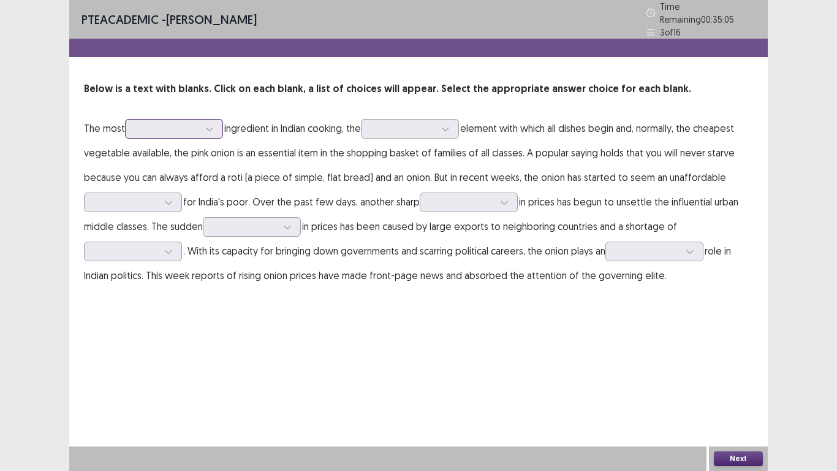
click at [180, 126] on div at bounding box center [167, 129] width 64 height 12
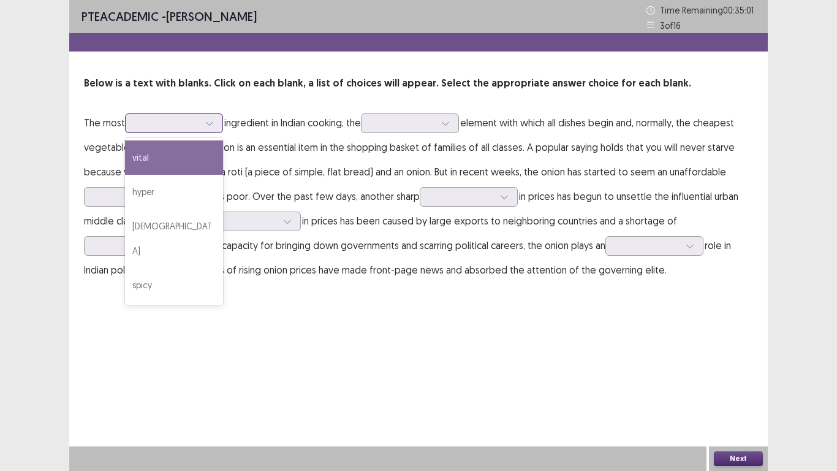
click at [180, 160] on div "vital" at bounding box center [174, 157] width 98 height 34
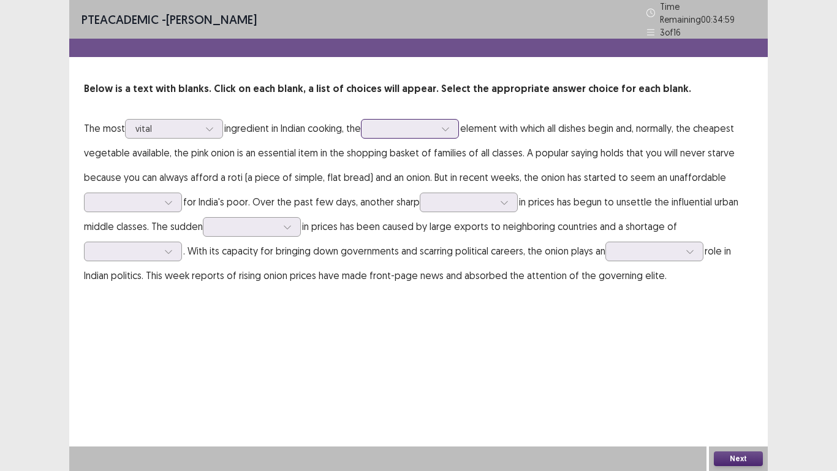
click at [395, 131] on div at bounding box center [403, 128] width 66 height 14
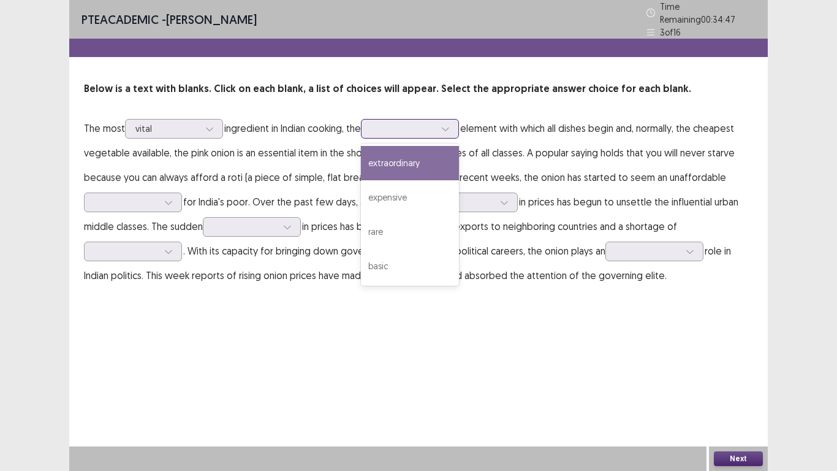
click at [408, 170] on div "extraordinary" at bounding box center [410, 163] width 98 height 34
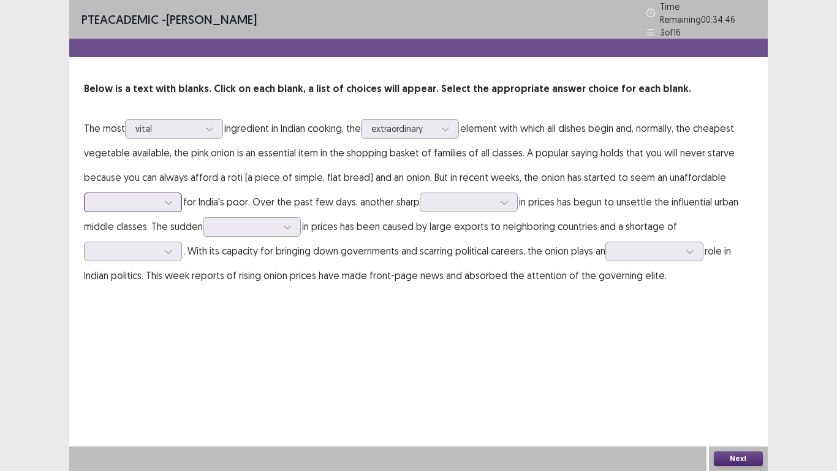
click at [163, 193] on div at bounding box center [168, 202] width 18 height 18
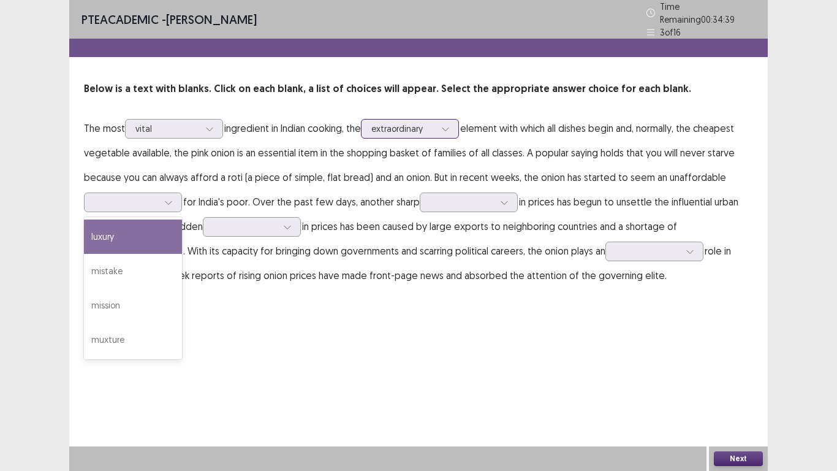
click at [384, 123] on div at bounding box center [403, 129] width 64 height 12
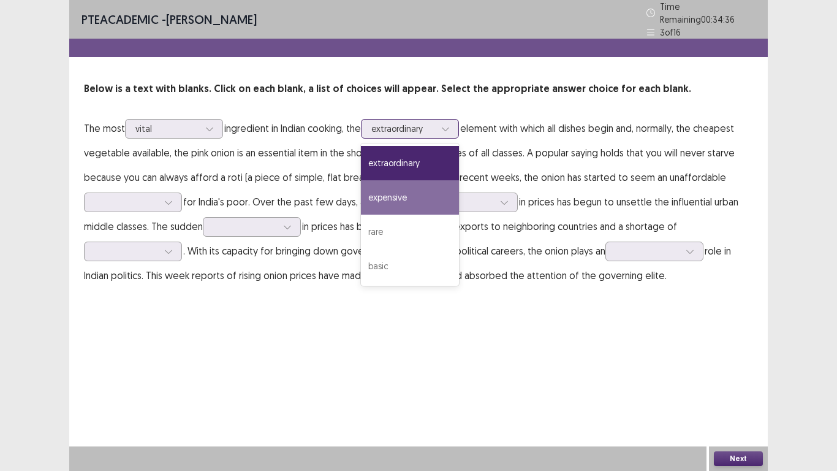
click at [404, 190] on div "expensive" at bounding box center [410, 197] width 98 height 34
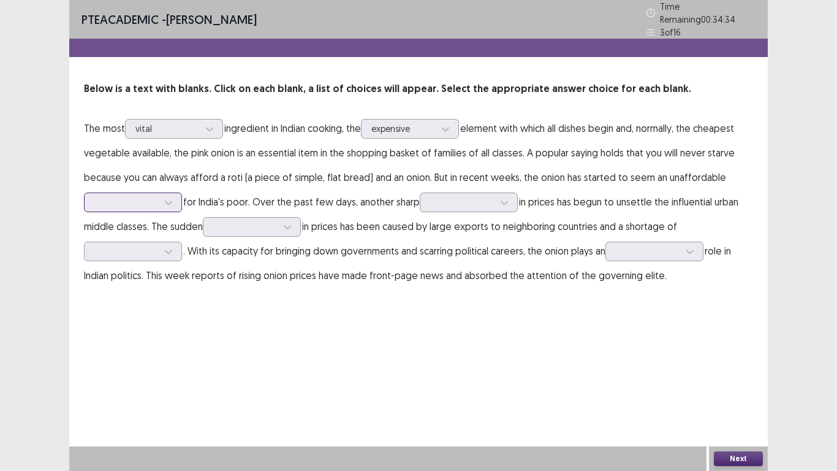
click at [162, 193] on div at bounding box center [168, 202] width 18 height 18
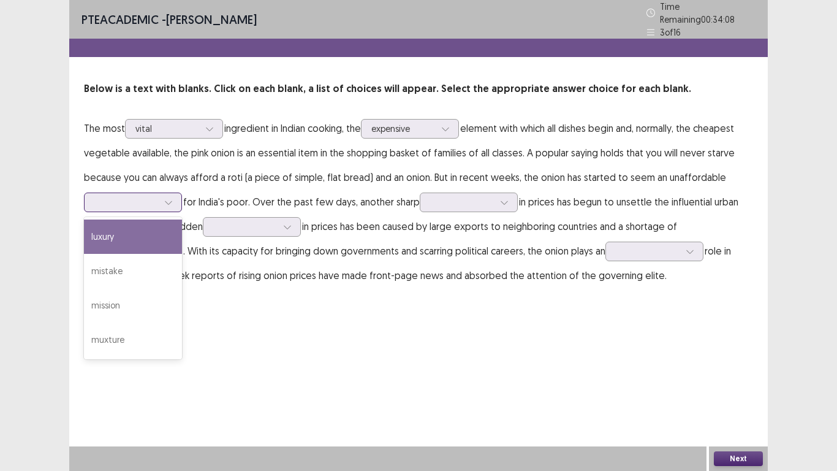
click at [155, 229] on div "luxury" at bounding box center [133, 236] width 98 height 34
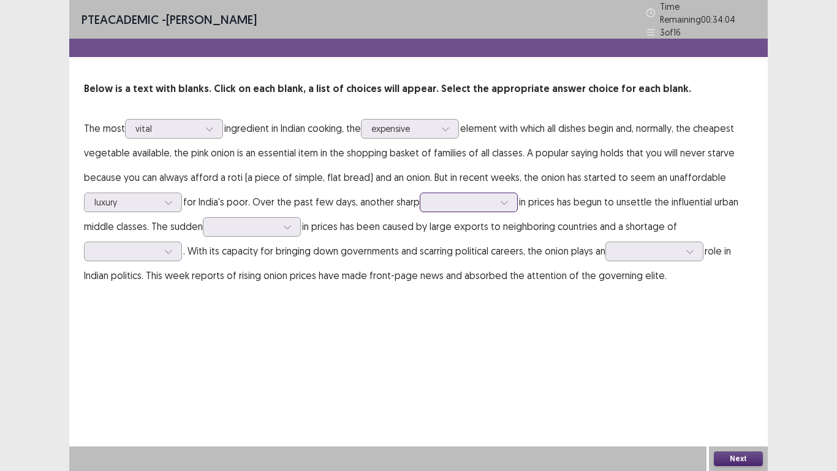
click at [472, 200] on div at bounding box center [462, 202] width 64 height 12
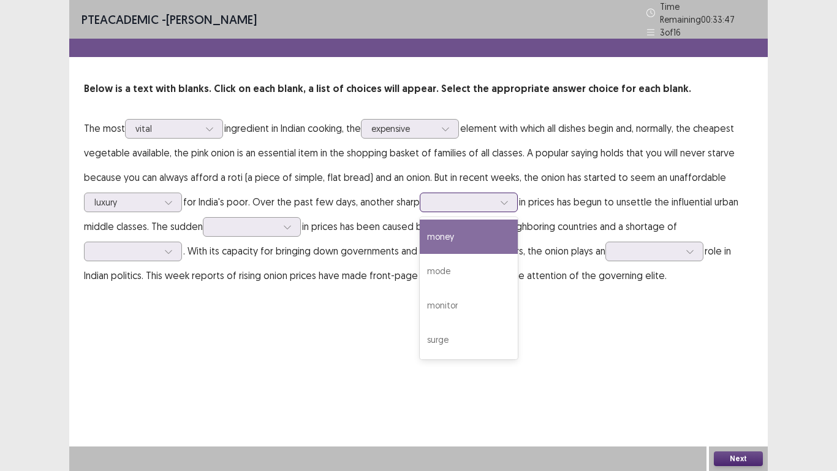
click at [466, 234] on div "money" at bounding box center [469, 236] width 98 height 34
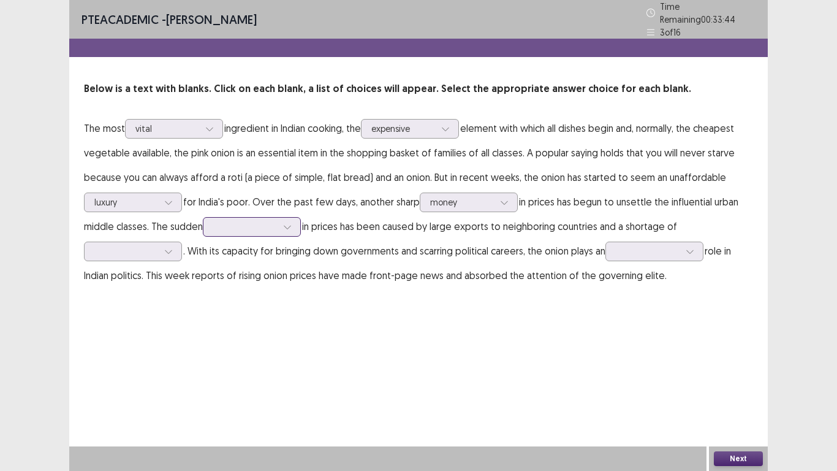
click at [288, 222] on icon at bounding box center [287, 226] width 9 height 9
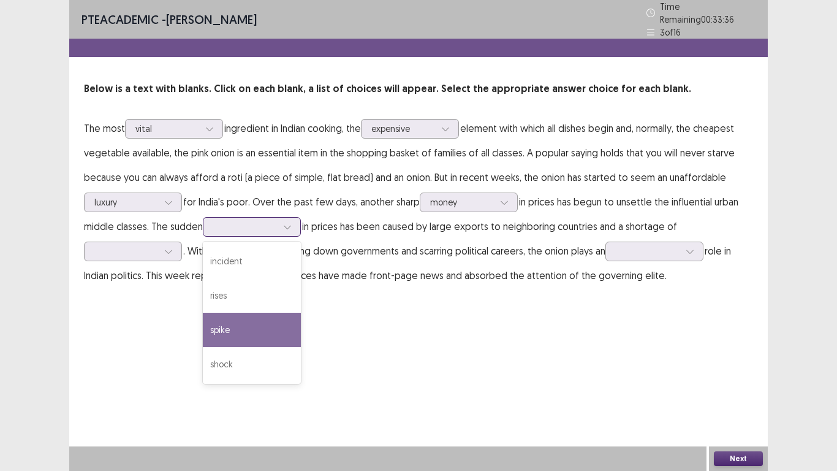
click at [281, 313] on div "spike" at bounding box center [252, 330] width 98 height 34
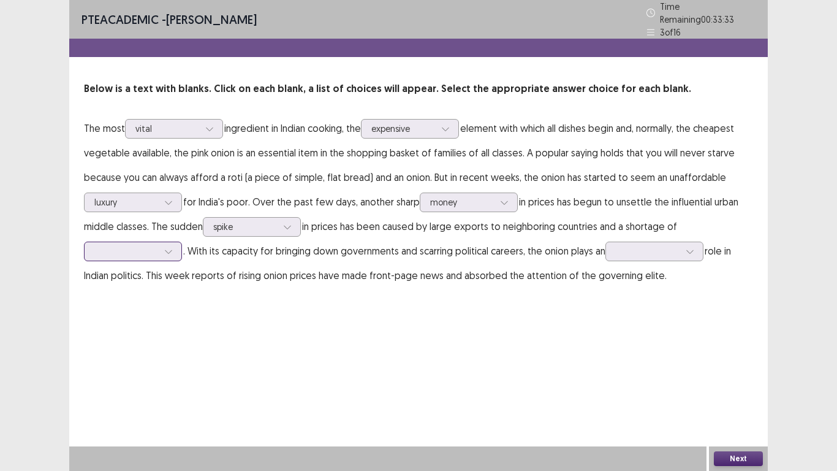
click at [166, 242] on div at bounding box center [168, 251] width 18 height 18
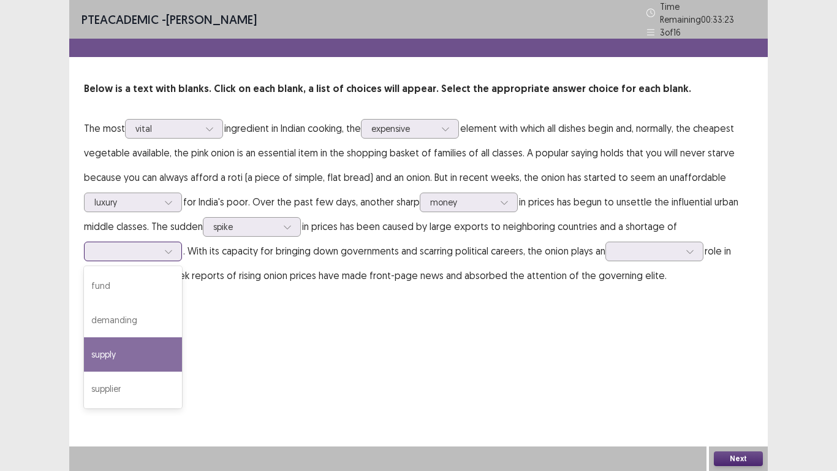
click at [153, 346] on div "supply" at bounding box center [133, 354] width 98 height 34
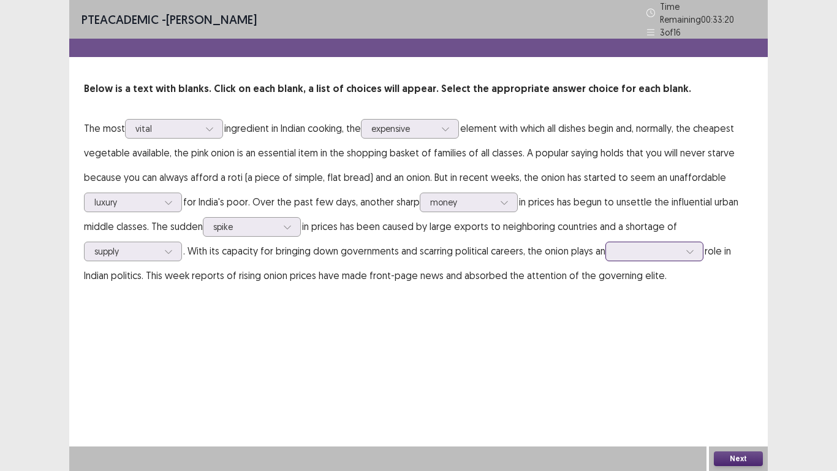
click at [618, 247] on input "text" at bounding box center [617, 250] width 2 height 9
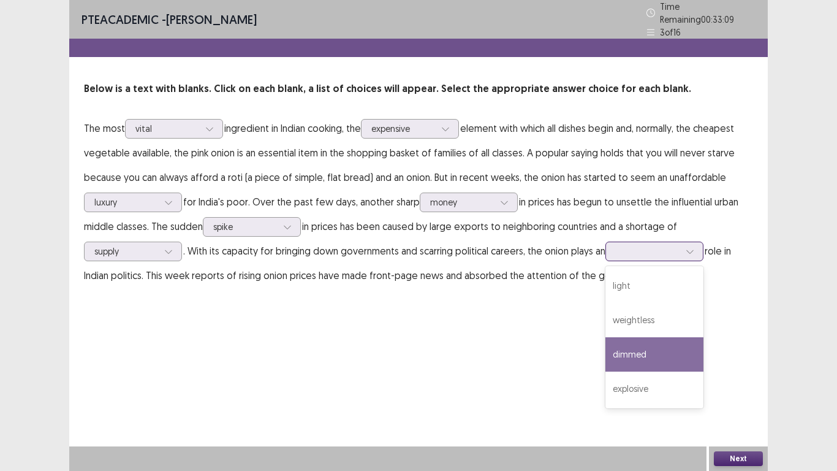
click at [677, 350] on div "dimmed" at bounding box center [654, 354] width 98 height 34
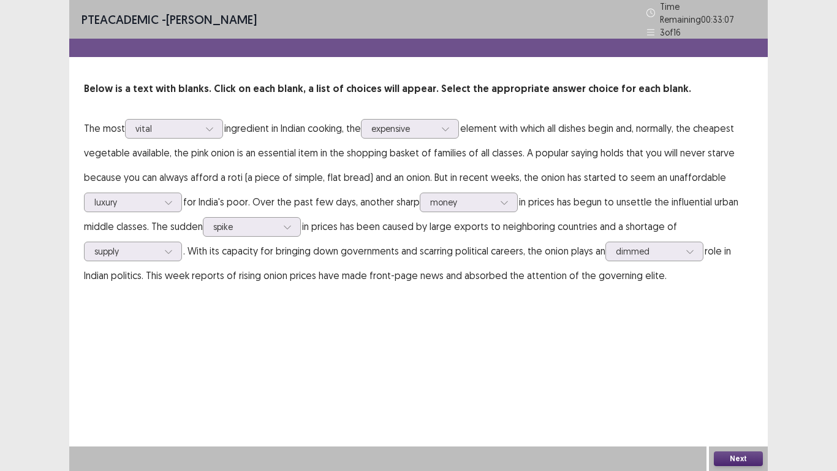
click at [734, 458] on button "Next" at bounding box center [738, 458] width 49 height 15
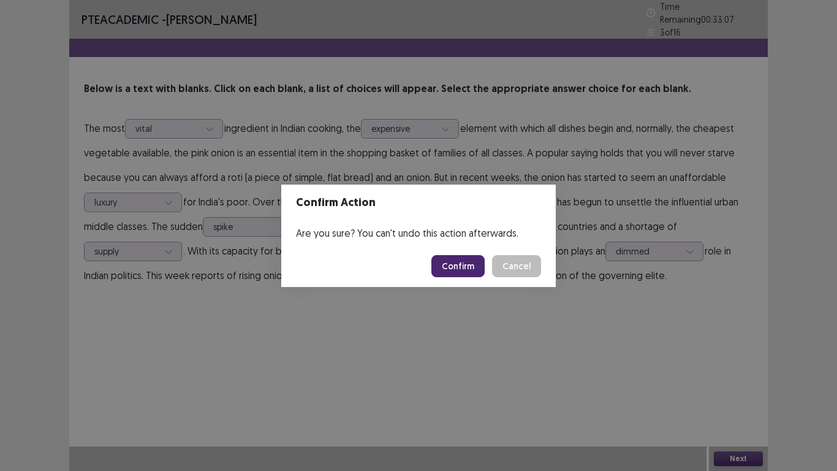
click at [458, 258] on button "Confirm" at bounding box center [457, 266] width 53 height 22
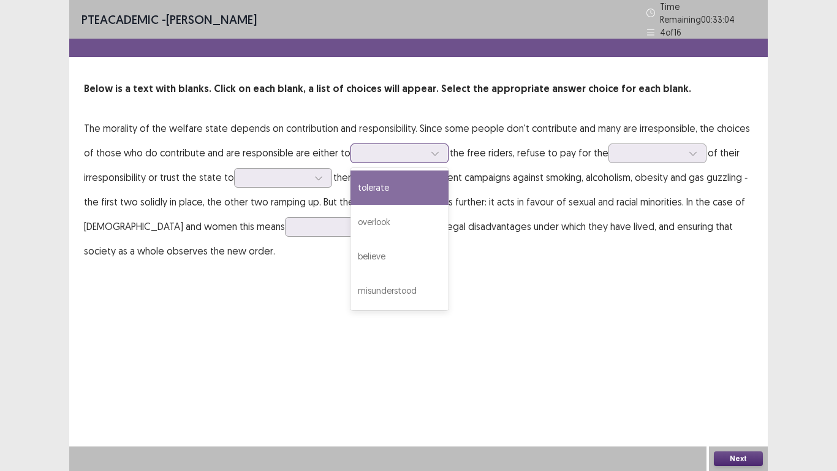
click at [404, 157] on div at bounding box center [400, 153] width 98 height 20
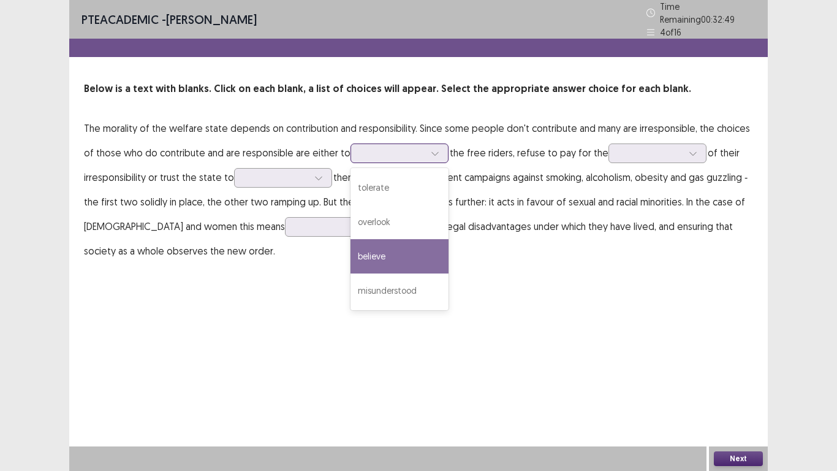
click at [411, 239] on div "believe" at bounding box center [400, 256] width 98 height 34
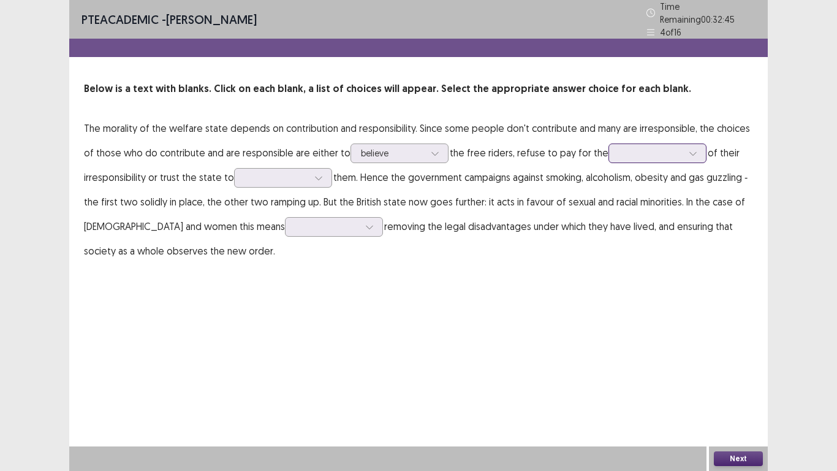
click at [619, 147] on div at bounding box center [651, 153] width 64 height 12
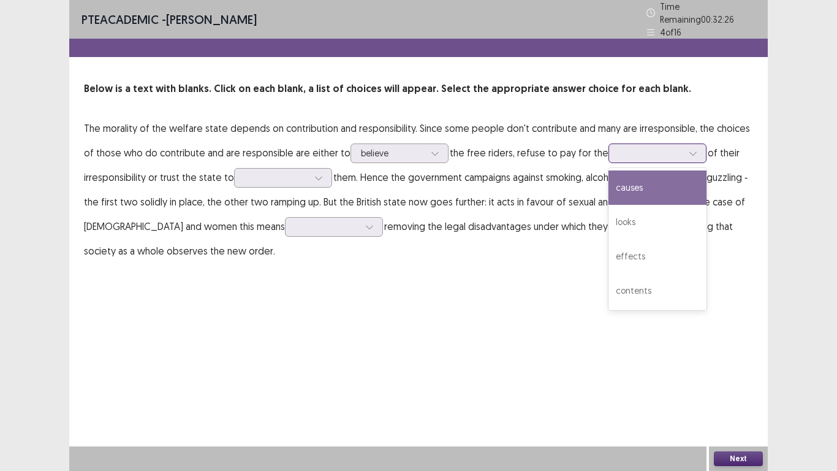
click at [656, 188] on div "causes" at bounding box center [658, 187] width 98 height 34
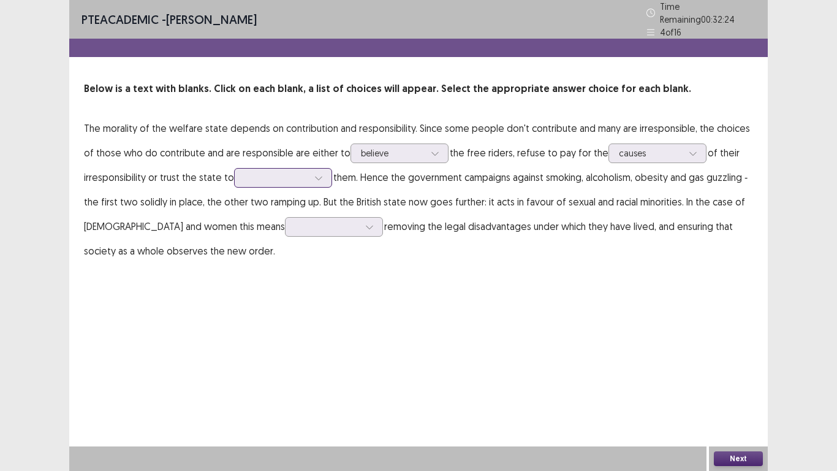
click at [305, 170] on div at bounding box center [276, 177] width 66 height 14
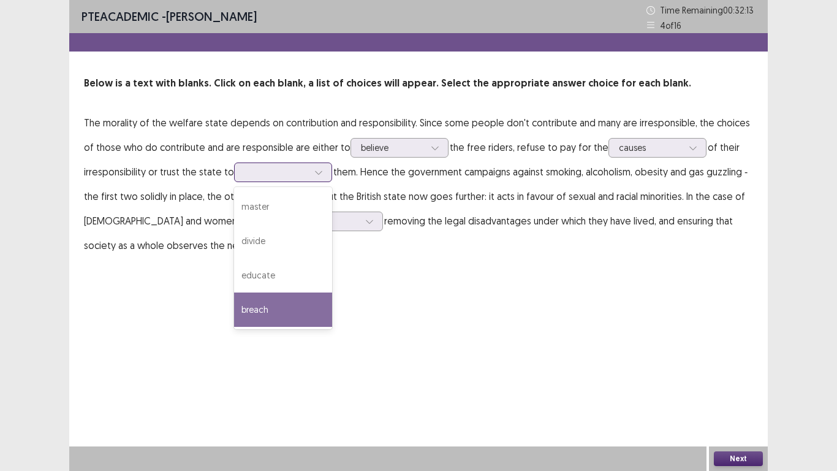
click at [305, 306] on div "breach" at bounding box center [283, 309] width 98 height 34
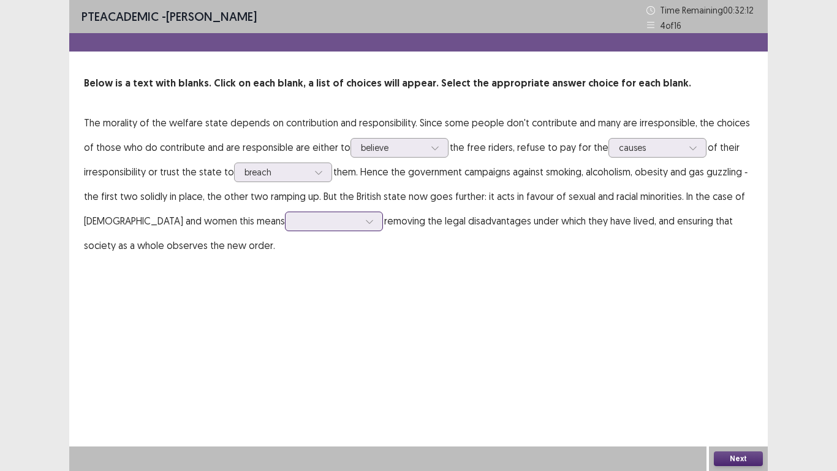
click at [295, 220] on div at bounding box center [327, 221] width 64 height 12
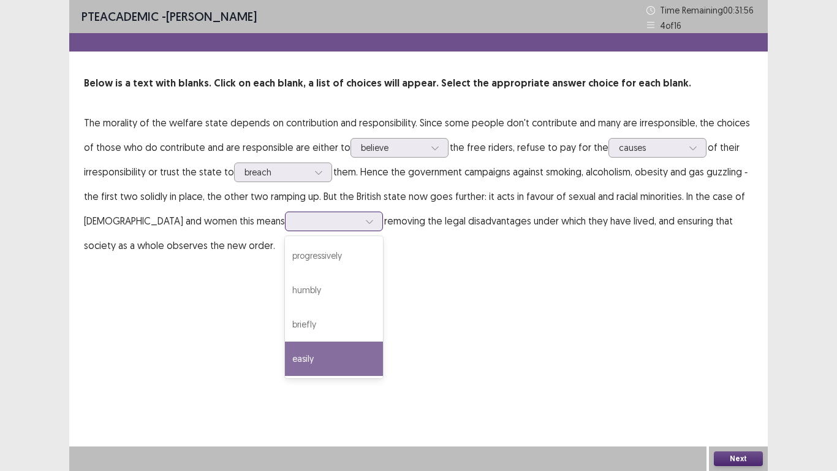
click at [285, 355] on div "easily" at bounding box center [334, 358] width 98 height 34
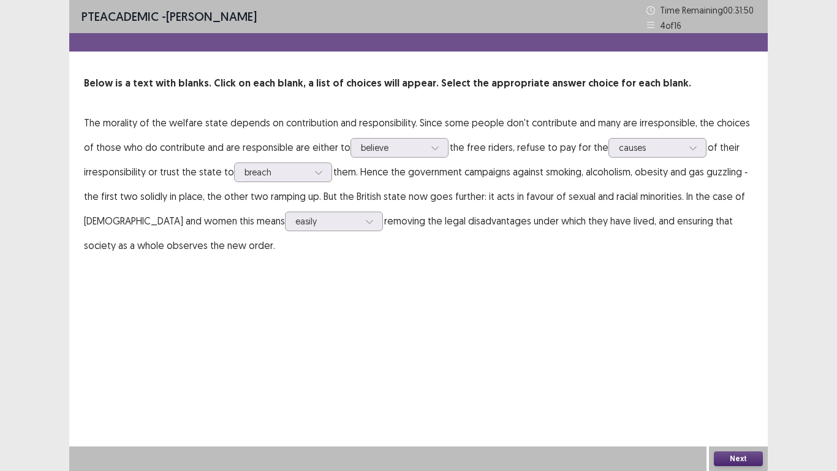
click at [727, 454] on button "Next" at bounding box center [738, 458] width 49 height 15
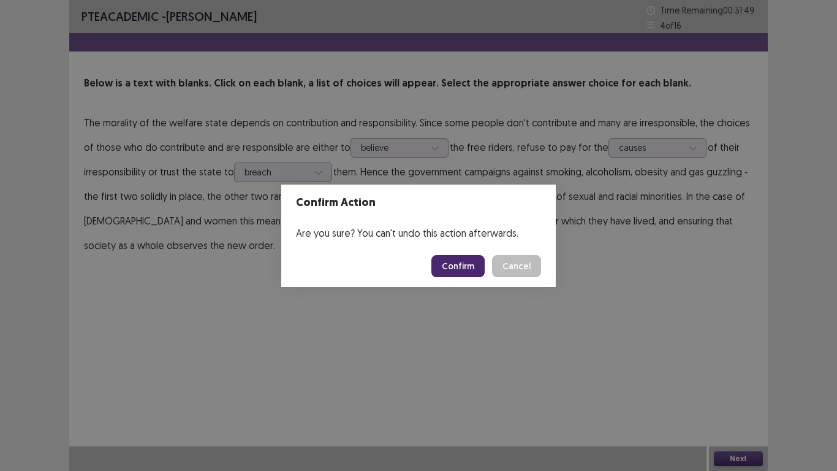
click at [465, 259] on button "Confirm" at bounding box center [457, 266] width 53 height 22
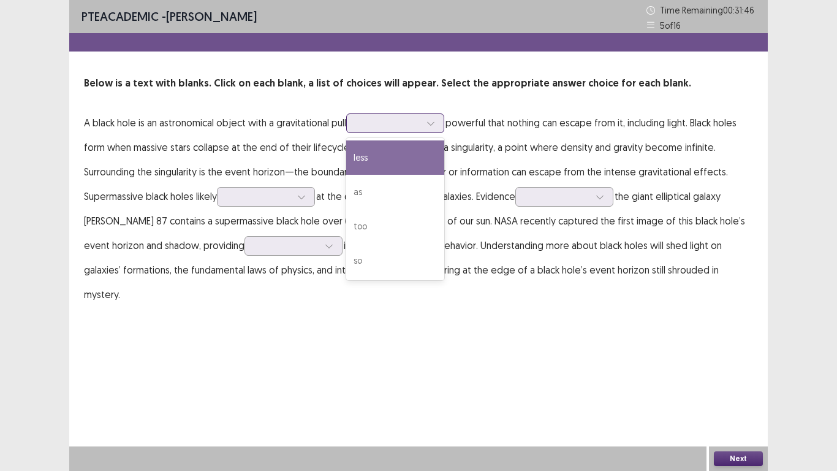
click at [391, 126] on div at bounding box center [389, 123] width 64 height 12
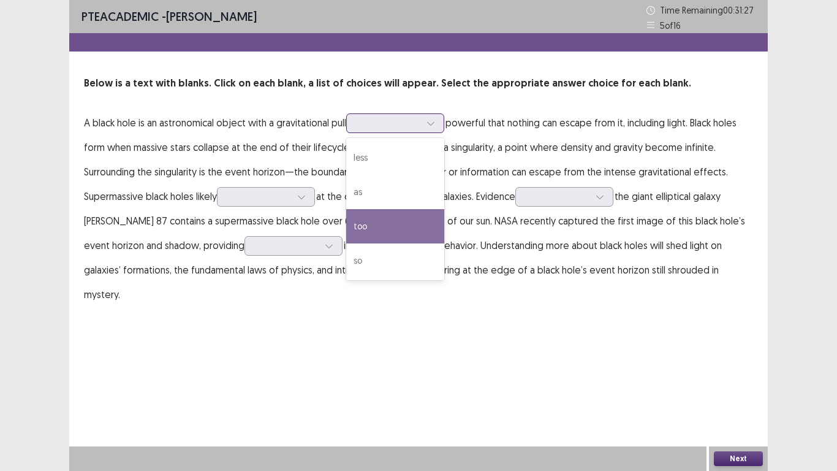
click at [401, 222] on div "too" at bounding box center [395, 226] width 98 height 34
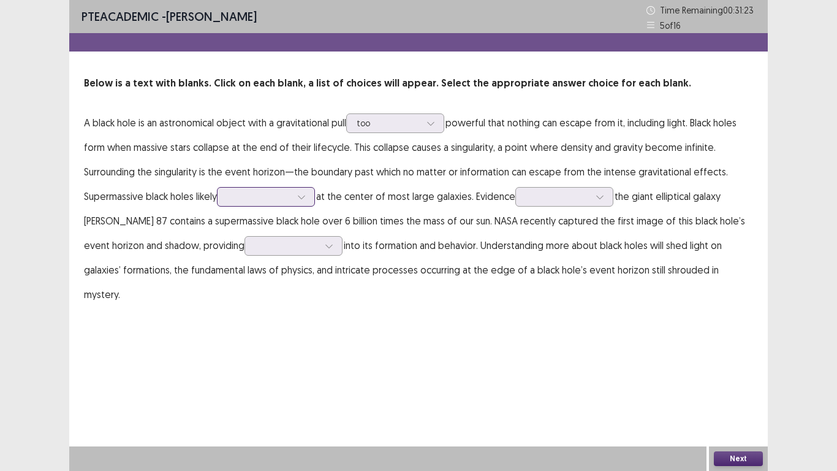
click at [286, 189] on div at bounding box center [259, 196] width 66 height 14
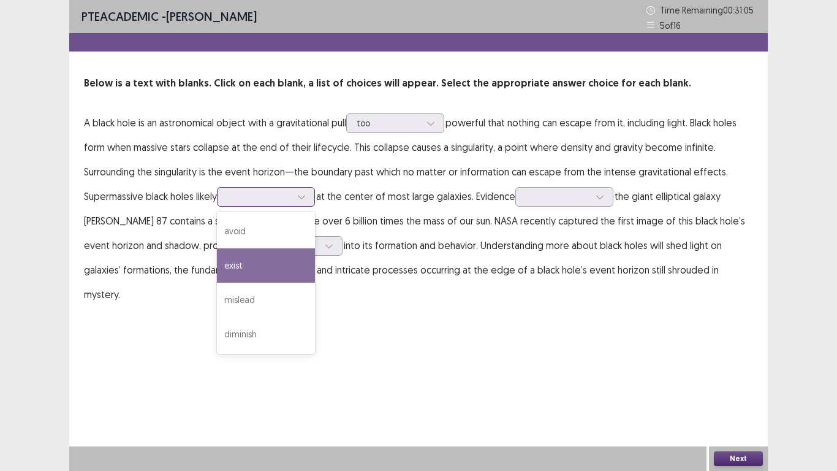
click at [279, 260] on div "exist" at bounding box center [266, 265] width 98 height 34
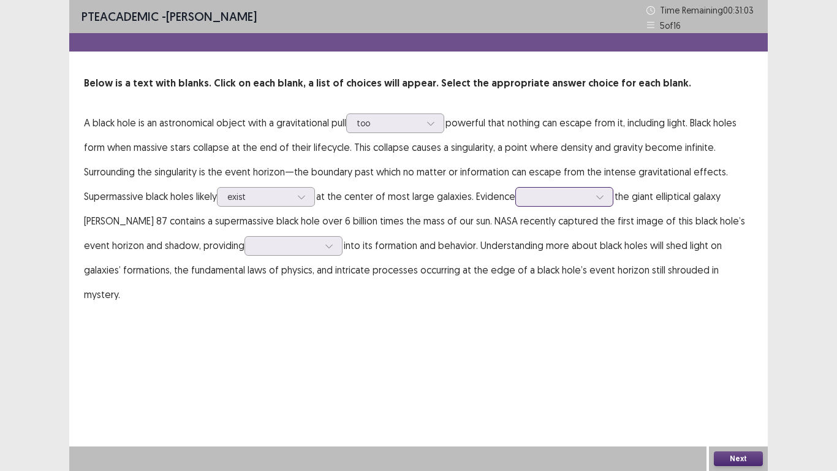
click at [537, 189] on div at bounding box center [558, 196] width 66 height 14
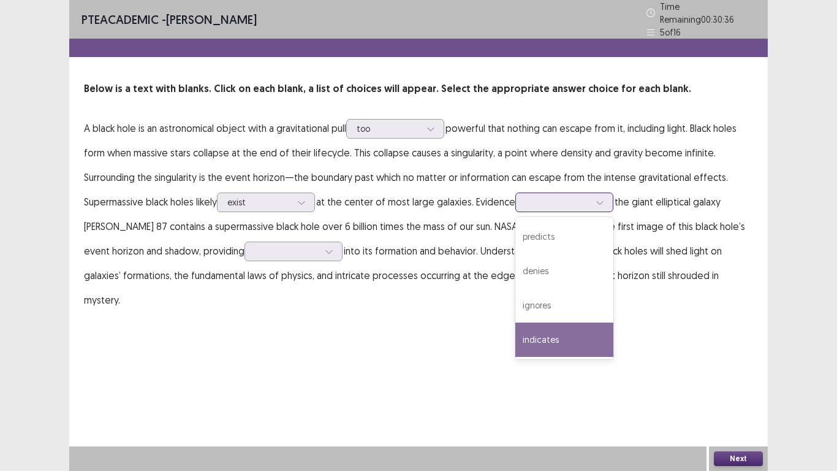
click at [554, 339] on div "indicates" at bounding box center [564, 339] width 98 height 34
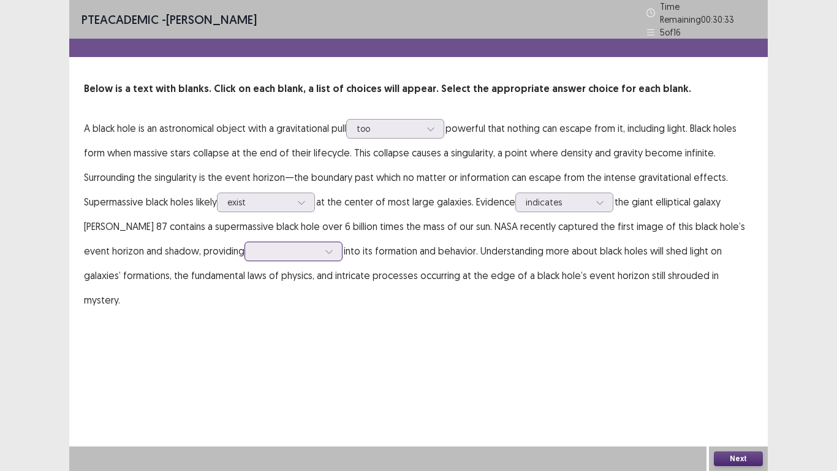
click at [320, 242] on div at bounding box center [329, 251] width 18 height 18
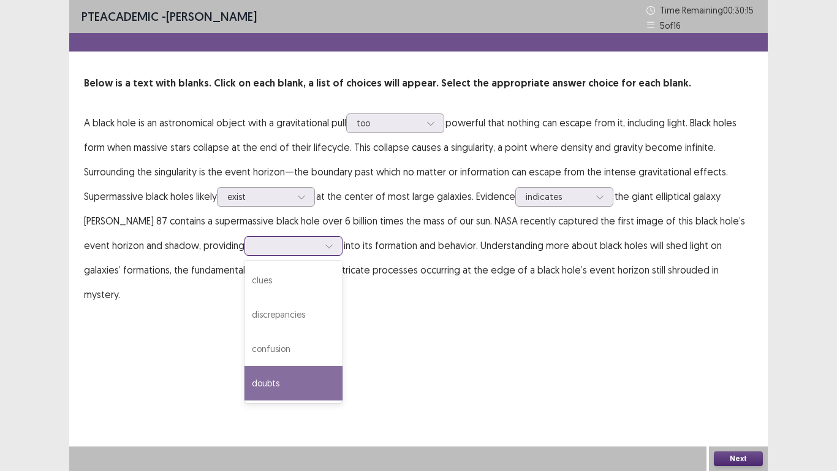
click at [301, 375] on div "doubts" at bounding box center [294, 383] width 98 height 34
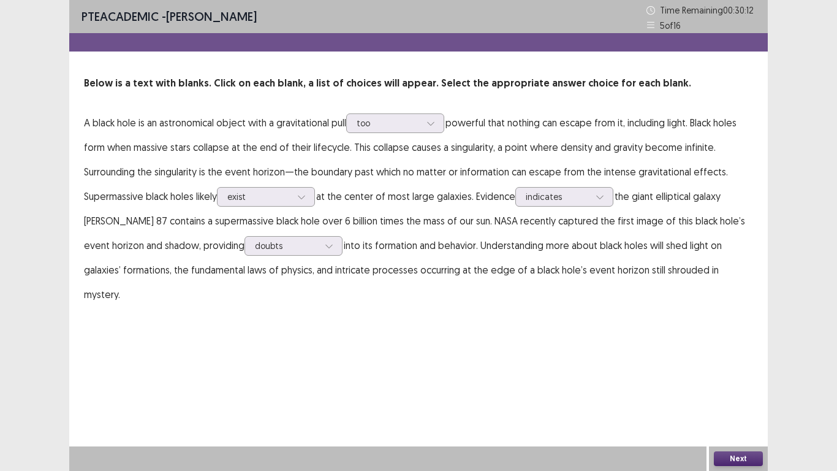
click at [740, 459] on button "Next" at bounding box center [738, 458] width 49 height 15
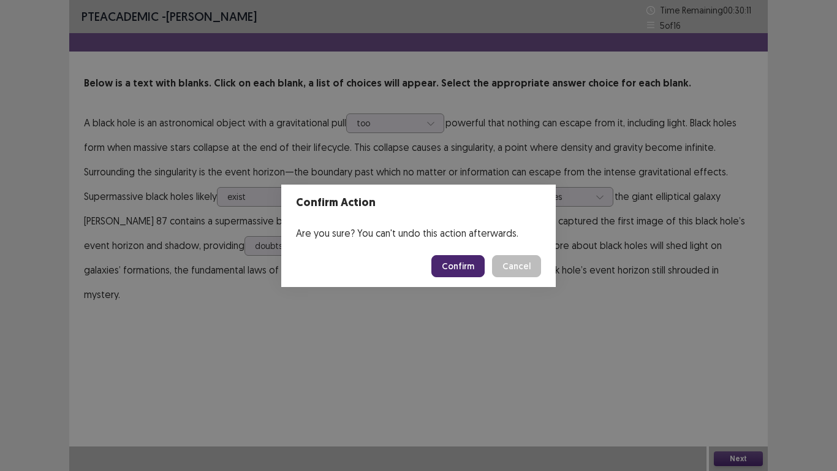
click at [463, 259] on button "Confirm" at bounding box center [457, 266] width 53 height 22
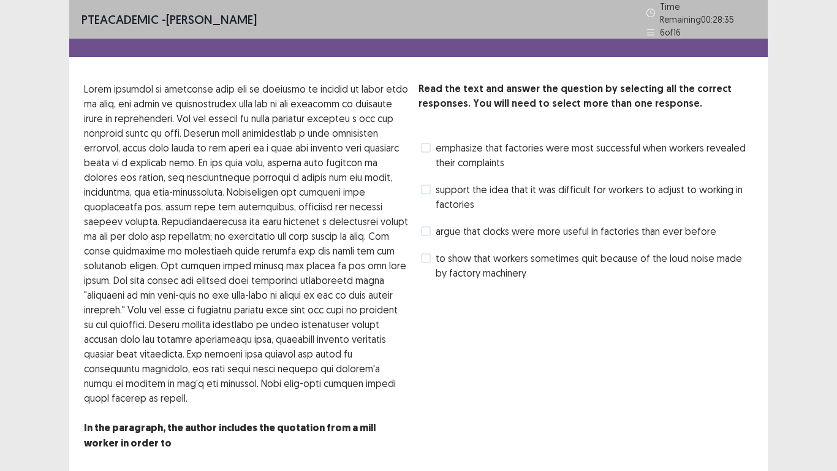
click at [496, 259] on span "to show that workers sometimes quit because of the loud noise made by factory m…" at bounding box center [594, 265] width 317 height 29
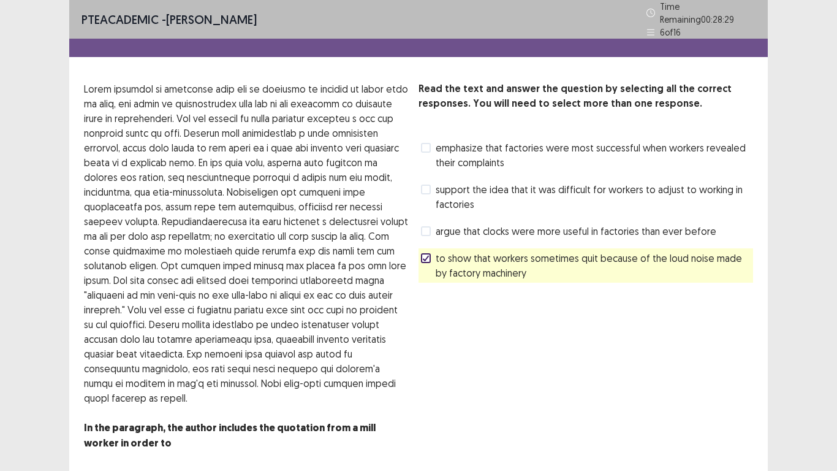
click at [479, 192] on span "support the idea that it was difficult for workers to adjust to working in fact…" at bounding box center [594, 196] width 317 height 29
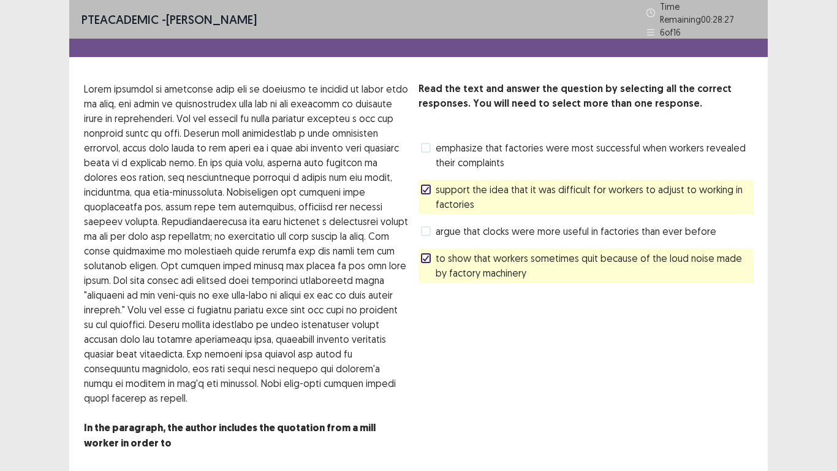
click at [473, 151] on span "emphasize that factories were most successful when workers revealed their compl…" at bounding box center [594, 154] width 317 height 29
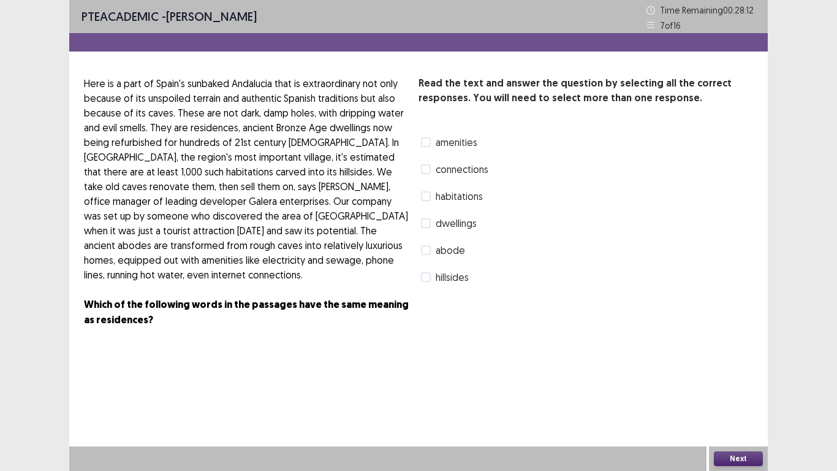
click at [435, 193] on label "habitations" at bounding box center [452, 196] width 62 height 15
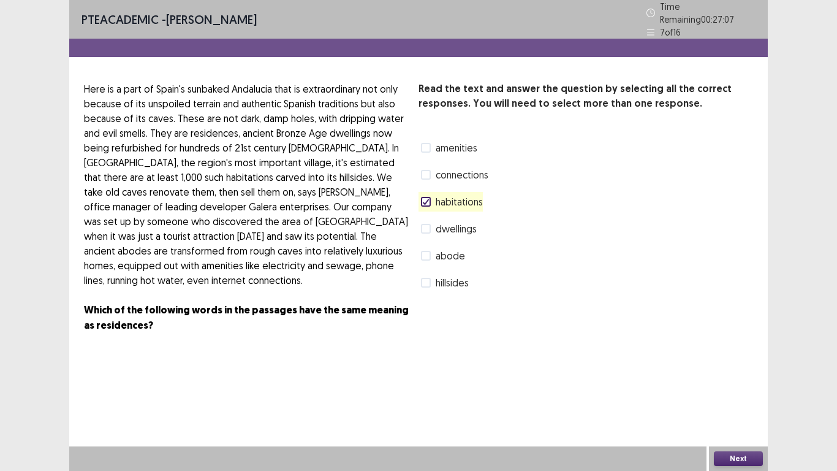
click at [425, 224] on span at bounding box center [426, 229] width 10 height 10
click at [752, 455] on button "Next" at bounding box center [738, 458] width 49 height 15
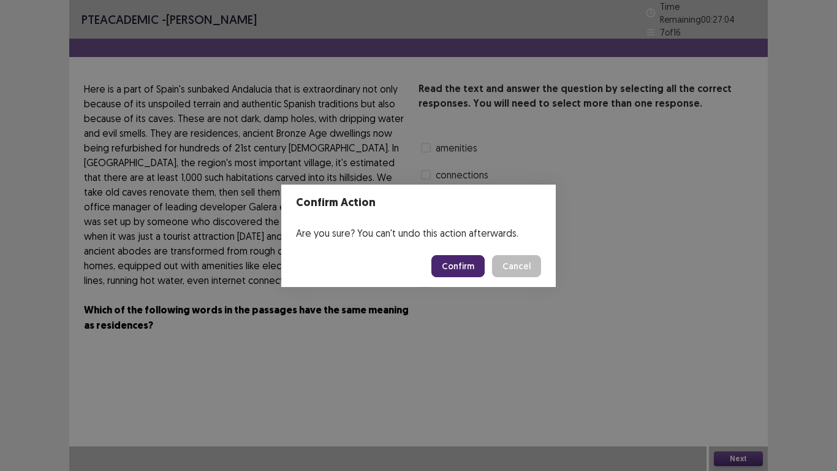
click at [473, 264] on button "Confirm" at bounding box center [457, 266] width 53 height 22
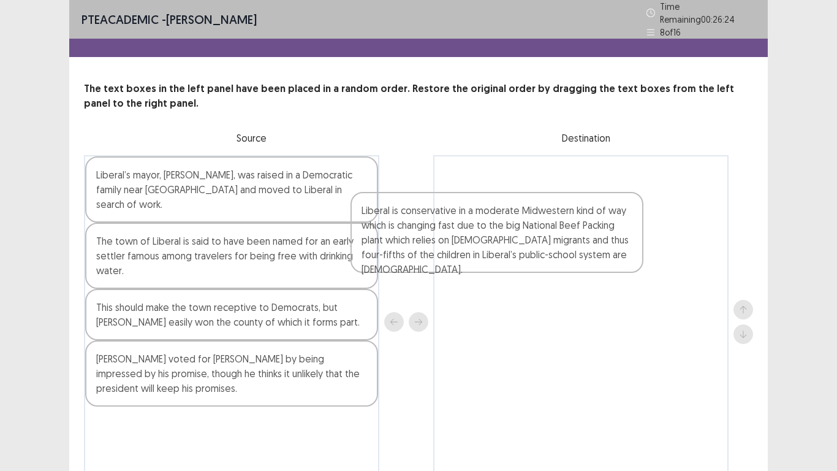
drag, startPoint x: 288, startPoint y: 433, endPoint x: 312, endPoint y: 428, distance: 24.4
click at [431, 316] on div "Liberal’s mayor, Joe Denoyer, was raised in a Democratic family near Chicago an…" at bounding box center [418, 321] width 669 height 333
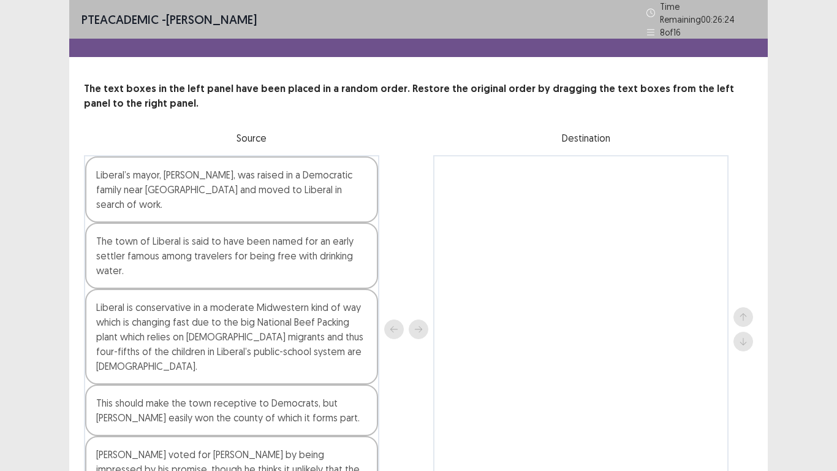
scroll to position [1, 0]
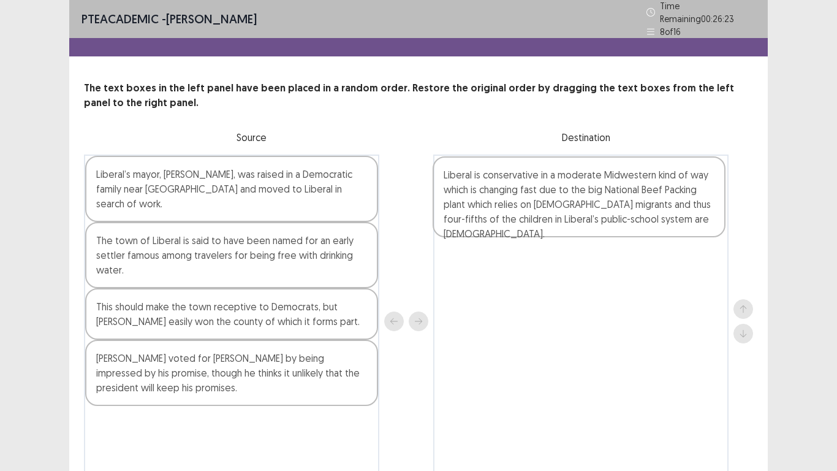
drag, startPoint x: 525, startPoint y: 205, endPoint x: 649, endPoint y: 191, distance: 125.1
click at [649, 191] on div "Liberal’s mayor, Joe Denoyer, was raised in a Democratic family near Chicago an…" at bounding box center [418, 320] width 669 height 333
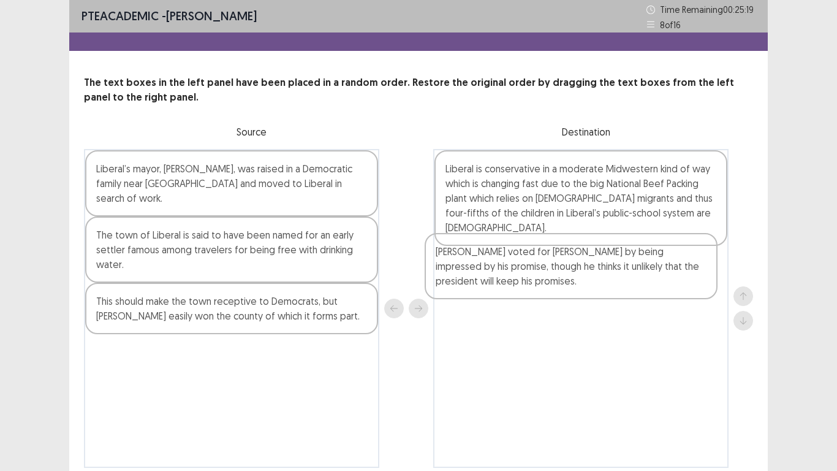
drag, startPoint x: 352, startPoint y: 349, endPoint x: 706, endPoint y: 260, distance: 365.0
click at [706, 260] on div "Liberal’s mayor, Joe Denoyer, was raised in a Democratic family near Chicago an…" at bounding box center [418, 308] width 669 height 319
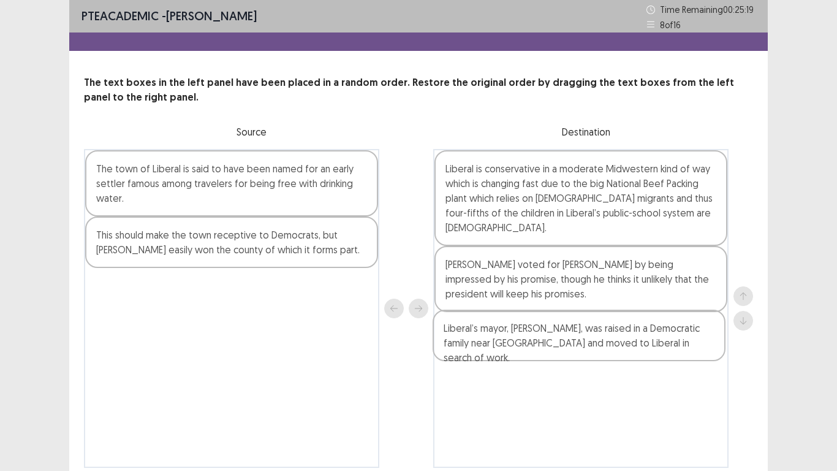
drag, startPoint x: 333, startPoint y: 184, endPoint x: 707, endPoint y: 352, distance: 410.1
click at [738, 361] on div "Liberal’s mayor, Joe Denoyer, was raised in a Democratic family near Chicago an…" at bounding box center [418, 308] width 669 height 319
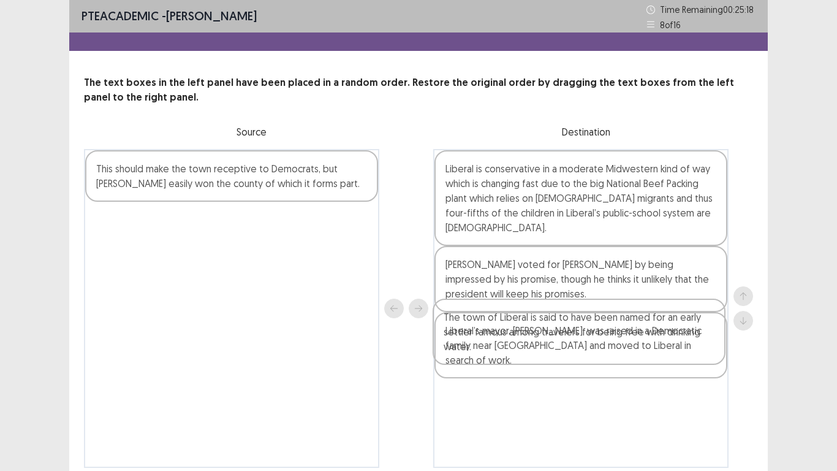
drag, startPoint x: 308, startPoint y: 199, endPoint x: 666, endPoint y: 355, distance: 390.5
click at [666, 355] on div "The town of Liberal is said to have been named for an early settler famous amon…" at bounding box center [418, 308] width 669 height 319
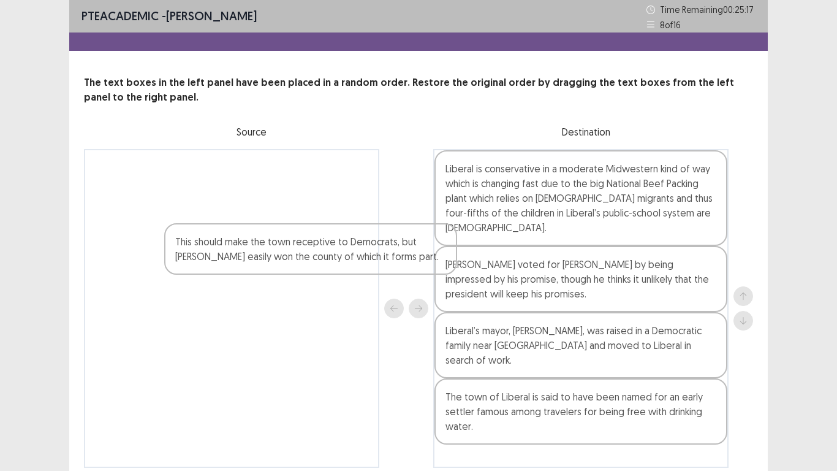
scroll to position [30, 0]
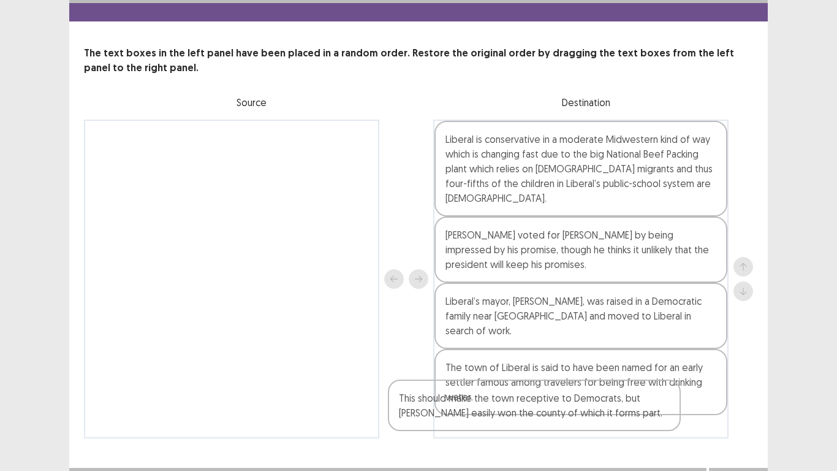
drag, startPoint x: 304, startPoint y: 165, endPoint x: 661, endPoint y: 406, distance: 430.4
click at [661, 406] on div "This should make the town receptive to Democrats, but Mr. Trump easily won the …" at bounding box center [418, 279] width 669 height 319
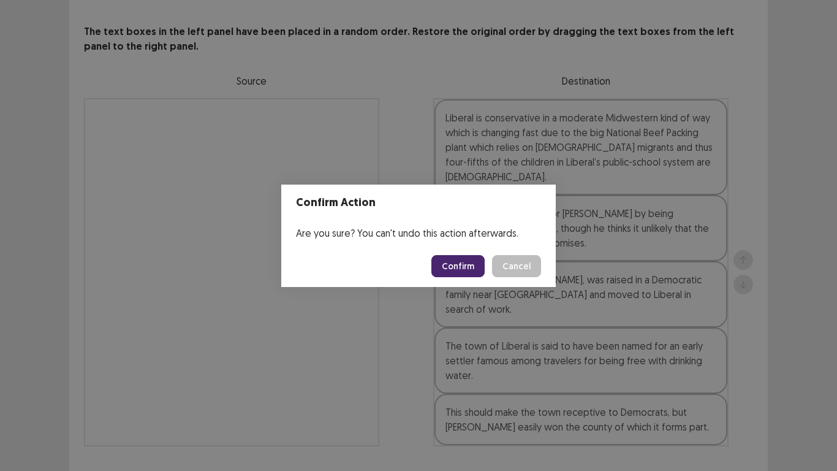
scroll to position [0, 0]
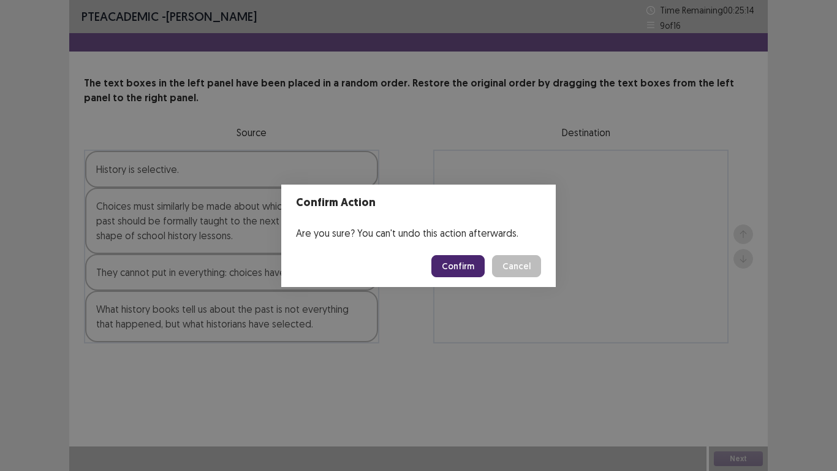
click at [526, 263] on button "Cancel" at bounding box center [516, 266] width 49 height 22
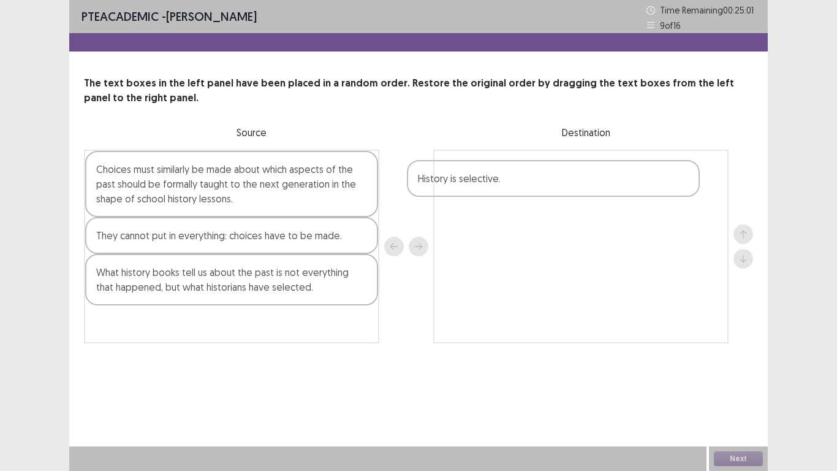
drag, startPoint x: 352, startPoint y: 167, endPoint x: 681, endPoint y: 176, distance: 329.2
click at [681, 176] on div "History is selective. Choices must similarly be made about which aspects of the…" at bounding box center [418, 247] width 669 height 194
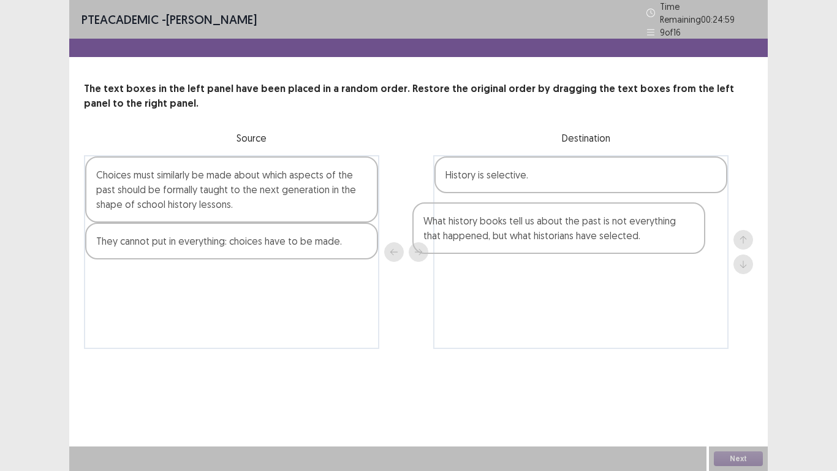
drag, startPoint x: 295, startPoint y: 292, endPoint x: 629, endPoint y: 238, distance: 338.3
click at [627, 240] on div "Choices must similarly be made about which aspects of the past should be formal…" at bounding box center [418, 252] width 669 height 194
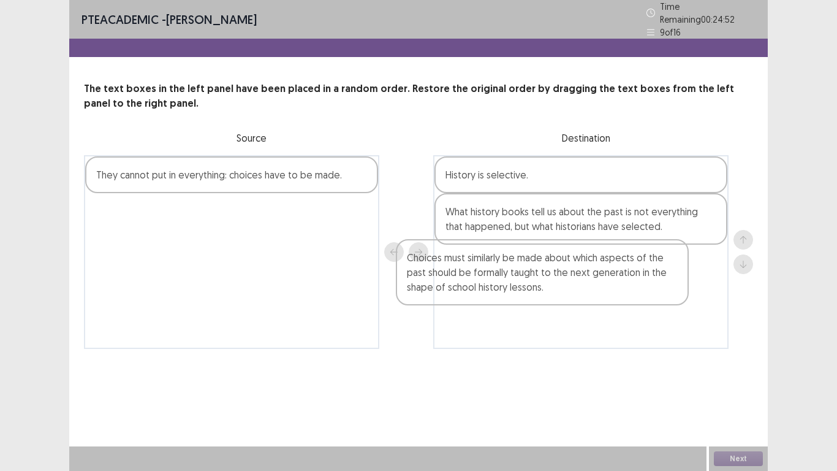
drag, startPoint x: 266, startPoint y: 205, endPoint x: 625, endPoint y: 310, distance: 374.1
click at [625, 310] on div "Choices must similarly be made about which aspects of the past should be formal…" at bounding box center [418, 252] width 669 height 194
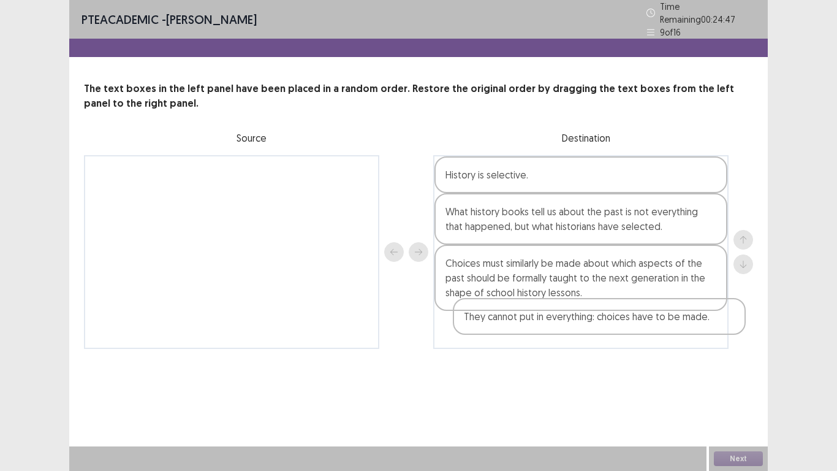
drag, startPoint x: 291, startPoint y: 176, endPoint x: 667, endPoint y: 331, distance: 407.0
click at [666, 330] on div "They cannot put in everything: choices have to be made. History is selective. W…" at bounding box center [418, 252] width 669 height 194
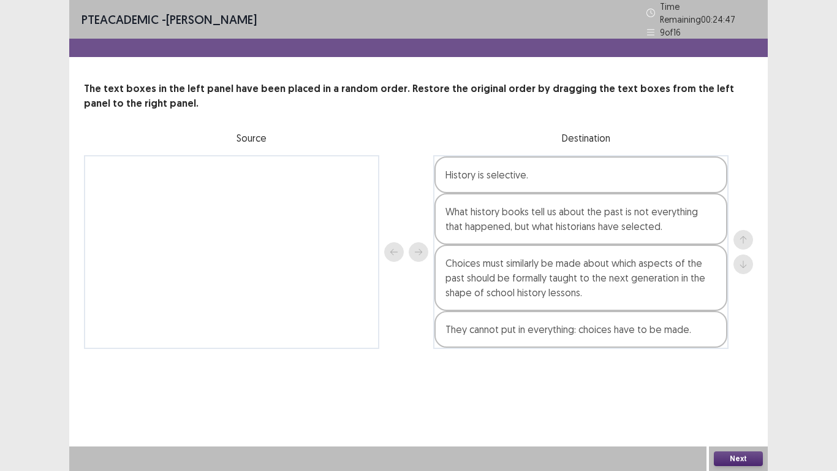
click at [742, 453] on button "Next" at bounding box center [738, 458] width 49 height 15
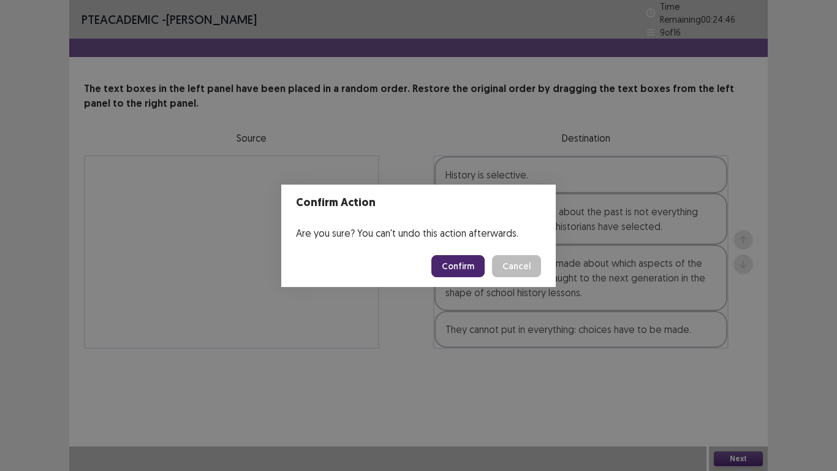
click at [463, 268] on button "Confirm" at bounding box center [457, 266] width 53 height 22
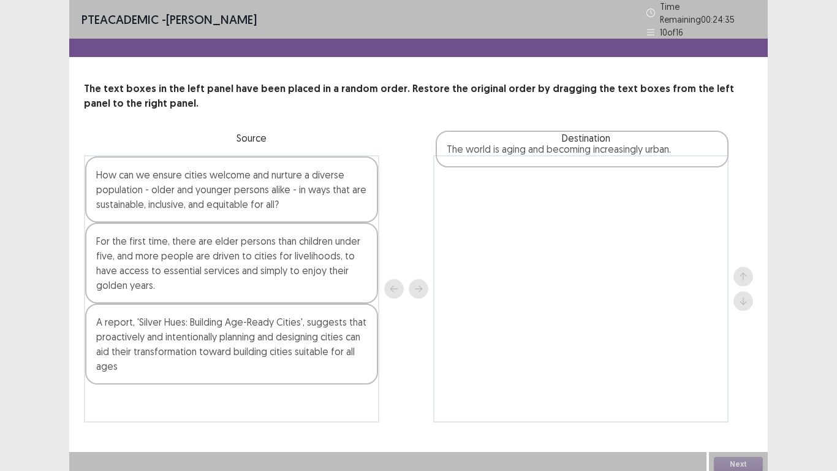
drag, startPoint x: 335, startPoint y: 407, endPoint x: 679, endPoint y: 188, distance: 407.8
click at [679, 188] on div "How can we ensure cities welcome and nurture a diverse population - older and y…" at bounding box center [418, 288] width 669 height 267
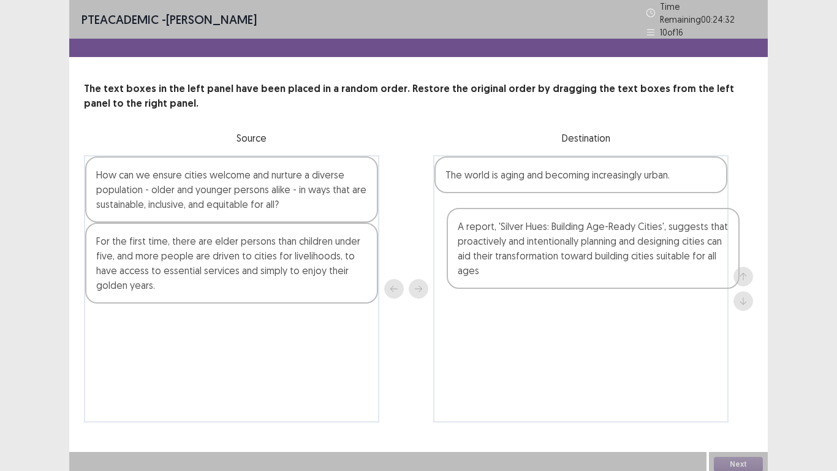
drag, startPoint x: 335, startPoint y: 327, endPoint x: 721, endPoint y: 225, distance: 399.3
click at [721, 225] on div "How can we ensure cities welcome and nurture a diverse population - older and y…" at bounding box center [418, 288] width 669 height 267
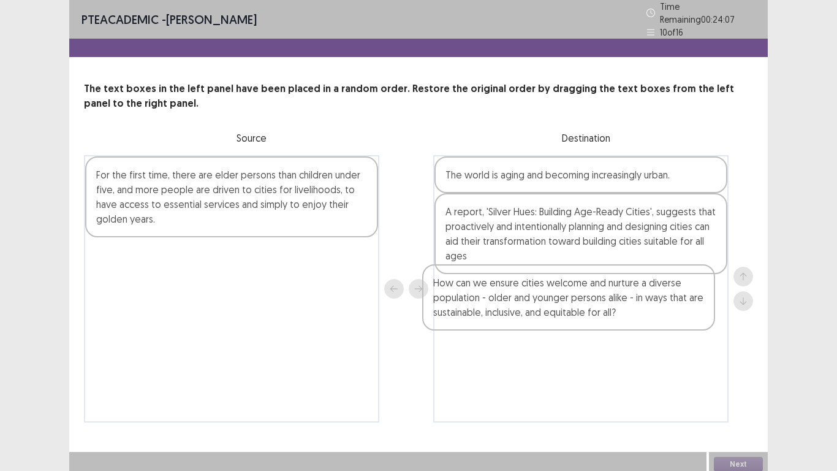
drag, startPoint x: 357, startPoint y: 156, endPoint x: 702, endPoint y: 276, distance: 365.3
click at [702, 276] on div "How can we ensure cities welcome and nurture a diverse population - older and y…" at bounding box center [418, 288] width 669 height 267
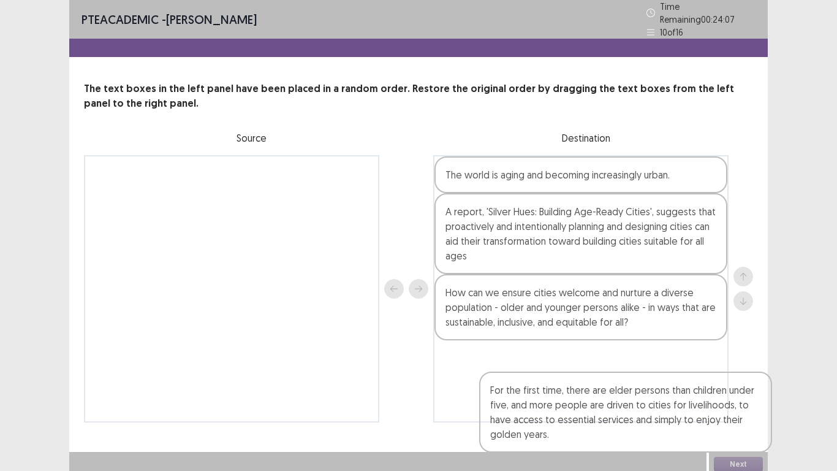
drag, startPoint x: 343, startPoint y: 272, endPoint x: 709, endPoint y: 433, distance: 399.8
click at [662, 390] on div "For the first time, there are elder persons than children under five, and more …" at bounding box center [418, 288] width 669 height 267
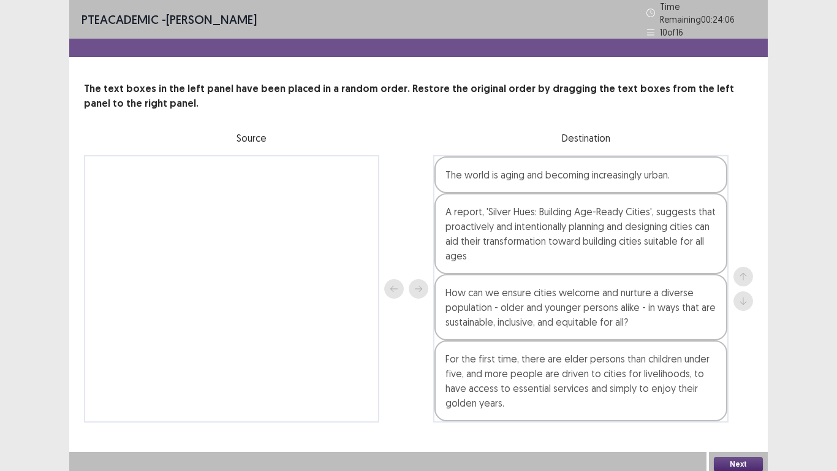
click at [726, 457] on button "Next" at bounding box center [738, 464] width 49 height 15
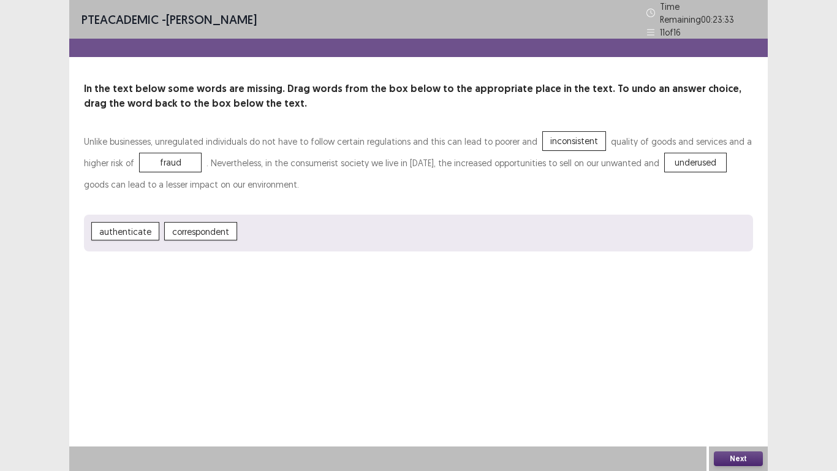
click at [738, 457] on button "Next" at bounding box center [738, 458] width 49 height 15
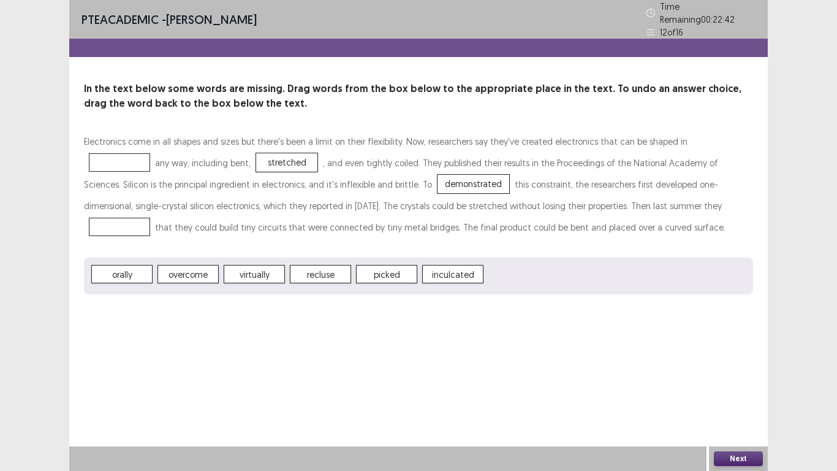
drag, startPoint x: 476, startPoint y: 276, endPoint x: 467, endPoint y: 264, distance: 15.0
click at [740, 457] on button "Next" at bounding box center [738, 458] width 49 height 15
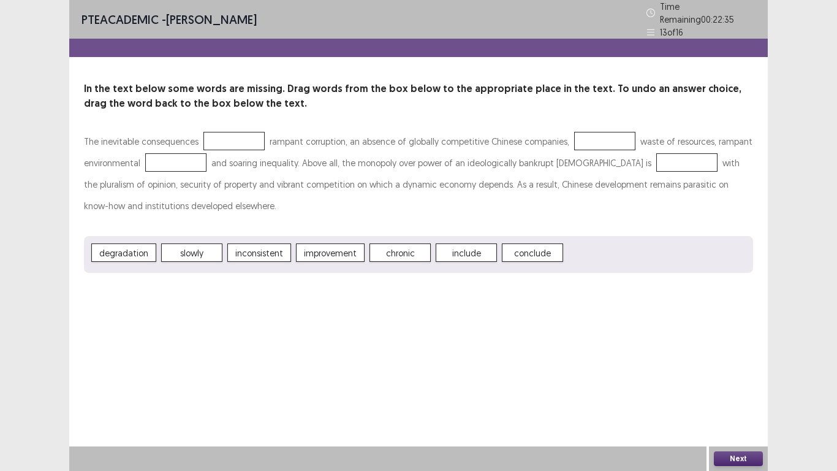
click at [469, 261] on div "degradation slowly inconsistent improvement chronic include conclude" at bounding box center [418, 254] width 669 height 37
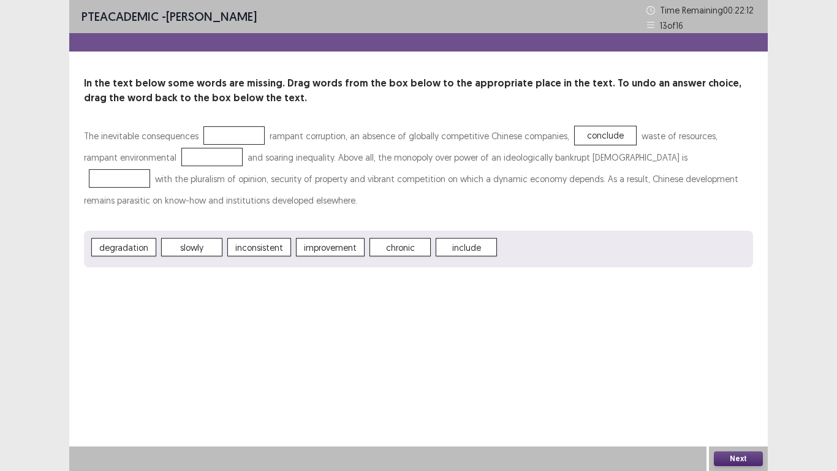
click at [403, 241] on span "chronic" at bounding box center [400, 247] width 61 height 18
drag, startPoint x: 250, startPoint y: 248, endPoint x: 141, endPoint y: 235, distance: 109.8
drag, startPoint x: 132, startPoint y: 247, endPoint x: 441, endPoint y: 218, distance: 310.3
click at [742, 461] on button "Next" at bounding box center [738, 458] width 49 height 15
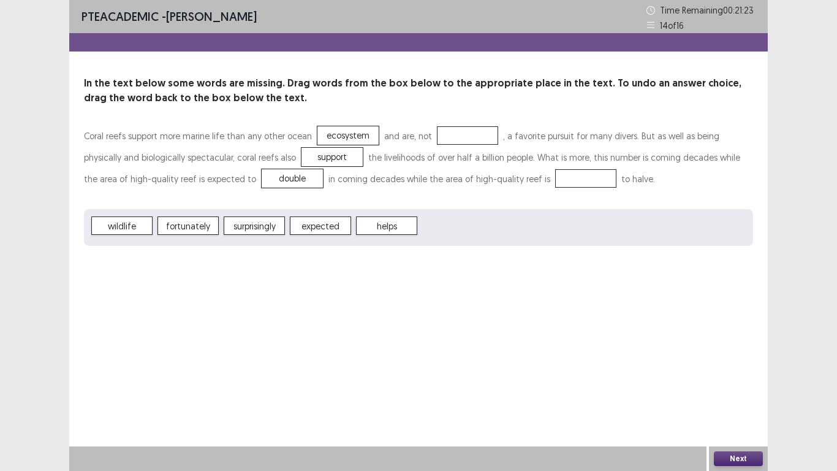
click at [278, 226] on span "surprisingly" at bounding box center [254, 225] width 61 height 18
drag, startPoint x: 347, startPoint y: 218, endPoint x: 85, endPoint y: 214, distance: 262.9
click at [735, 465] on button "Next" at bounding box center [738, 458] width 49 height 15
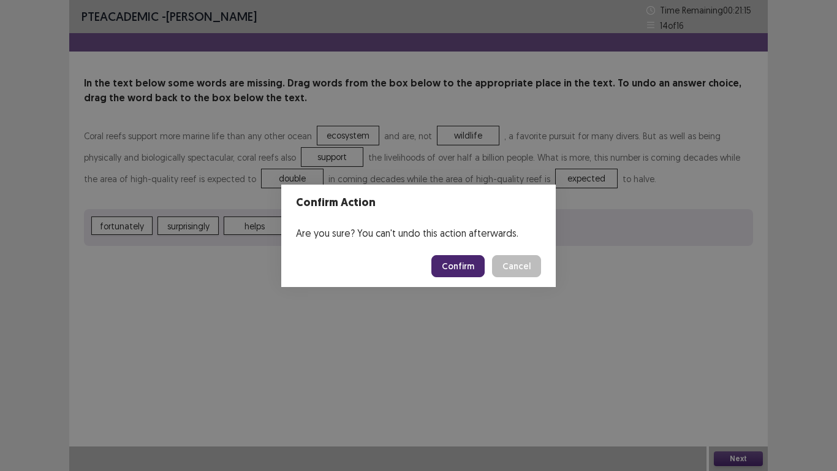
click at [464, 276] on button "Confirm" at bounding box center [457, 266] width 53 height 22
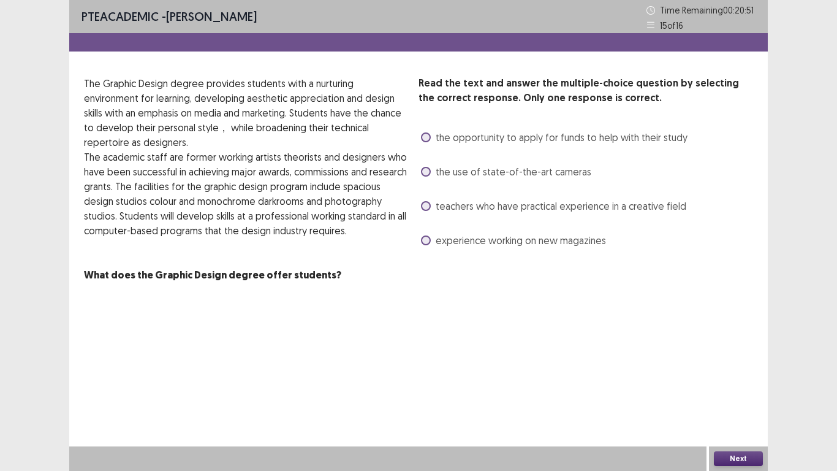
click at [426, 177] on label "the use of state-of-the-art cameras" at bounding box center [506, 171] width 170 height 15
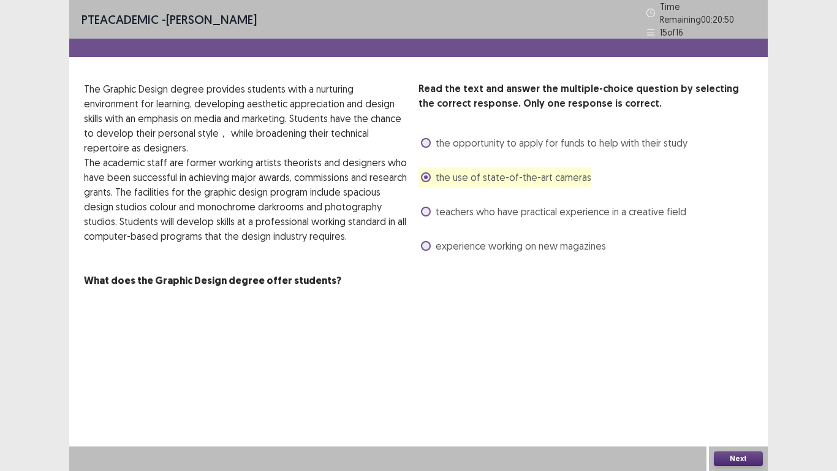
click at [738, 453] on button "Next" at bounding box center [738, 458] width 49 height 15
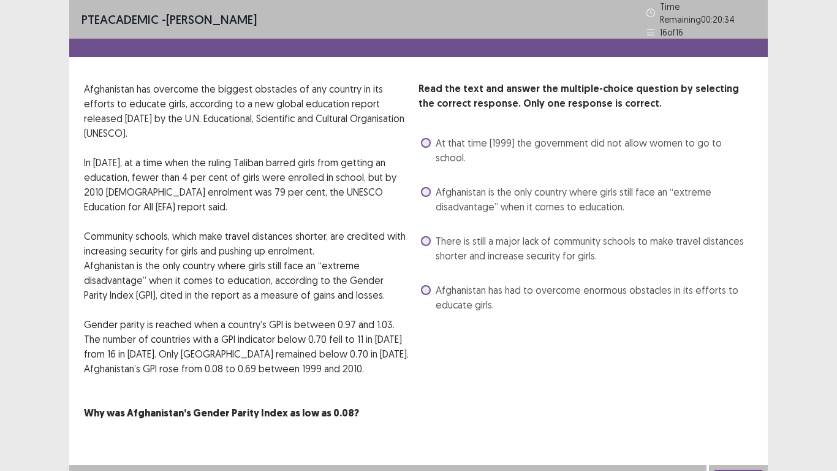
click at [504, 283] on span "Afghanistan has had to overcome enormous obstacles in its efforts to educate gi…" at bounding box center [594, 297] width 317 height 29
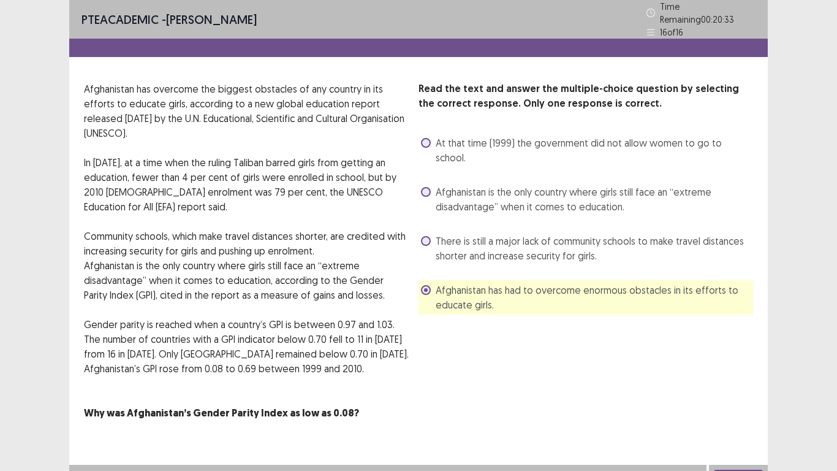
click at [735, 470] on button "Next" at bounding box center [738, 476] width 49 height 15
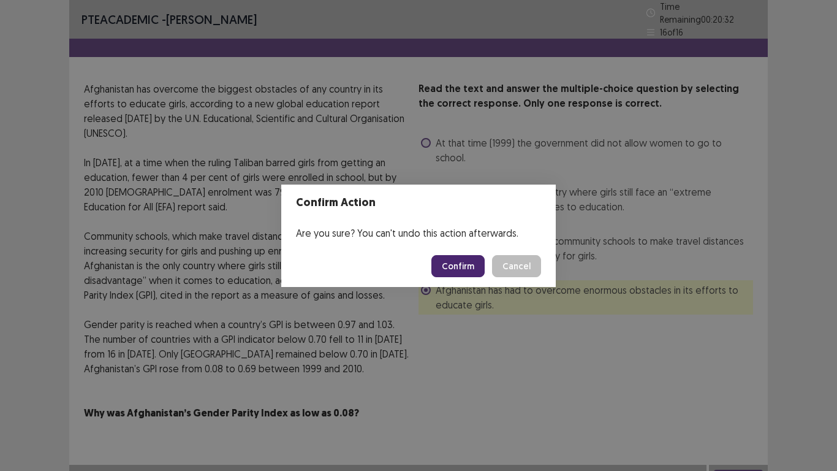
drag, startPoint x: 735, startPoint y: 470, endPoint x: 443, endPoint y: 266, distance: 356.0
click at [443, 266] on div "Confirm Action Are you sure? You can't undo this action afterwards. Confirm Can…" at bounding box center [418, 235] width 837 height 471
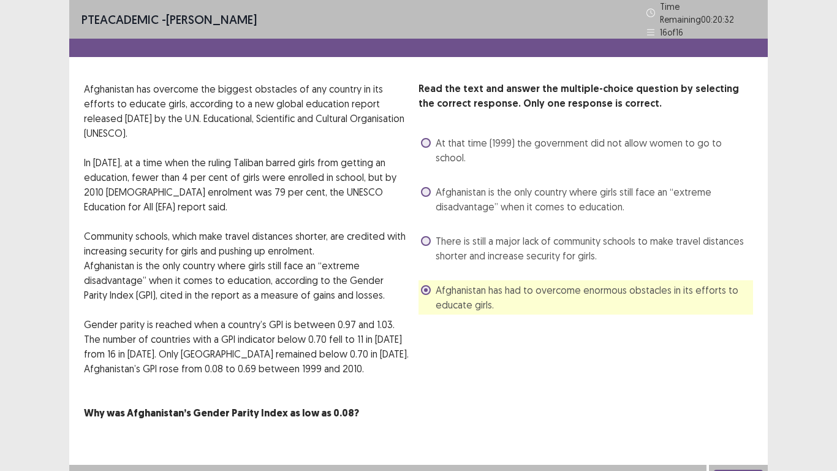
click at [443, 266] on button "Confirm" at bounding box center [456, 264] width 51 height 21
click at [749, 469] on div "Confirm Action Are you sure? You can't undo this action afterwards. Confirm Can…" at bounding box center [418, 235] width 837 height 471
click at [734, 463] on div "Confirm Action Are you sure? You can't undo this action afterwards. Confirm Can…" at bounding box center [418, 235] width 837 height 471
click at [738, 470] on div "Confirm Action Are you sure? You can't undo this action afterwards. Confirm Can…" at bounding box center [418, 235] width 837 height 471
click at [737, 464] on div "Confirm Action Are you sure? You can't undo this action afterwards. Confirm Can…" at bounding box center [418, 235] width 837 height 471
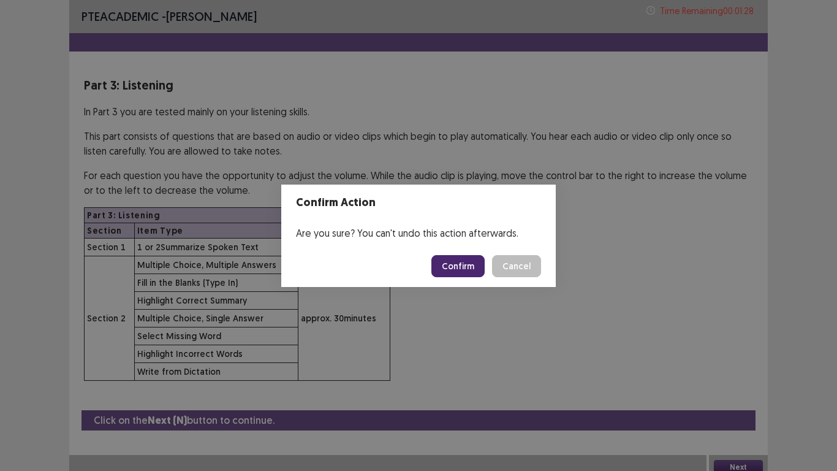
click at [492, 255] on button "Cancel" at bounding box center [516, 266] width 49 height 22
click at [475, 271] on button "Confirm" at bounding box center [457, 266] width 53 height 22
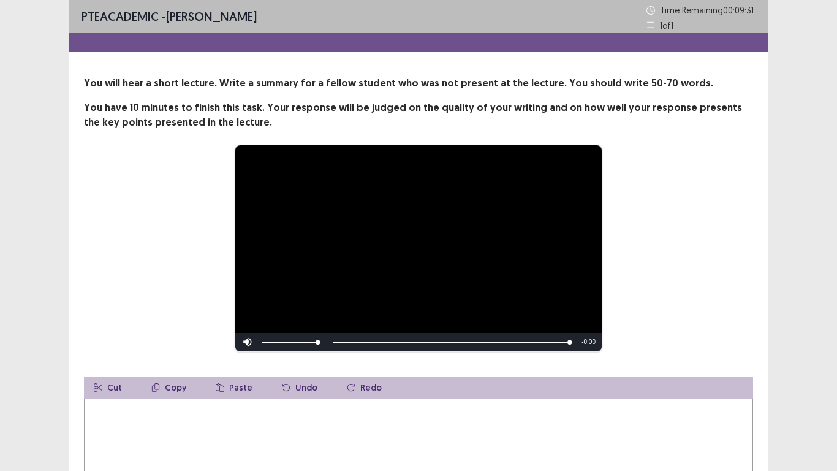
click at [382, 438] on textarea at bounding box center [418, 465] width 669 height 135
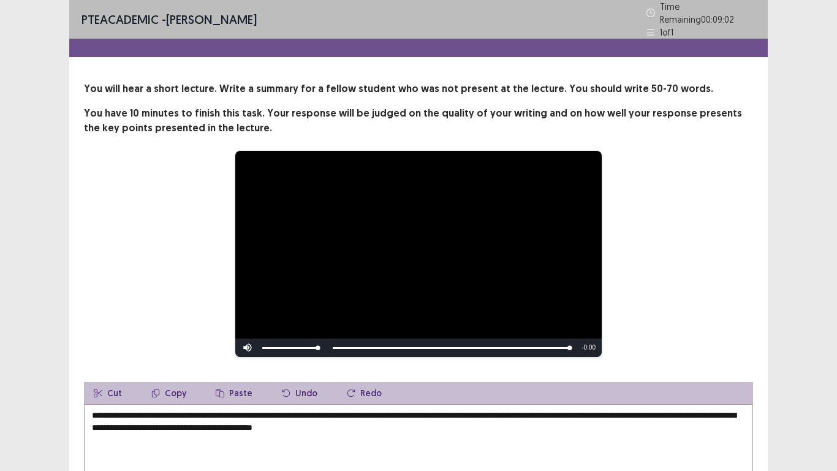
scroll to position [95, 0]
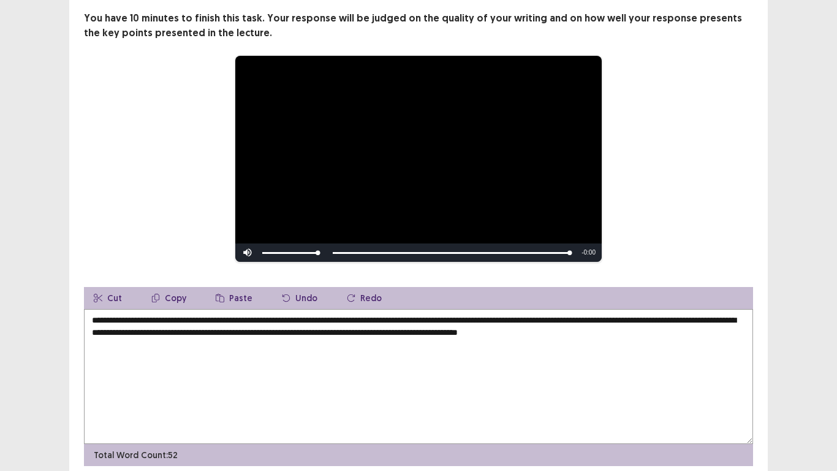
type textarea "**********"
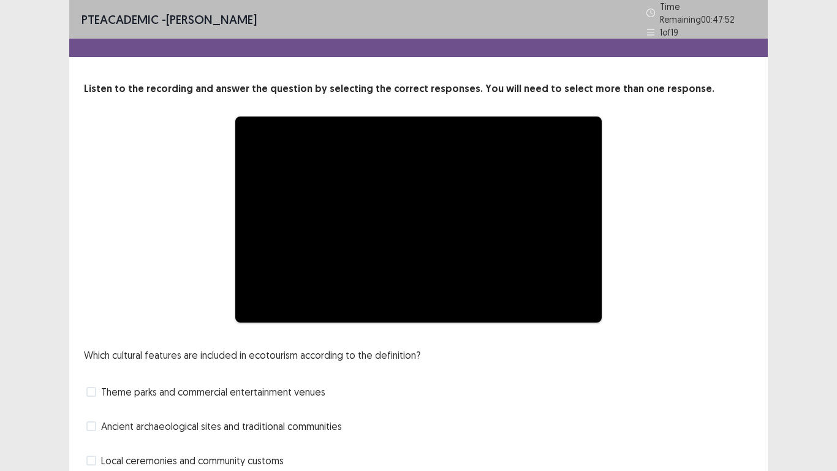
scroll to position [82, 0]
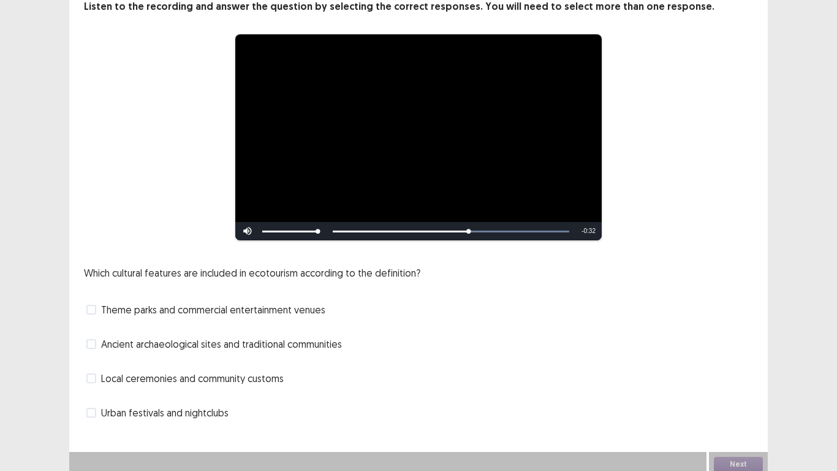
click at [95, 342] on span at bounding box center [91, 344] width 10 height 10
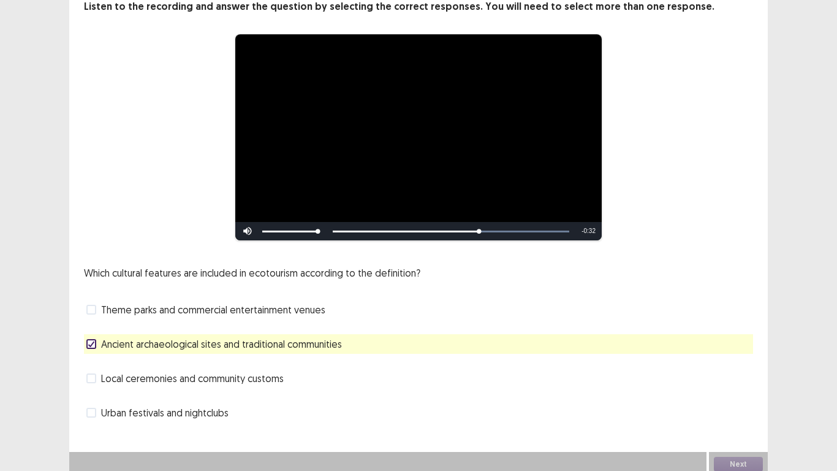
click at [92, 373] on span at bounding box center [91, 378] width 10 height 10
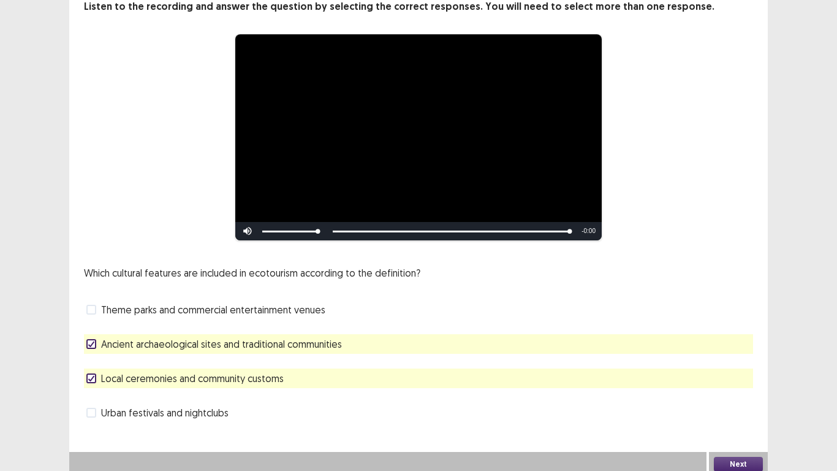
click at [735, 457] on button "Next" at bounding box center [738, 464] width 49 height 15
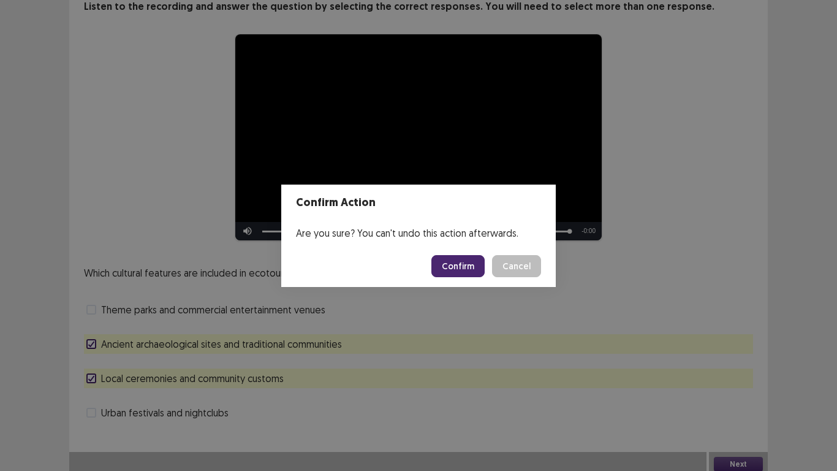
click at [465, 260] on button "Confirm" at bounding box center [457, 266] width 53 height 22
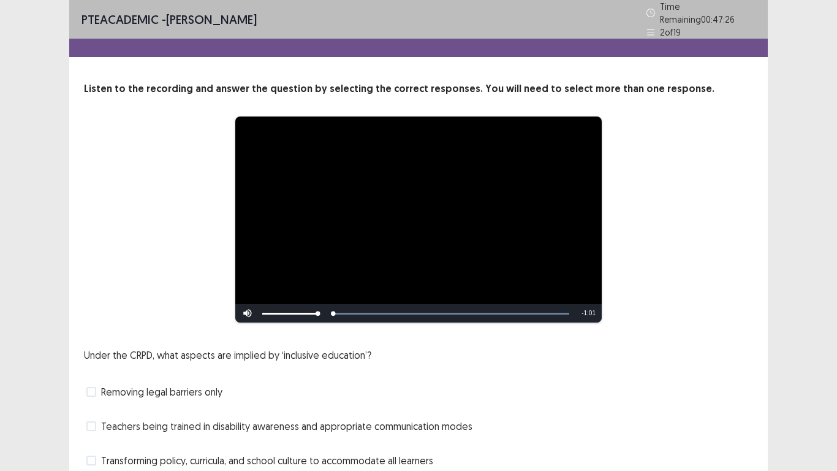
scroll to position [72, 0]
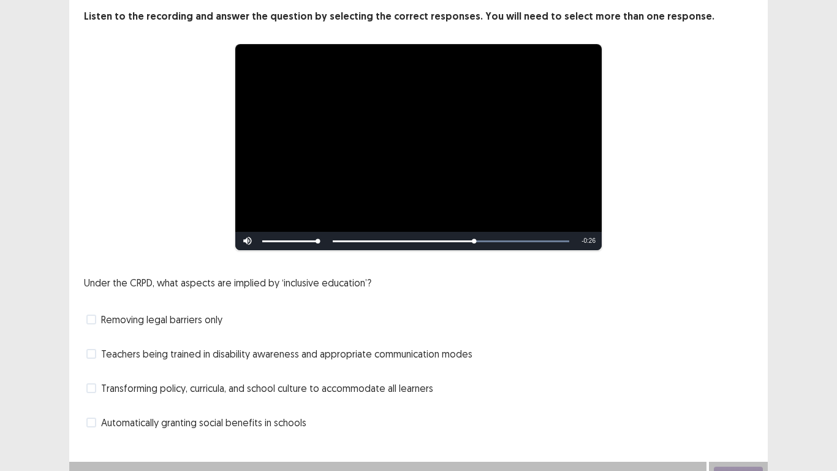
click at [116, 349] on span "Teachers being trained in disability awareness and appropriate communication mo…" at bounding box center [286, 353] width 371 height 15
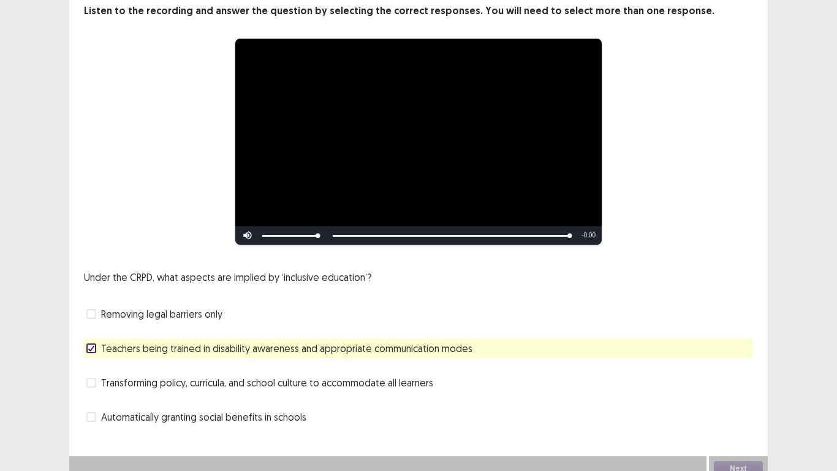
click at [99, 381] on label "Transforming policy, curricula, and school culture to accommodate all learners" at bounding box center [259, 382] width 347 height 15
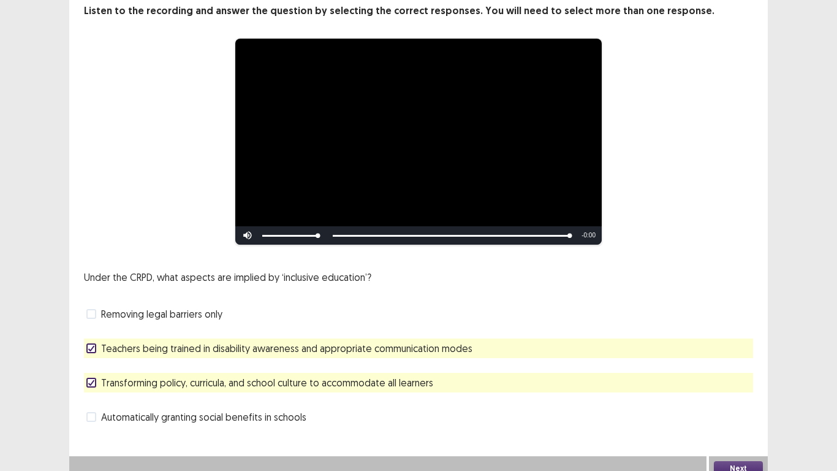
click at [749, 467] on button "Next" at bounding box center [738, 468] width 49 height 15
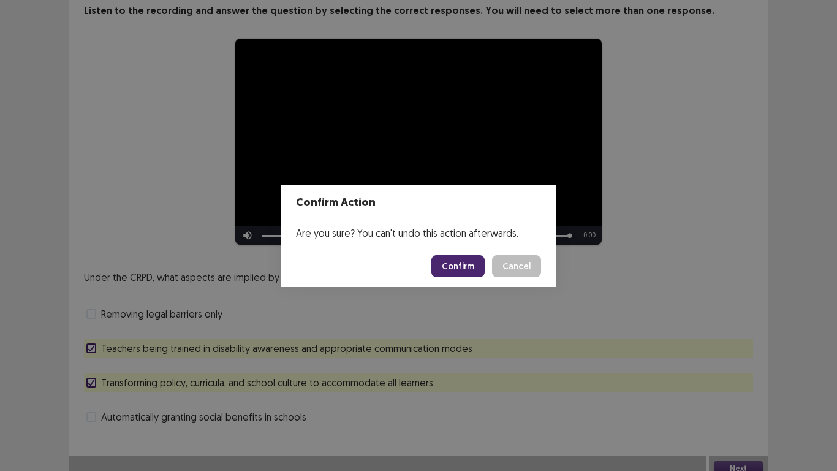
click at [472, 264] on button "Confirm" at bounding box center [457, 266] width 53 height 22
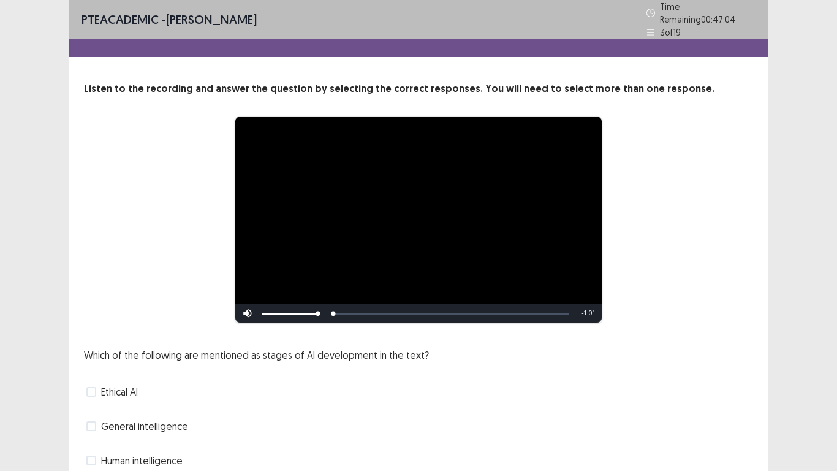
scroll to position [63, 0]
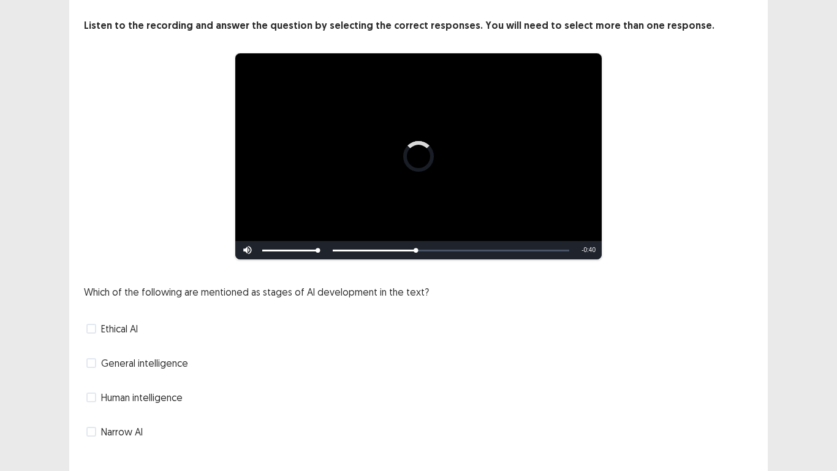
click at [93, 358] on span at bounding box center [91, 363] width 10 height 10
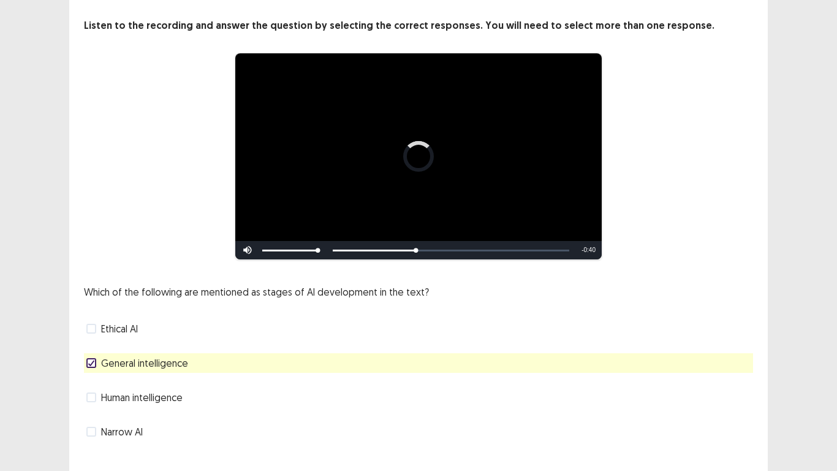
click at [85, 424] on div "Narrow AI" at bounding box center [418, 432] width 669 height 20
click at [93, 427] on span at bounding box center [91, 432] width 10 height 10
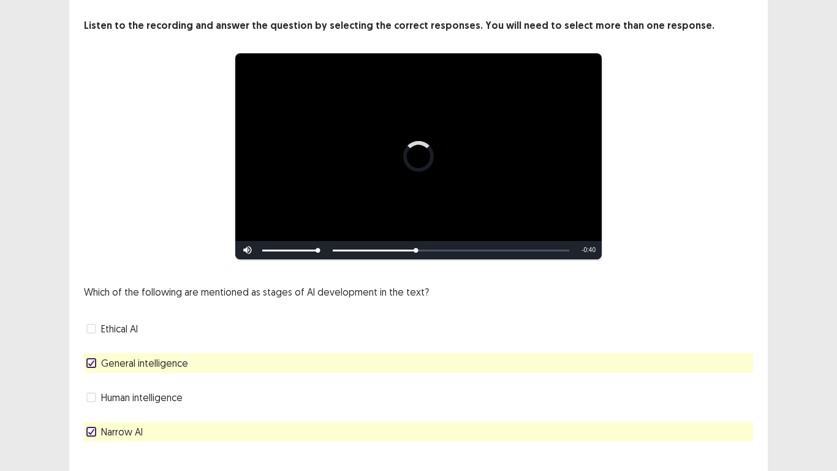
click at [90, 395] on span at bounding box center [91, 397] width 10 height 10
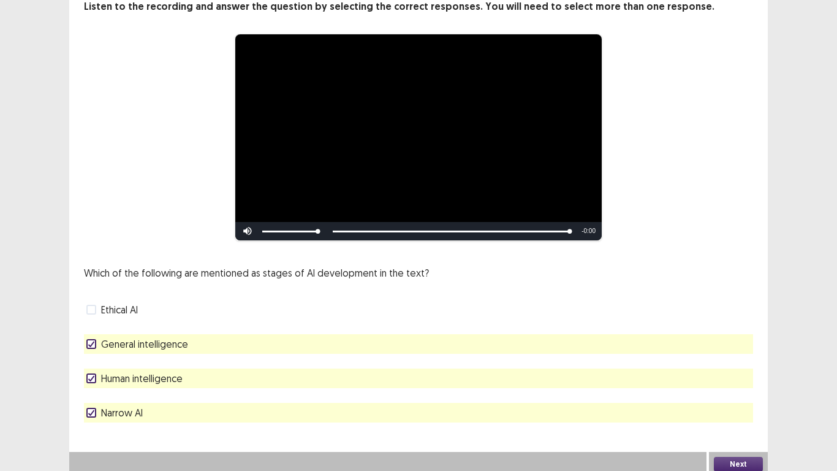
click at [733, 457] on button "Next" at bounding box center [738, 464] width 49 height 15
click at [731, 460] on div "Confirm Action Are you sure? You can't undo this action afterwards. Confirm Can…" at bounding box center [418, 235] width 837 height 471
click at [741, 453] on div "Confirm Action Are you sure? You can't undo this action afterwards. Confirm Can…" at bounding box center [418, 235] width 837 height 471
click at [749, 469] on div "Confirm Action Are you sure? You can't undo this action afterwards. Confirm Can…" at bounding box center [418, 235] width 837 height 471
click at [735, 453] on div "Confirm Action Are you sure? You can't undo this action afterwards. Confirm Can…" at bounding box center [418, 235] width 837 height 471
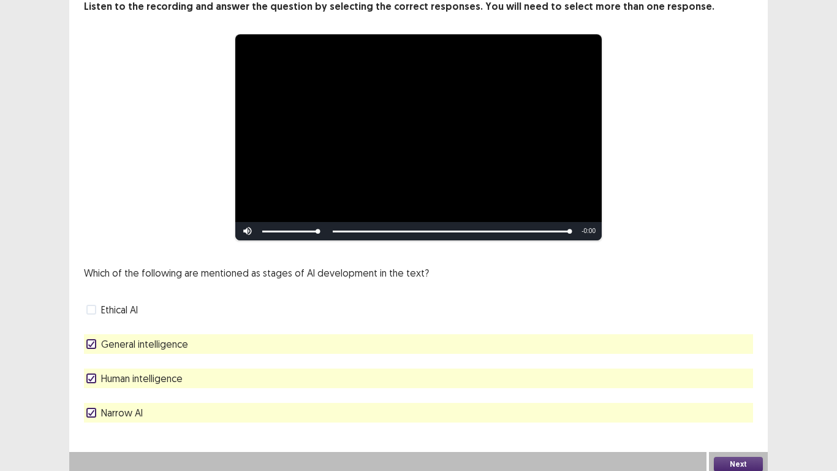
click at [748, 463] on button "Next" at bounding box center [738, 464] width 49 height 15
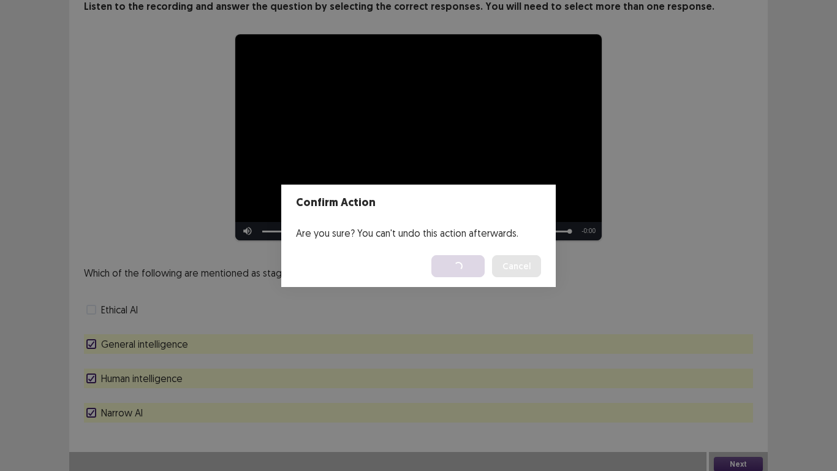
scroll to position [0, 0]
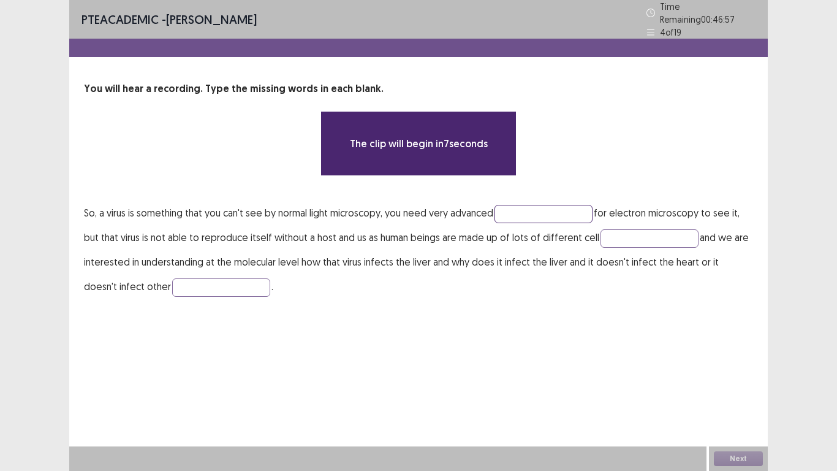
click at [532, 210] on input "text" at bounding box center [544, 214] width 98 height 18
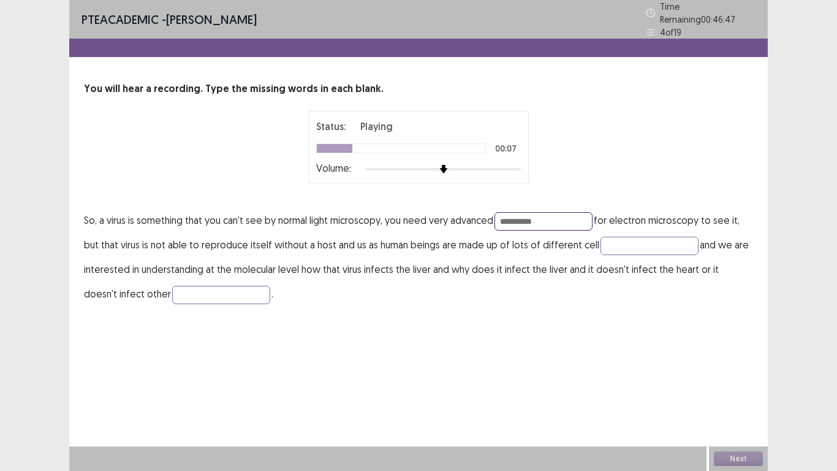
type input "**********"
click at [618, 240] on input "text" at bounding box center [650, 246] width 98 height 18
type input "*****"
click at [197, 286] on input "text" at bounding box center [221, 295] width 98 height 18
type input "*******"
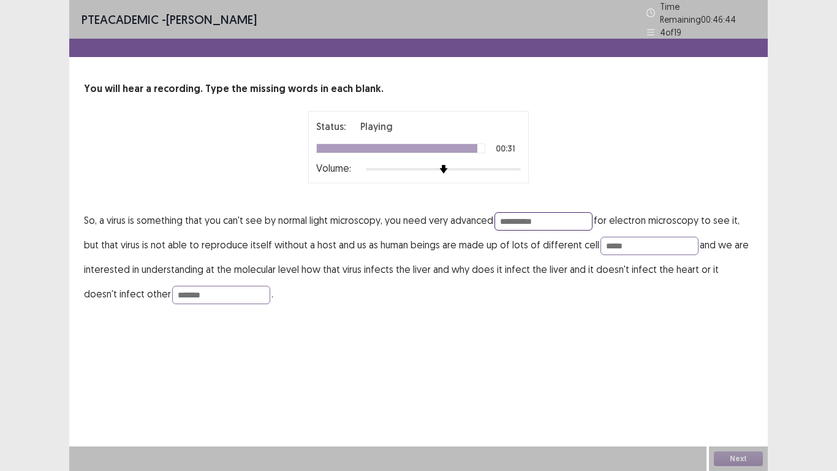
click at [556, 216] on input "**********" at bounding box center [544, 221] width 98 height 18
type input "**********"
click at [742, 457] on button "Next" at bounding box center [738, 458] width 49 height 15
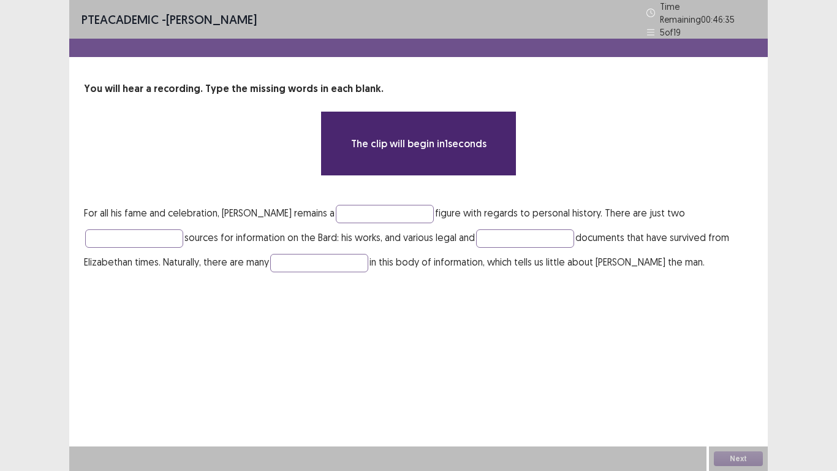
click at [415, 205] on input "text" at bounding box center [385, 214] width 98 height 18
click at [415, 207] on input "text" at bounding box center [385, 214] width 98 height 18
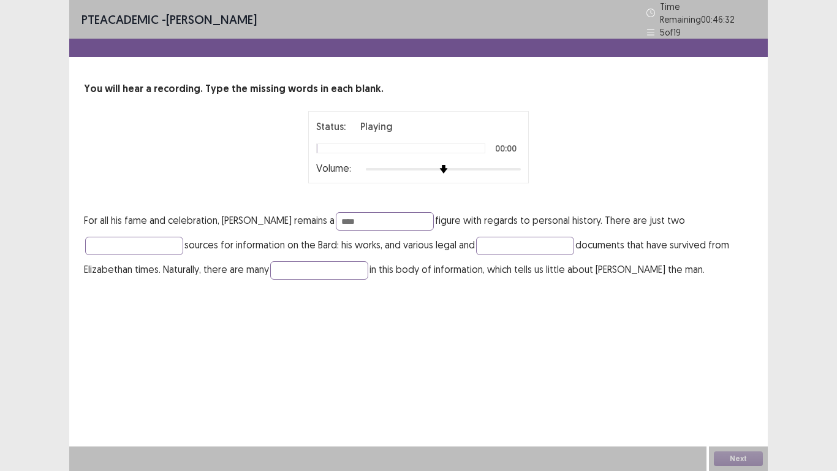
type input "****"
click at [521, 237] on input "text" at bounding box center [525, 246] width 98 height 18
click at [156, 244] on input "text" at bounding box center [134, 246] width 98 height 18
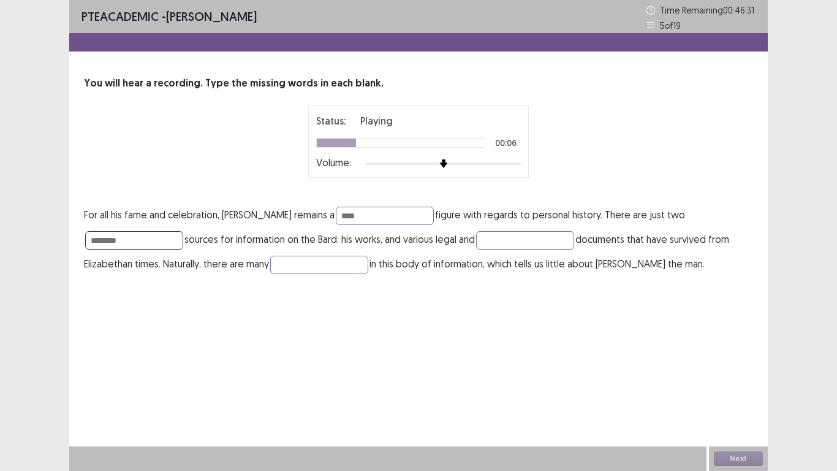
type input "********"
click at [502, 240] on input "text" at bounding box center [525, 240] width 98 height 18
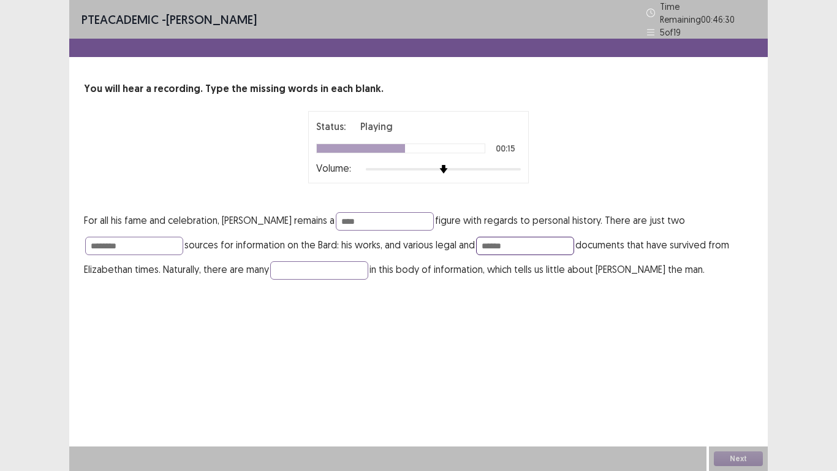
type input "******"
click at [344, 264] on input "text" at bounding box center [319, 270] width 98 height 18
type input "****"
click at [160, 239] on input "********" at bounding box center [134, 246] width 98 height 18
type input "*********"
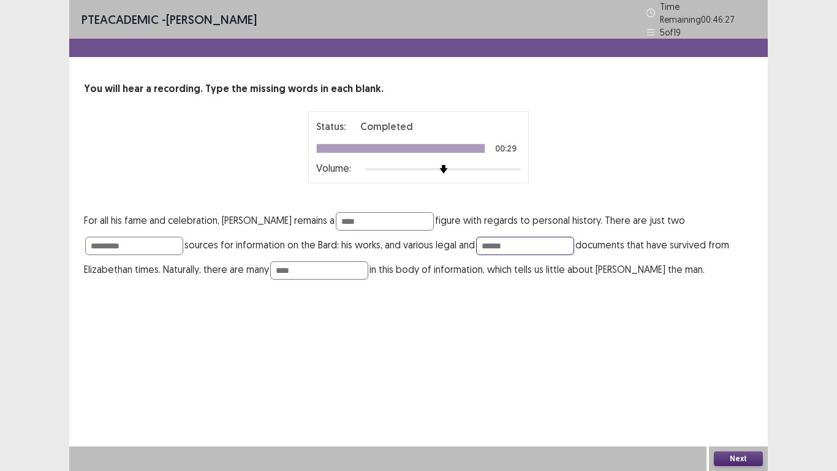
click at [521, 241] on input "******" at bounding box center [525, 246] width 98 height 18
type input "******"
click at [727, 453] on button "Next" at bounding box center [738, 458] width 49 height 15
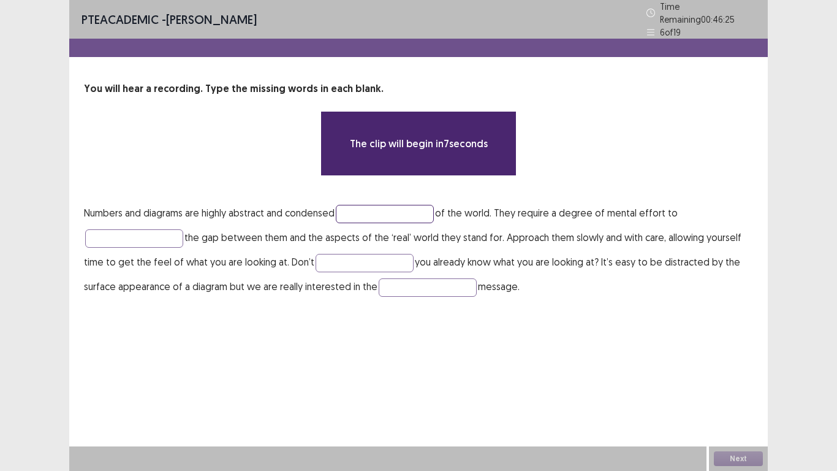
click at [382, 205] on input "text" at bounding box center [385, 214] width 98 height 18
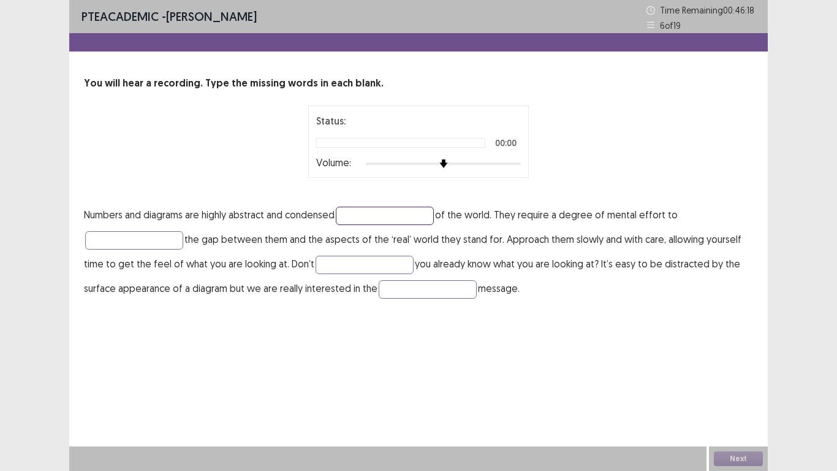
click at [374, 217] on input "text" at bounding box center [385, 216] width 98 height 18
click at [376, 218] on input "text" at bounding box center [385, 216] width 98 height 18
click at [367, 215] on input "text" at bounding box center [385, 216] width 98 height 18
type input "*********"
click at [148, 241] on input "text" at bounding box center [134, 240] width 98 height 18
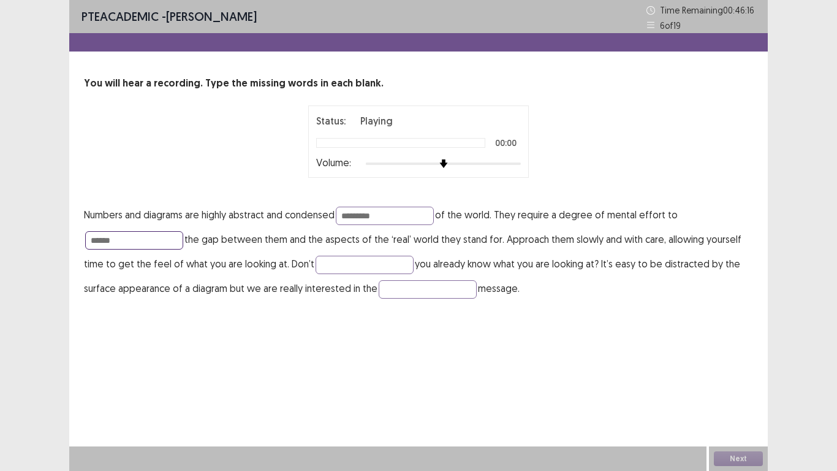
type input "******"
click at [380, 256] on input "text" at bounding box center [365, 265] width 98 height 18
type input "******"
click at [403, 284] on input "text" at bounding box center [428, 289] width 98 height 18
type input "**********"
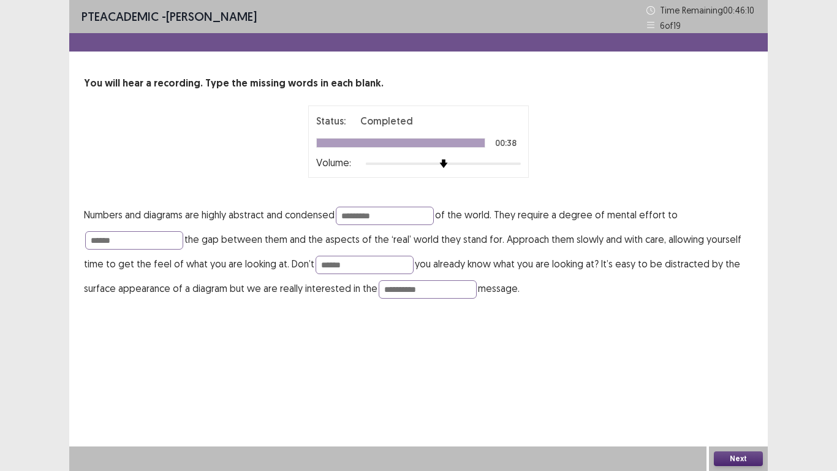
click at [745, 461] on button "Next" at bounding box center [738, 458] width 49 height 15
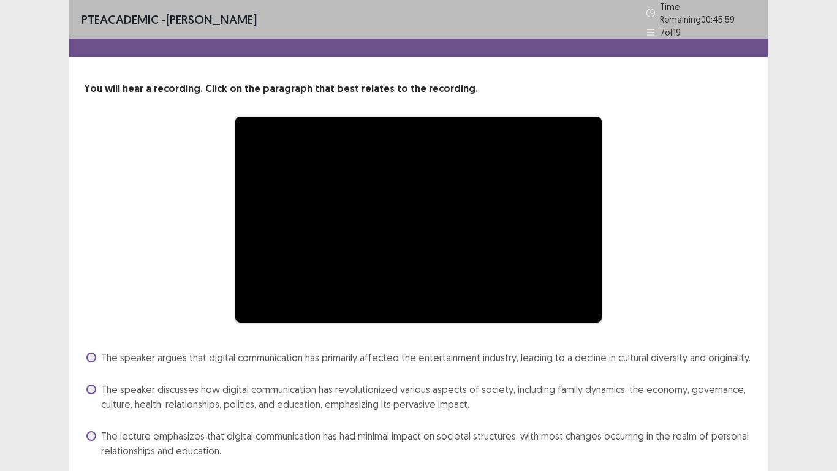
click at [669, 273] on div "**********" at bounding box center [418, 219] width 571 height 207
click at [133, 199] on div "**********" at bounding box center [418, 219] width 571 height 207
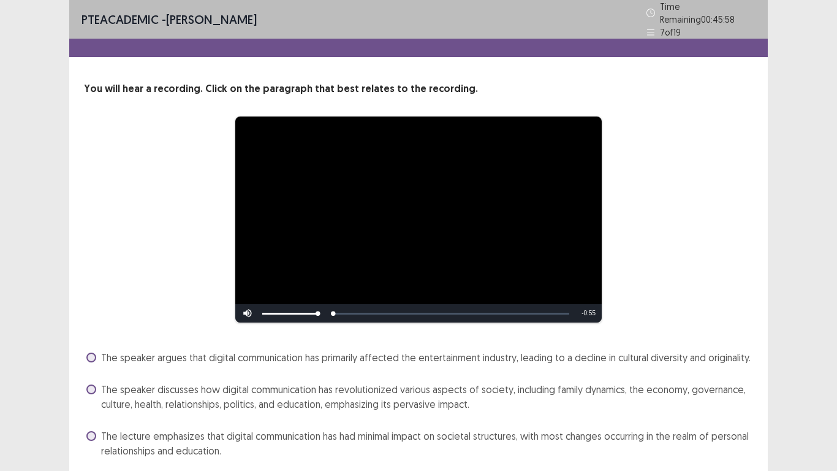
click at [341, 116] on video "Video Player" at bounding box center [418, 219] width 366 height 206
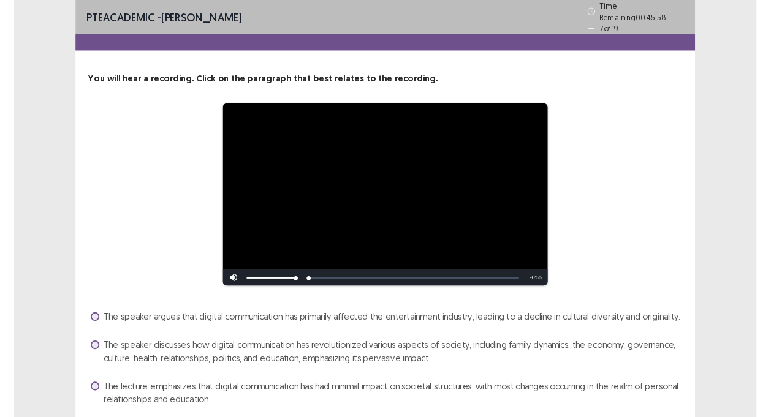
scroll to position [137, 0]
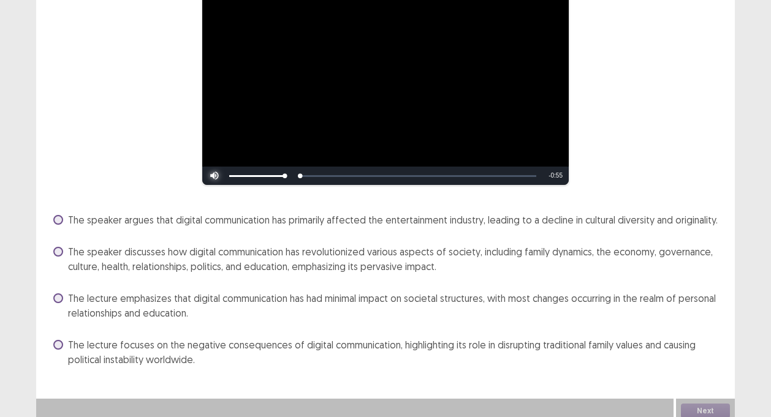
click at [213, 176] on span "Video Player" at bounding box center [214, 176] width 25 height 0
click at [394, 78] on video "Video Player" at bounding box center [385, 82] width 366 height 206
click at [202, 176] on span "Video Player" at bounding box center [214, 176] width 25 height 0
click at [202, 185] on div "Skip Backward Skip Forward Mute 92% Current Time 0:00 / Duration 0:55 Loaded : …" at bounding box center [385, 176] width 366 height 18
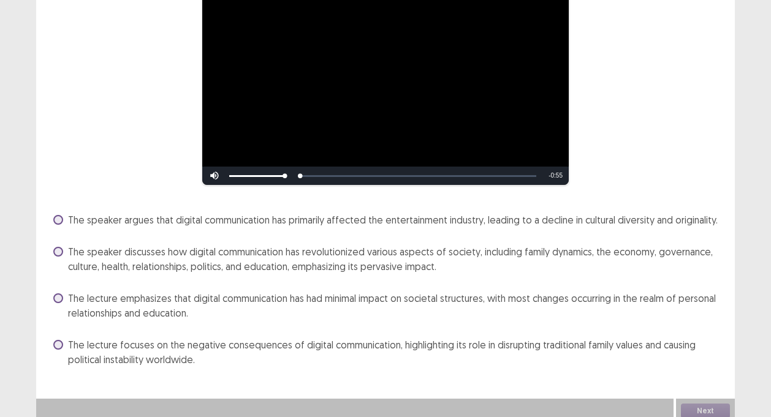
click at [202, 162] on video "Video Player" at bounding box center [385, 82] width 366 height 206
click at [213, 104] on video "Video Player" at bounding box center [385, 82] width 366 height 206
click at [202, 176] on span "Video Player" at bounding box center [214, 176] width 25 height 0
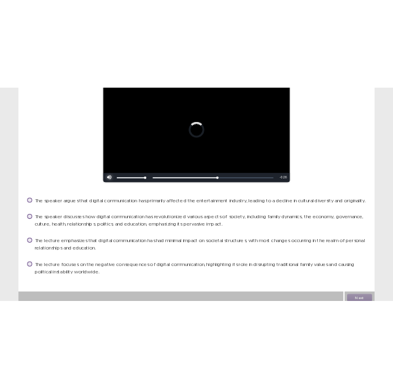
scroll to position [138, 0]
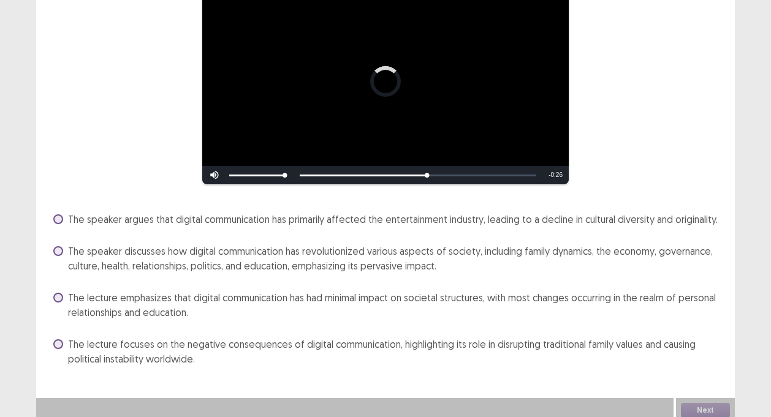
click at [65, 250] on label "The speaker discusses how digital communication has revolutionized various aspe…" at bounding box center [386, 258] width 667 height 29
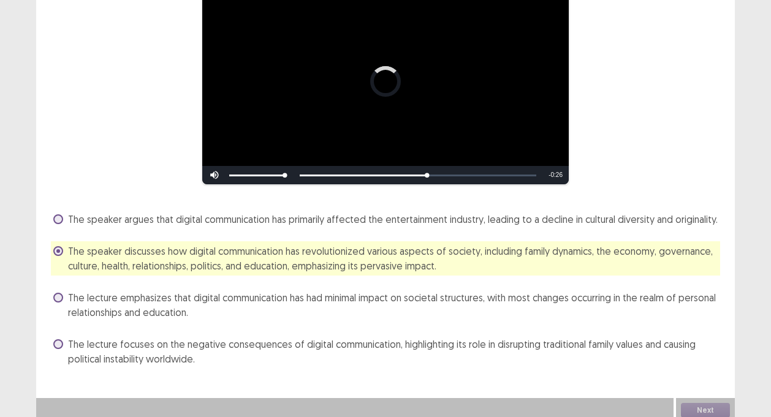
click at [58, 215] on span at bounding box center [58, 219] width 10 height 10
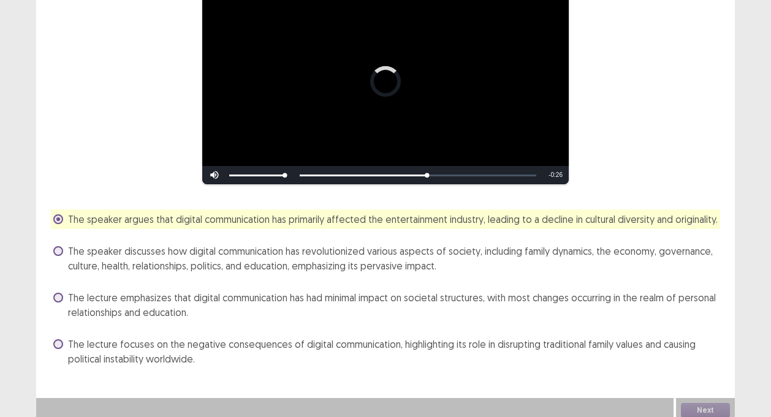
click at [59, 247] on span at bounding box center [58, 251] width 10 height 10
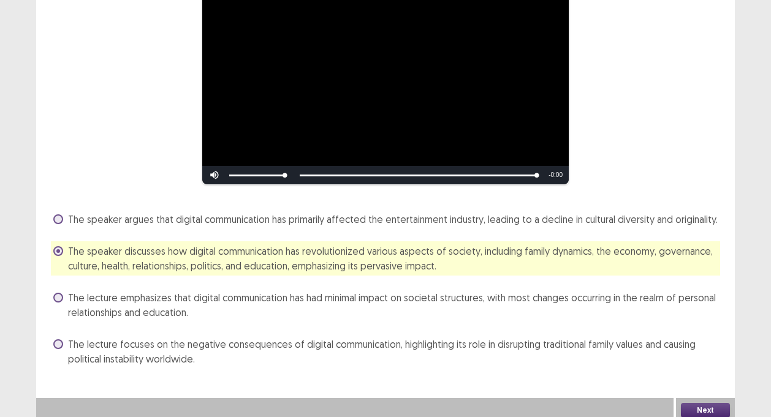
drag, startPoint x: 675, startPoint y: 28, endPoint x: 407, endPoint y: 91, distance: 275.9
click at [675, 28] on div "**********" at bounding box center [385, 81] width 669 height 207
click at [712, 404] on button "Next" at bounding box center [705, 410] width 49 height 15
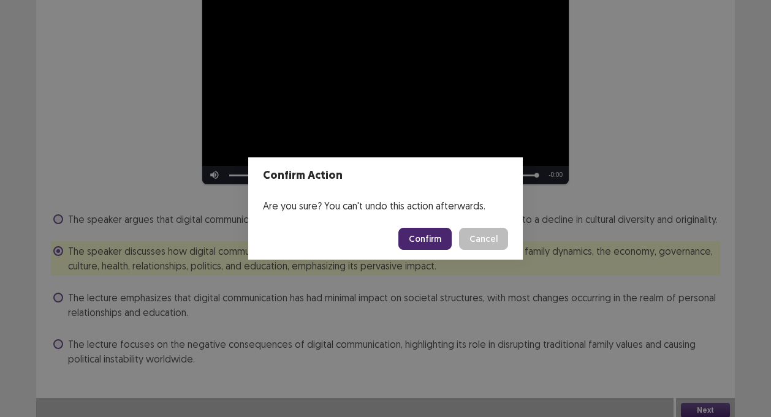
click at [427, 237] on button "Confirm" at bounding box center [424, 239] width 53 height 22
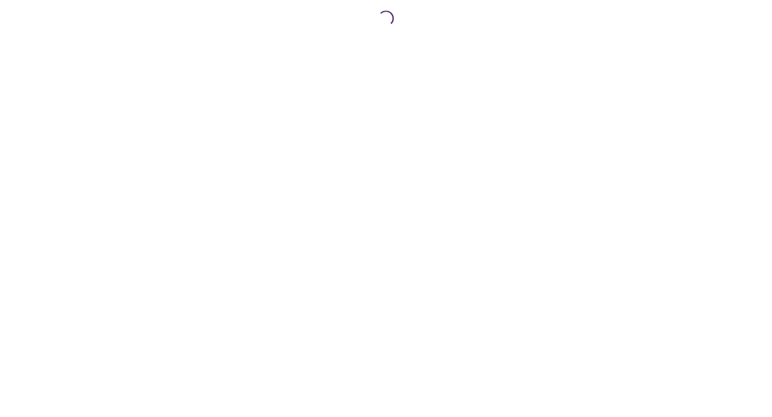
scroll to position [0, 0]
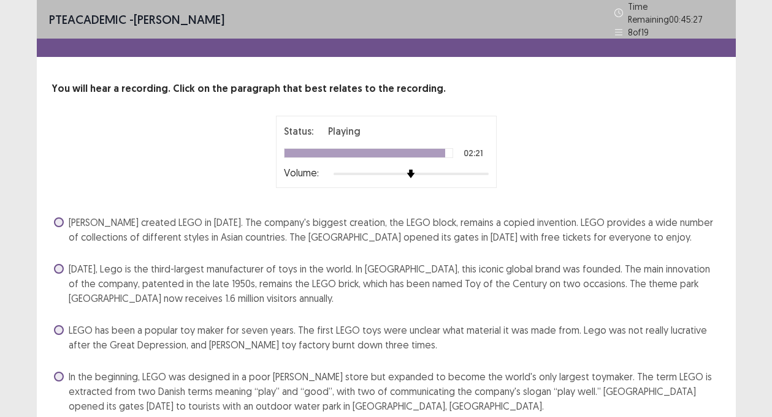
click at [59, 259] on div "Today, Lego is the third-largest manufacturer of toys in the world. In Denmark,…" at bounding box center [385, 283] width 669 height 49
click at [56, 264] on span at bounding box center [59, 269] width 10 height 10
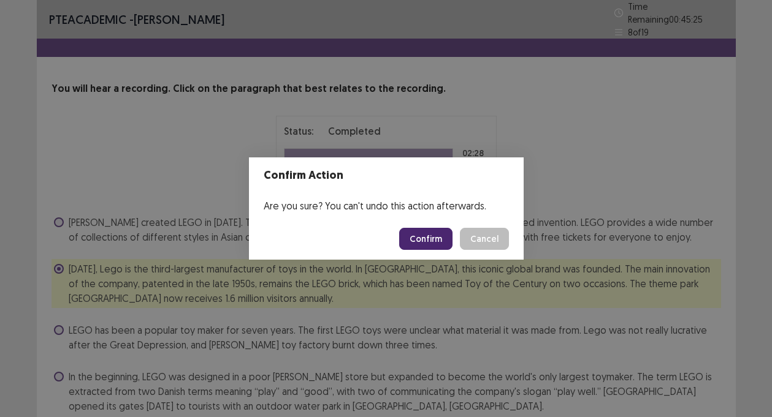
click at [428, 235] on button "Confirm" at bounding box center [425, 239] width 53 height 22
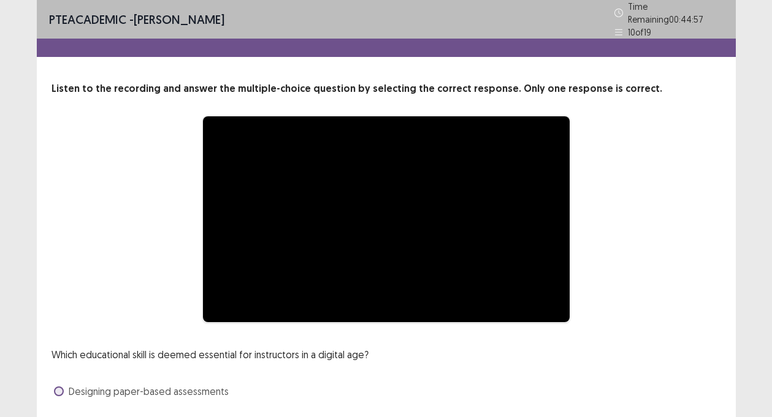
scroll to position [135, 0]
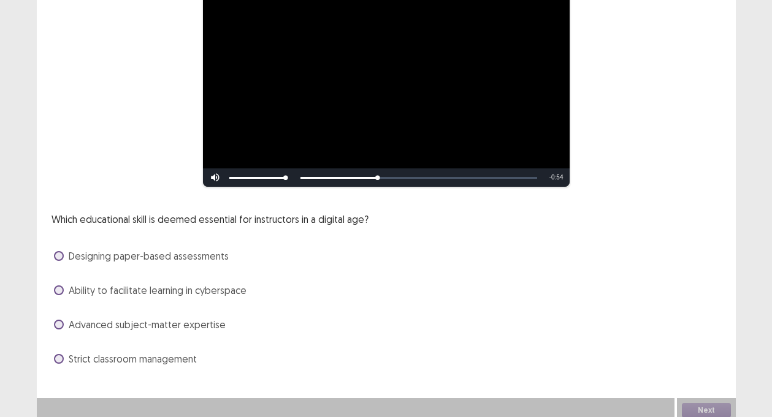
click at [58, 286] on span at bounding box center [59, 291] width 10 height 10
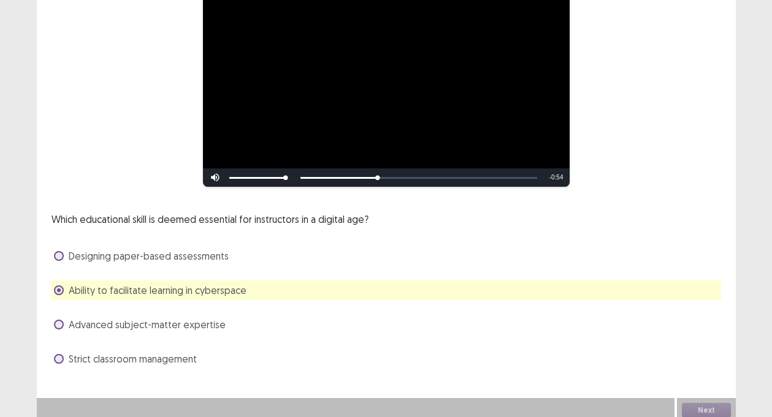
click at [61, 246] on div "Designing paper-based assessments" at bounding box center [385, 256] width 669 height 20
click at [52, 249] on div "Designing paper-based assessments" at bounding box center [385, 256] width 669 height 20
click at [59, 251] on span at bounding box center [59, 256] width 10 height 10
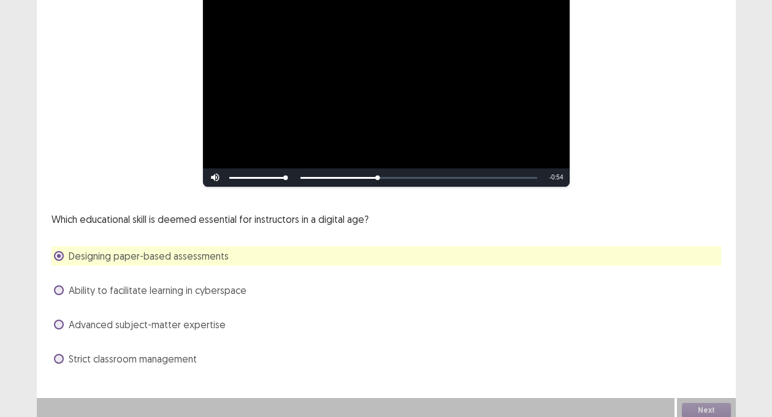
click at [60, 286] on span at bounding box center [59, 291] width 10 height 10
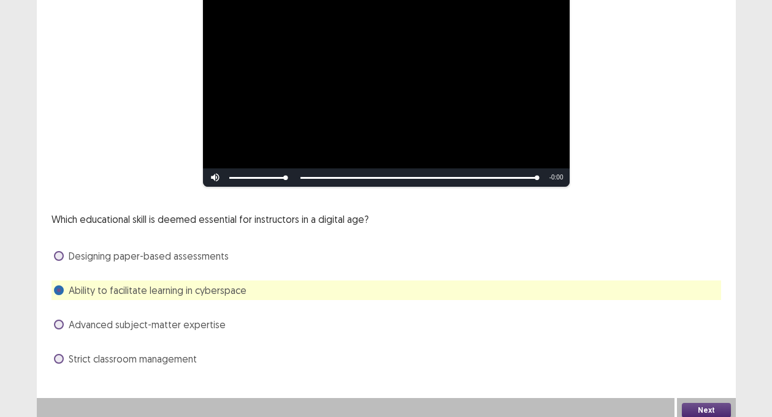
click at [715, 403] on button "Next" at bounding box center [705, 410] width 49 height 15
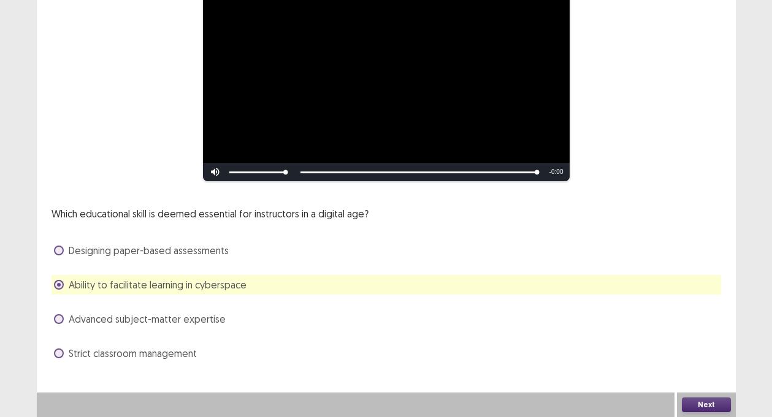
click at [705, 403] on div "Confirm Action Are you sure? You can't undo this action afterwards. Confirm Can…" at bounding box center [386, 208] width 772 height 417
click at [710, 408] on div "Confirm Action Are you sure? You can't undo this action afterwards. Confirm Can…" at bounding box center [386, 208] width 772 height 417
click at [716, 400] on div "Confirm Action Are you sure? You can't undo this action afterwards. Confirm Can…" at bounding box center [386, 208] width 772 height 417
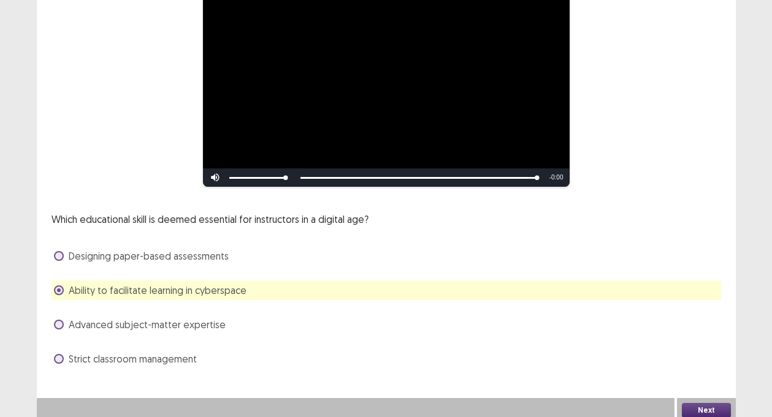
click at [723, 403] on button "Next" at bounding box center [705, 410] width 49 height 15
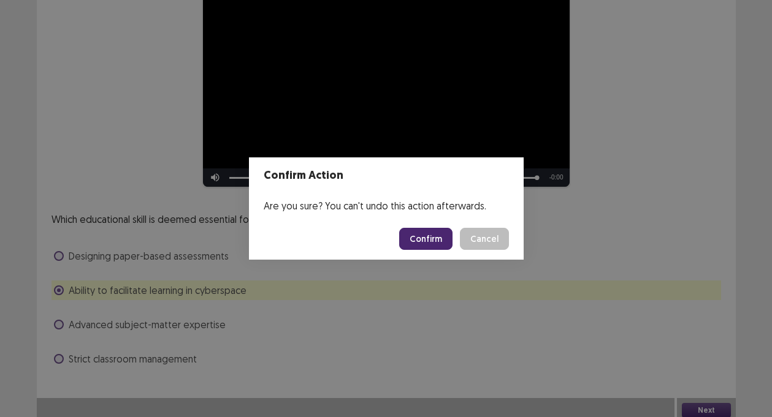
click at [426, 233] on button "Confirm" at bounding box center [425, 239] width 53 height 22
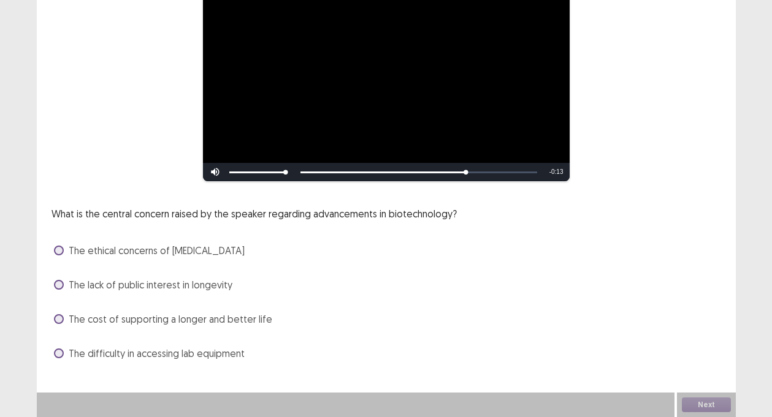
click at [156, 323] on span "The cost of supporting a longer and better life" at bounding box center [170, 319] width 203 height 15
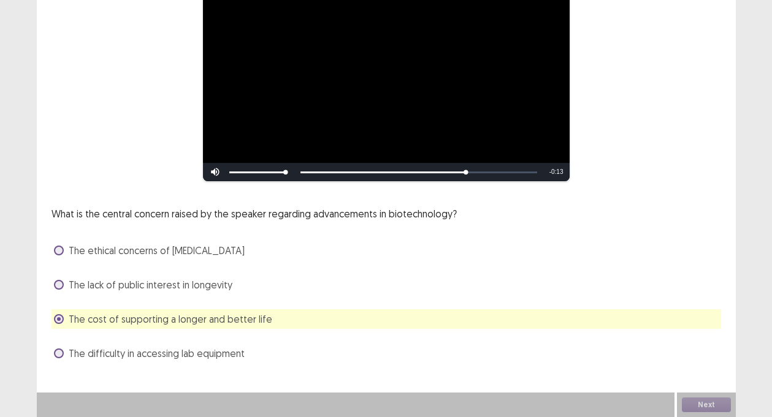
click at [155, 346] on span "The difficulty in accessing lab equipment" at bounding box center [157, 353] width 176 height 15
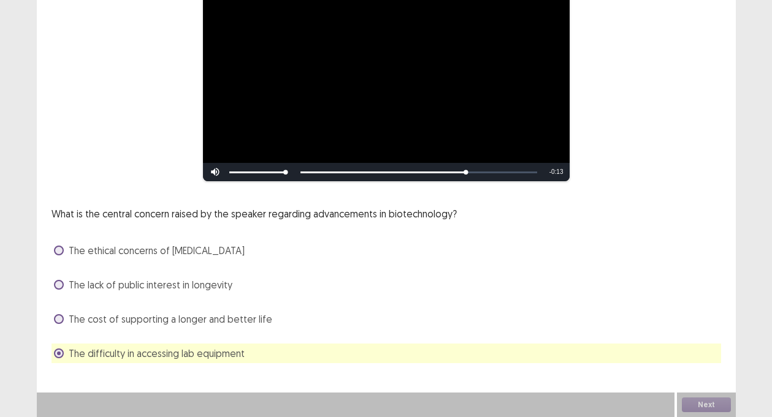
click at [153, 325] on span "The cost of supporting a longer and better life" at bounding box center [170, 319] width 203 height 15
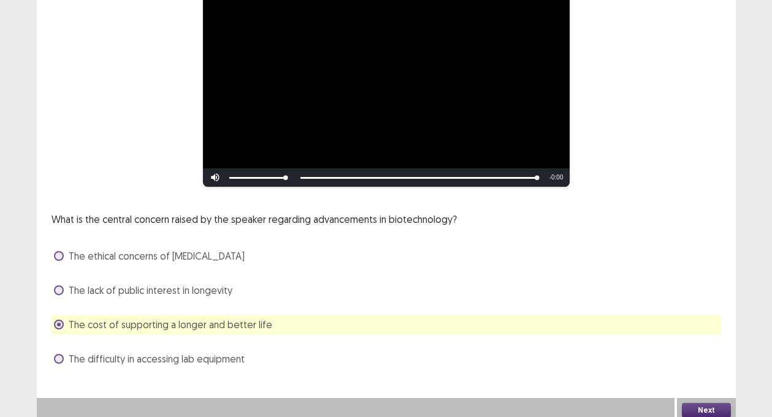
click at [710, 406] on button "Next" at bounding box center [705, 410] width 49 height 15
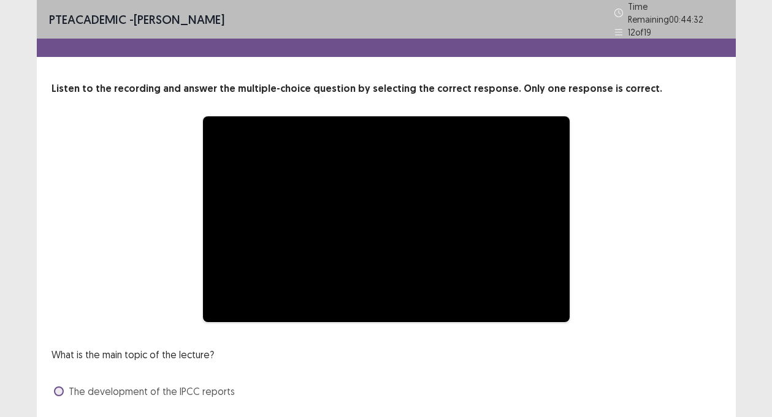
scroll to position [97, 0]
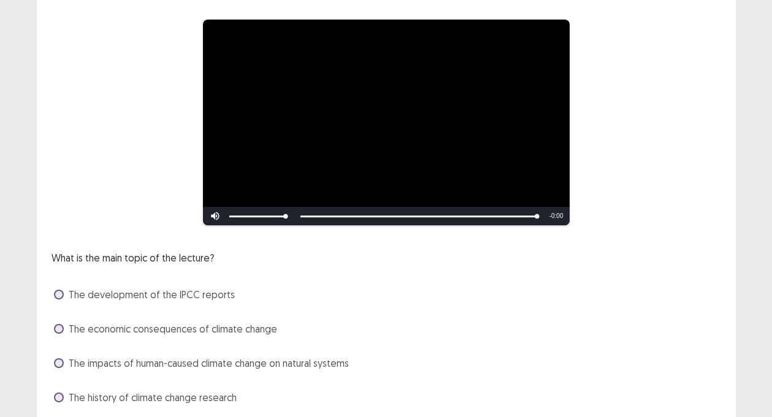
click at [61, 359] on span at bounding box center [59, 364] width 10 height 10
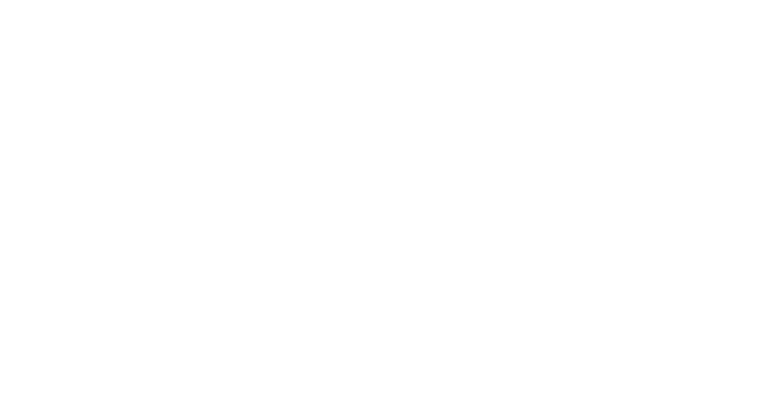
scroll to position [0, 0]
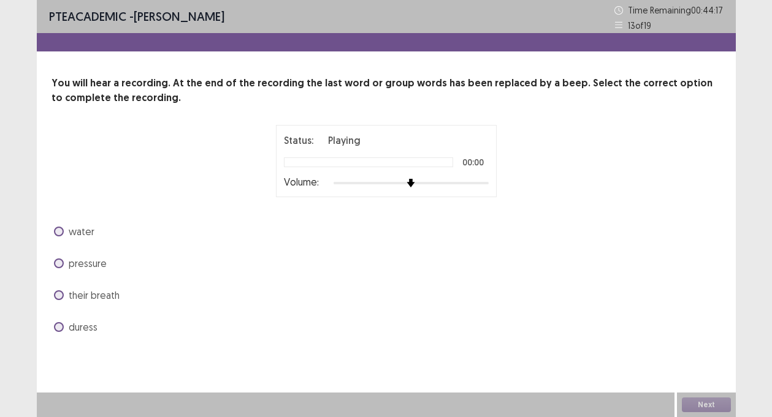
click at [58, 226] on label "water" at bounding box center [74, 231] width 40 height 15
click at [62, 226] on label "water" at bounding box center [74, 231] width 40 height 15
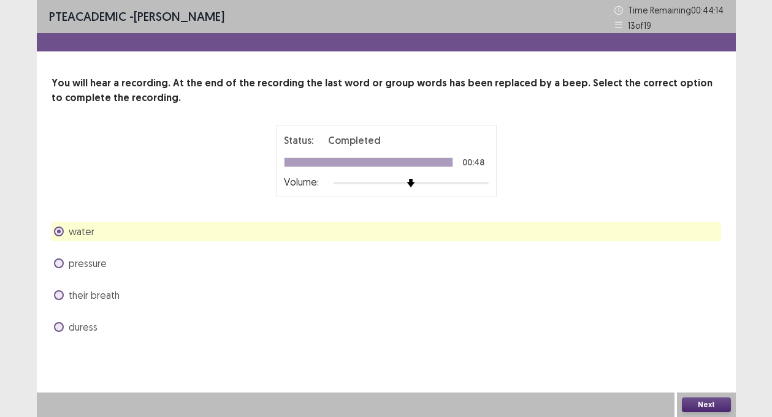
click at [711, 406] on button "Next" at bounding box center [705, 405] width 49 height 15
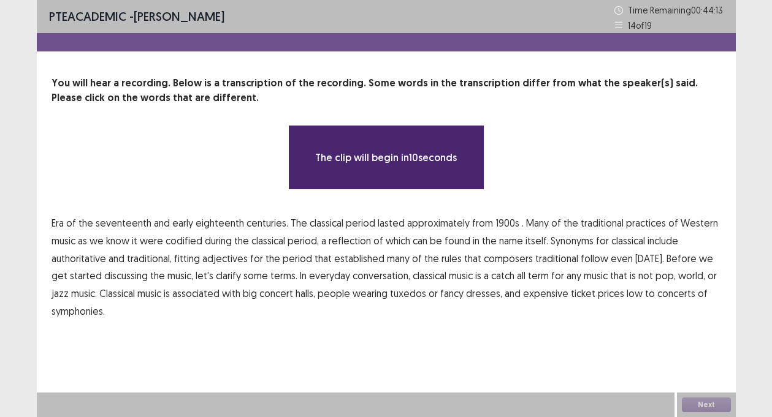
click at [437, 236] on span "be" at bounding box center [436, 240] width 12 height 15
click at [434, 242] on span "be" at bounding box center [436, 240] width 12 height 15
click at [109, 175] on div "The clip will begin in 9 seconds" at bounding box center [386, 157] width 571 height 65
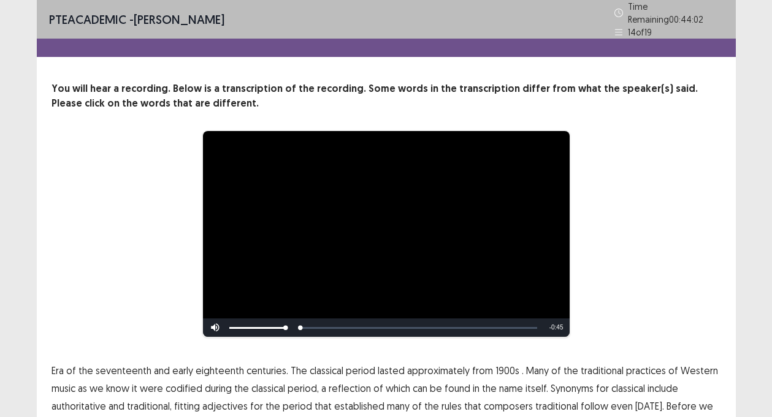
scroll to position [61, 0]
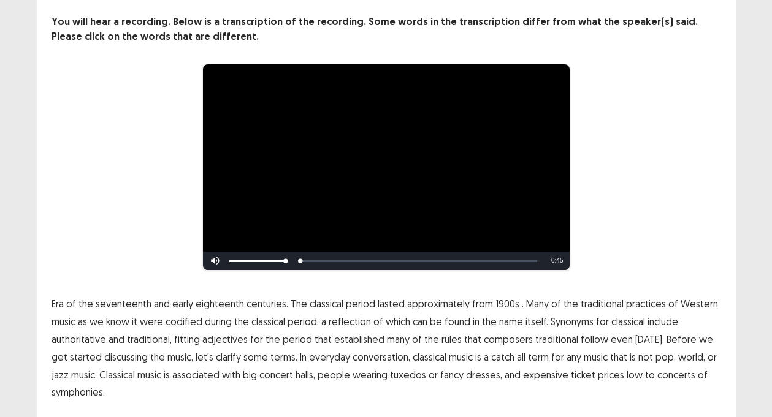
click at [183, 305] on span "early" at bounding box center [182, 304] width 21 height 15
click at [495, 305] on span "1900s" at bounding box center [507, 304] width 24 height 15
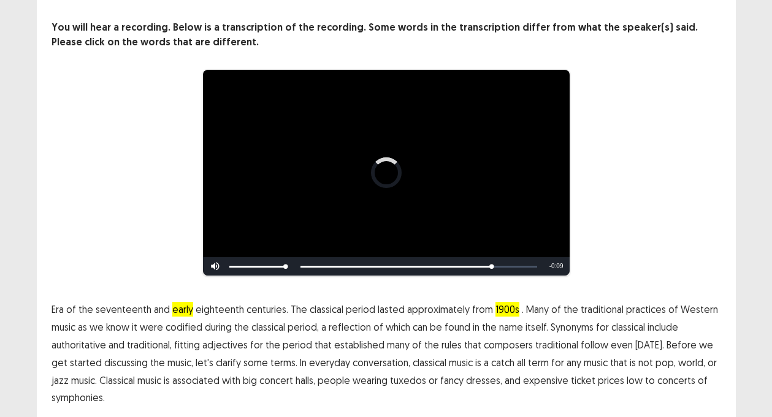
click at [366, 356] on span "conversation," at bounding box center [381, 362] width 58 height 15
click at [626, 374] on span "low" at bounding box center [634, 380] width 16 height 15
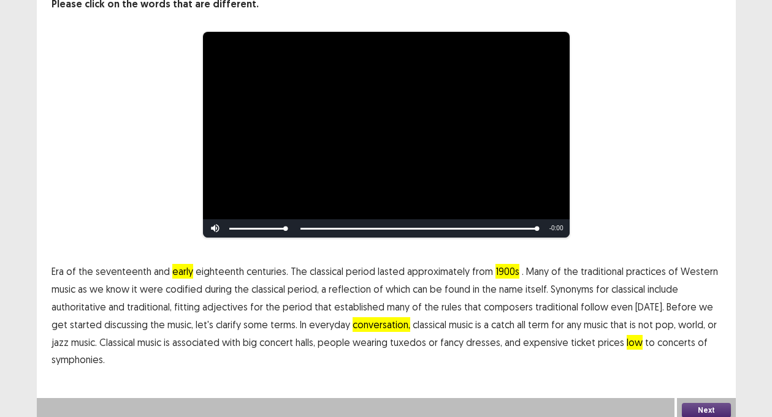
click at [704, 404] on button "Next" at bounding box center [705, 410] width 49 height 15
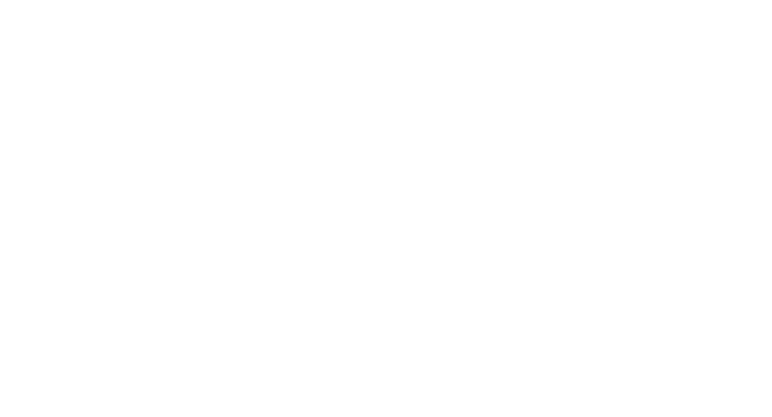
scroll to position [0, 0]
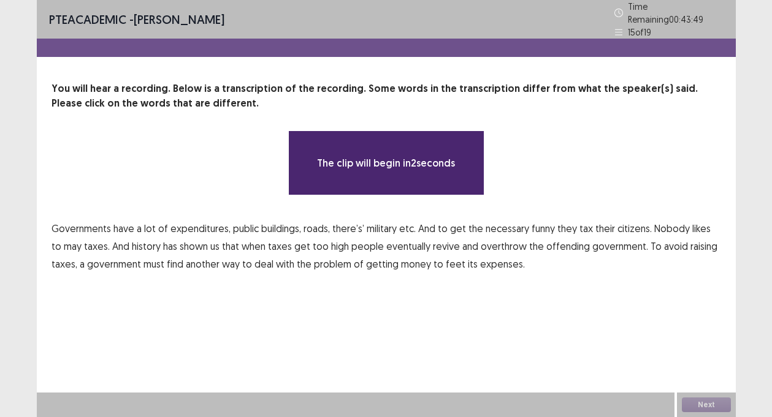
click at [143, 258] on span "must" at bounding box center [153, 264] width 21 height 15
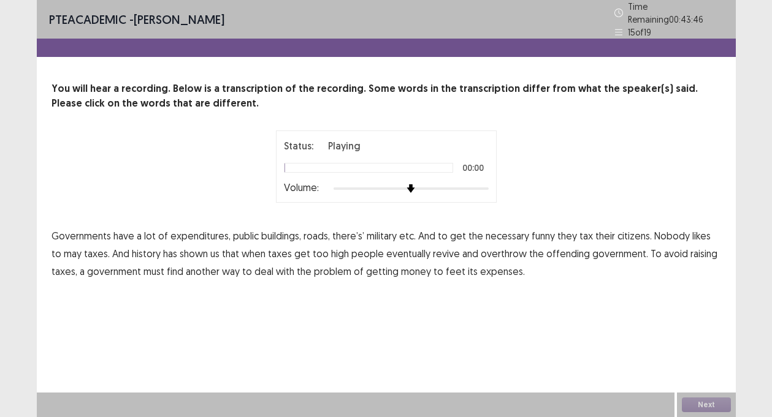
click at [541, 230] on span "funny" at bounding box center [542, 236] width 23 height 15
click at [441, 249] on span "revive" at bounding box center [446, 253] width 27 height 15
click at [446, 265] on span "feet" at bounding box center [456, 271] width 20 height 15
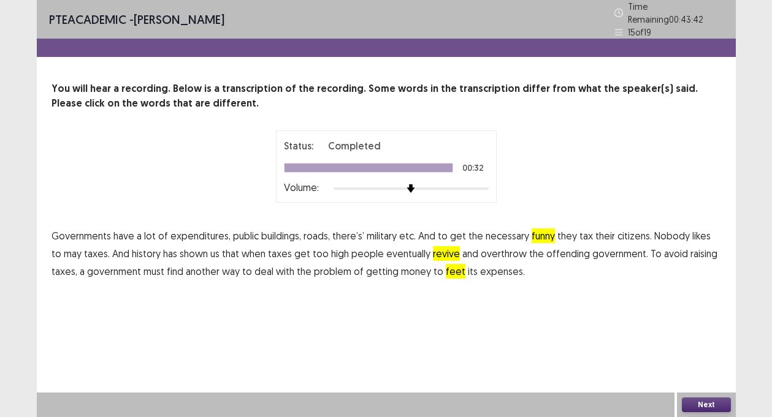
click at [692, 403] on button "Next" at bounding box center [705, 405] width 49 height 15
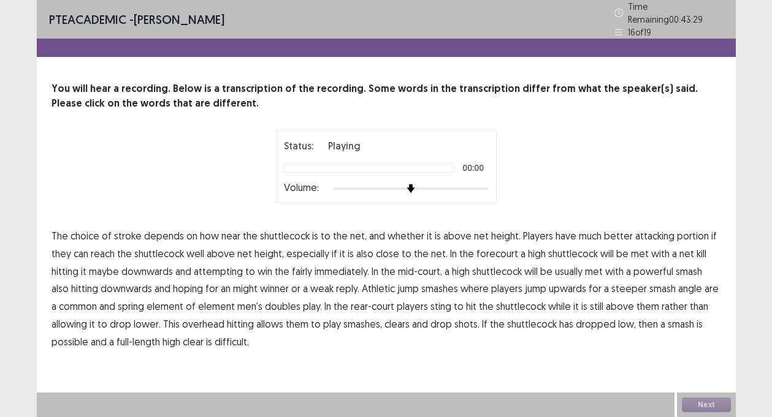
click at [108, 266] on span "maybe" at bounding box center [104, 271] width 30 height 15
click at [616, 284] on span "steeper" at bounding box center [629, 288] width 36 height 15
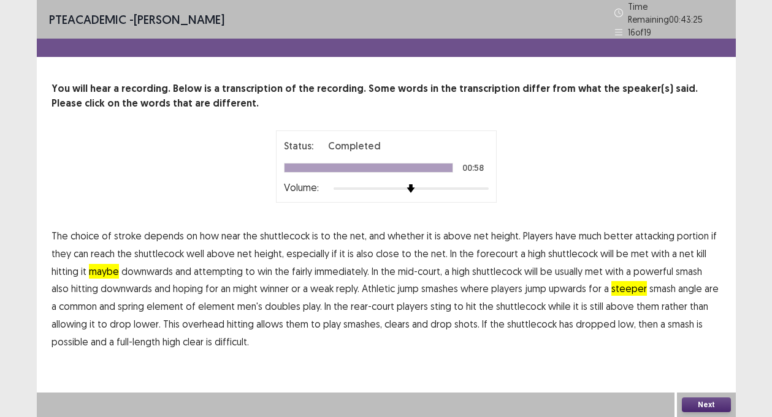
click at [716, 400] on button "Next" at bounding box center [705, 405] width 49 height 15
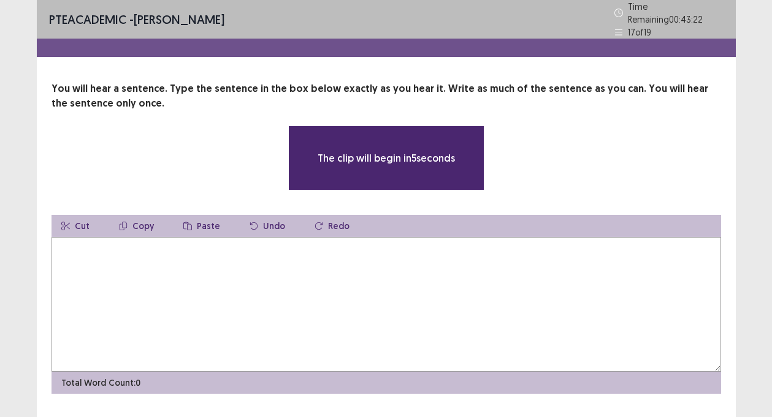
click at [376, 281] on textarea at bounding box center [385, 304] width 669 height 135
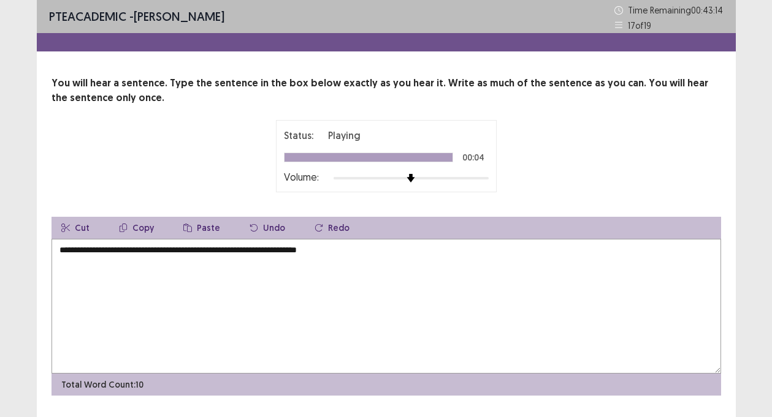
type textarea "**********"
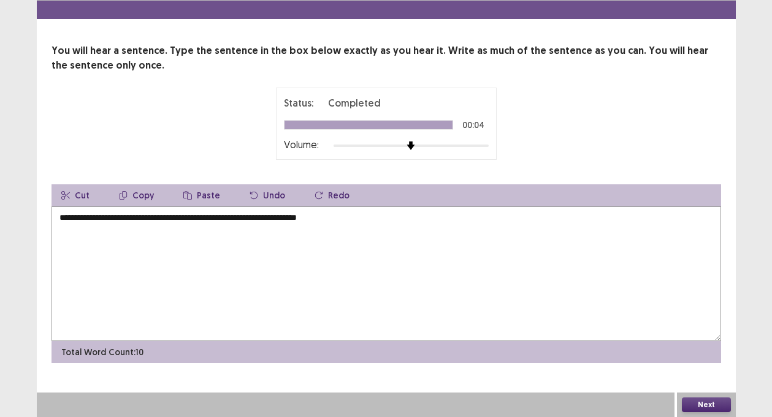
click at [719, 404] on button "Next" at bounding box center [705, 405] width 49 height 15
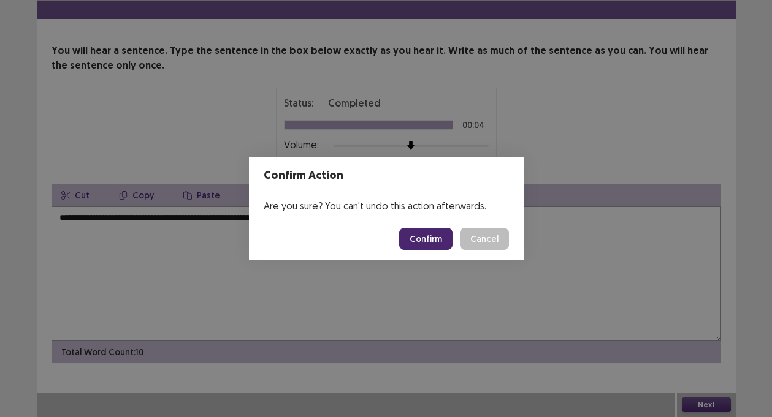
click at [434, 242] on button "Confirm" at bounding box center [425, 239] width 53 height 22
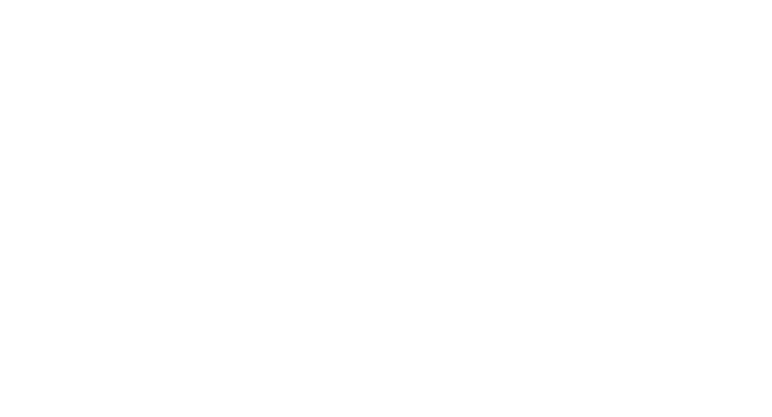
scroll to position [0, 0]
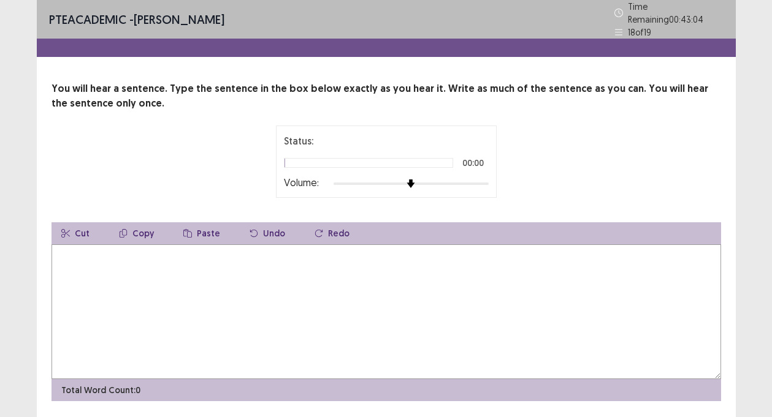
click at [346, 273] on textarea at bounding box center [385, 312] width 669 height 135
type textarea "*"
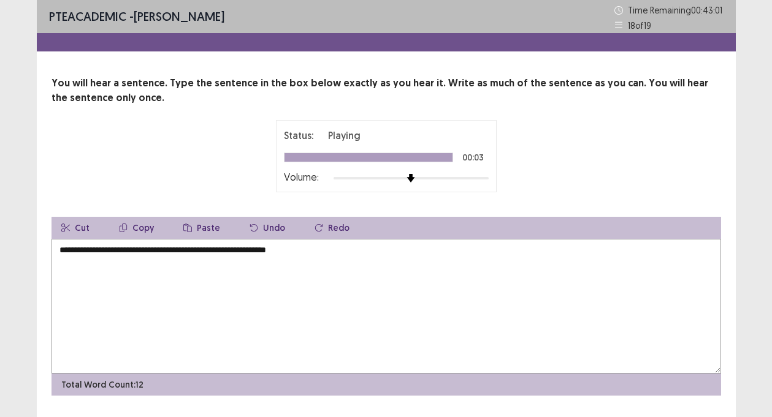
scroll to position [32, 0]
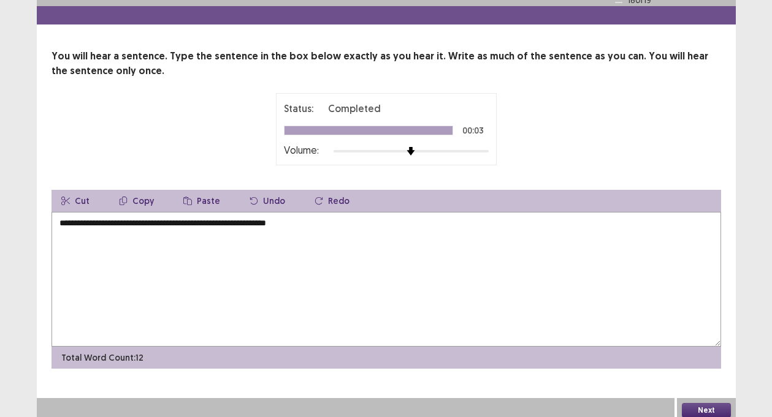
type textarea "**********"
click at [710, 403] on button "Next" at bounding box center [705, 410] width 49 height 15
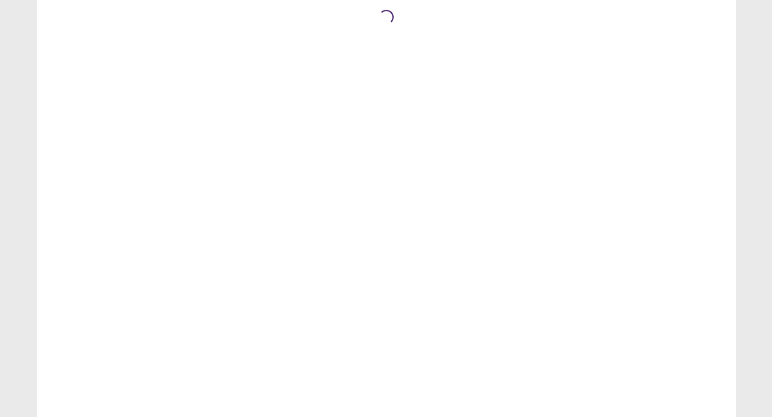
scroll to position [0, 0]
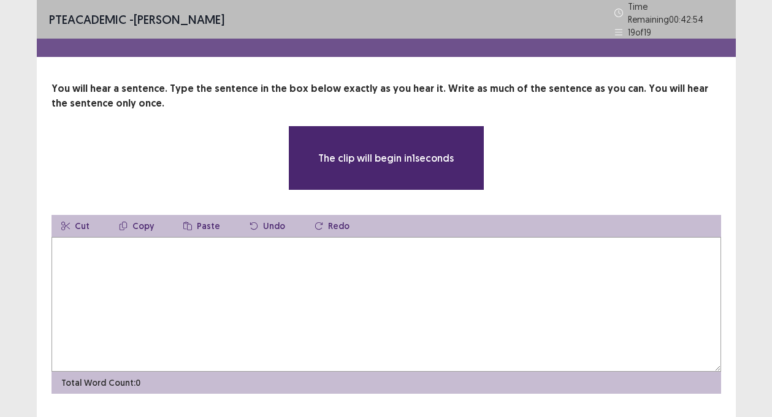
type textarea "*"
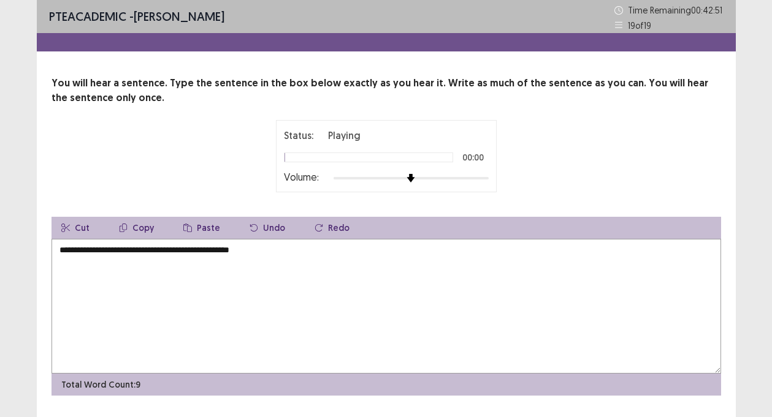
type textarea "**********"
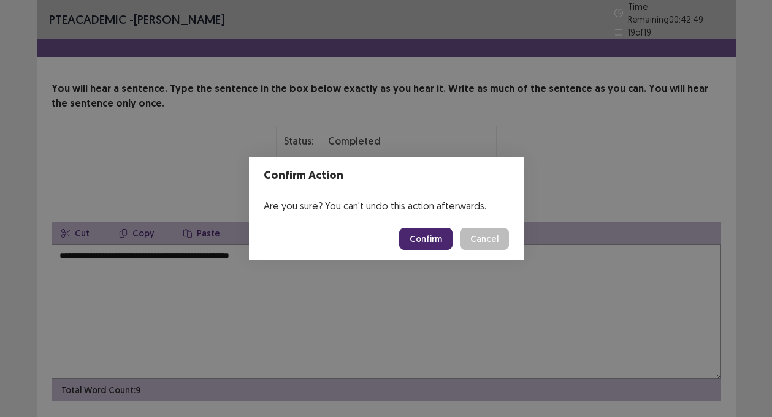
scroll to position [32, 0]
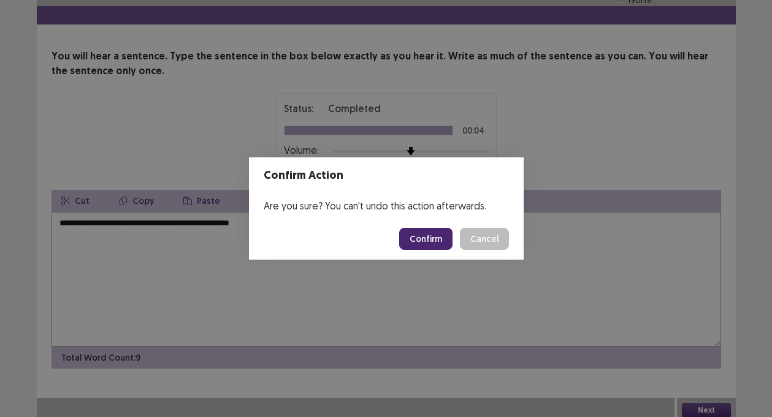
click at [428, 235] on button "Confirm" at bounding box center [425, 239] width 53 height 22
